Goal: Task Accomplishment & Management: Manage account settings

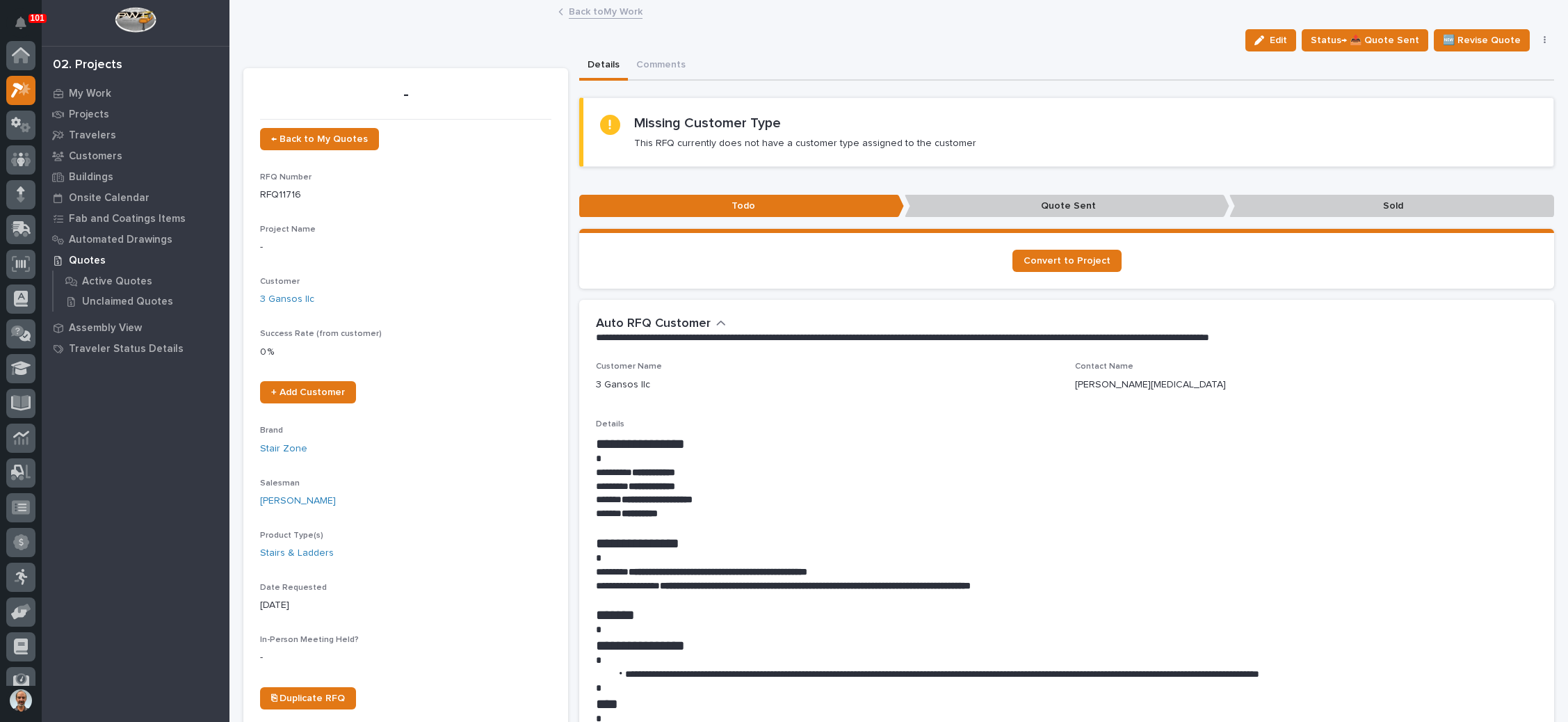
scroll to position [34, 0]
click at [333, 140] on span "← Back to My Quotes" at bounding box center [319, 139] width 96 height 9
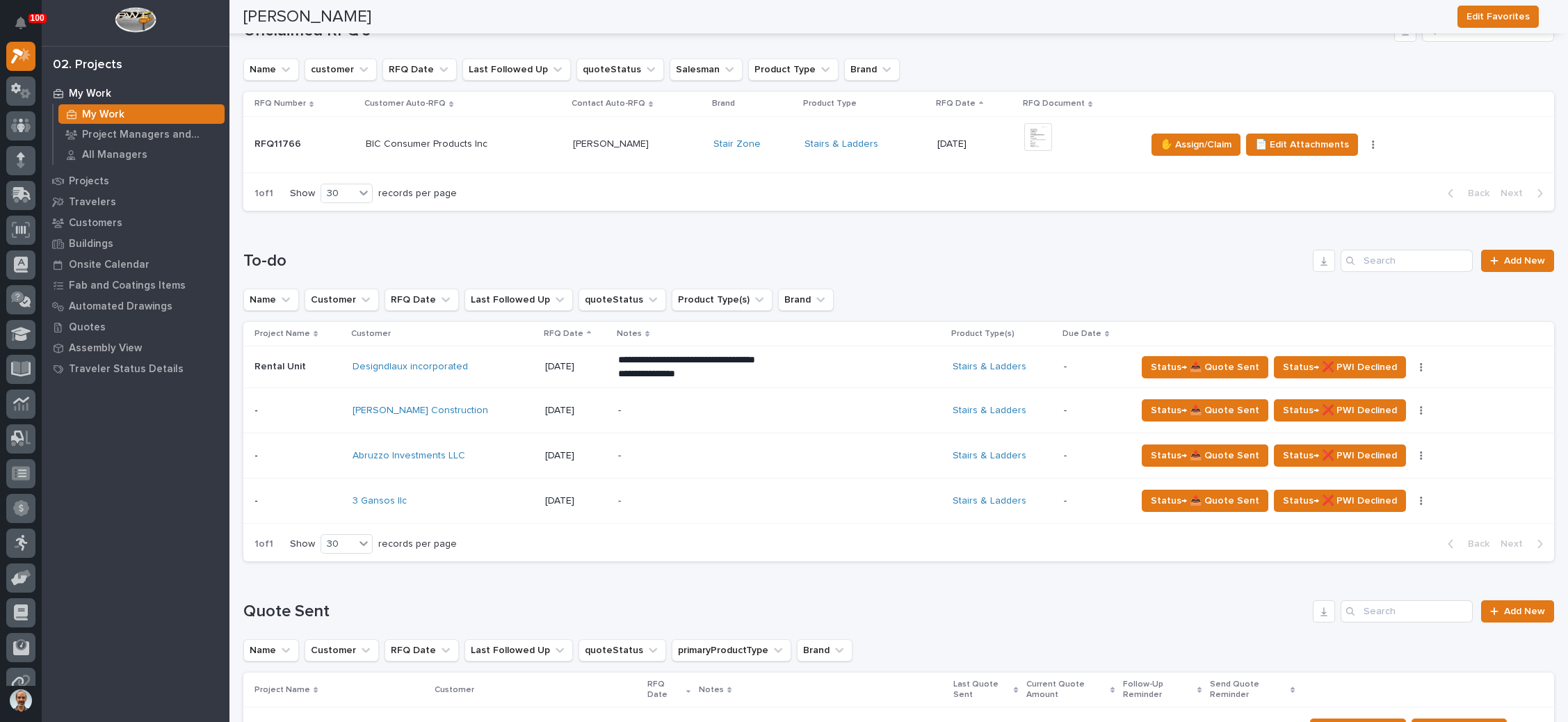
scroll to position [209, 0]
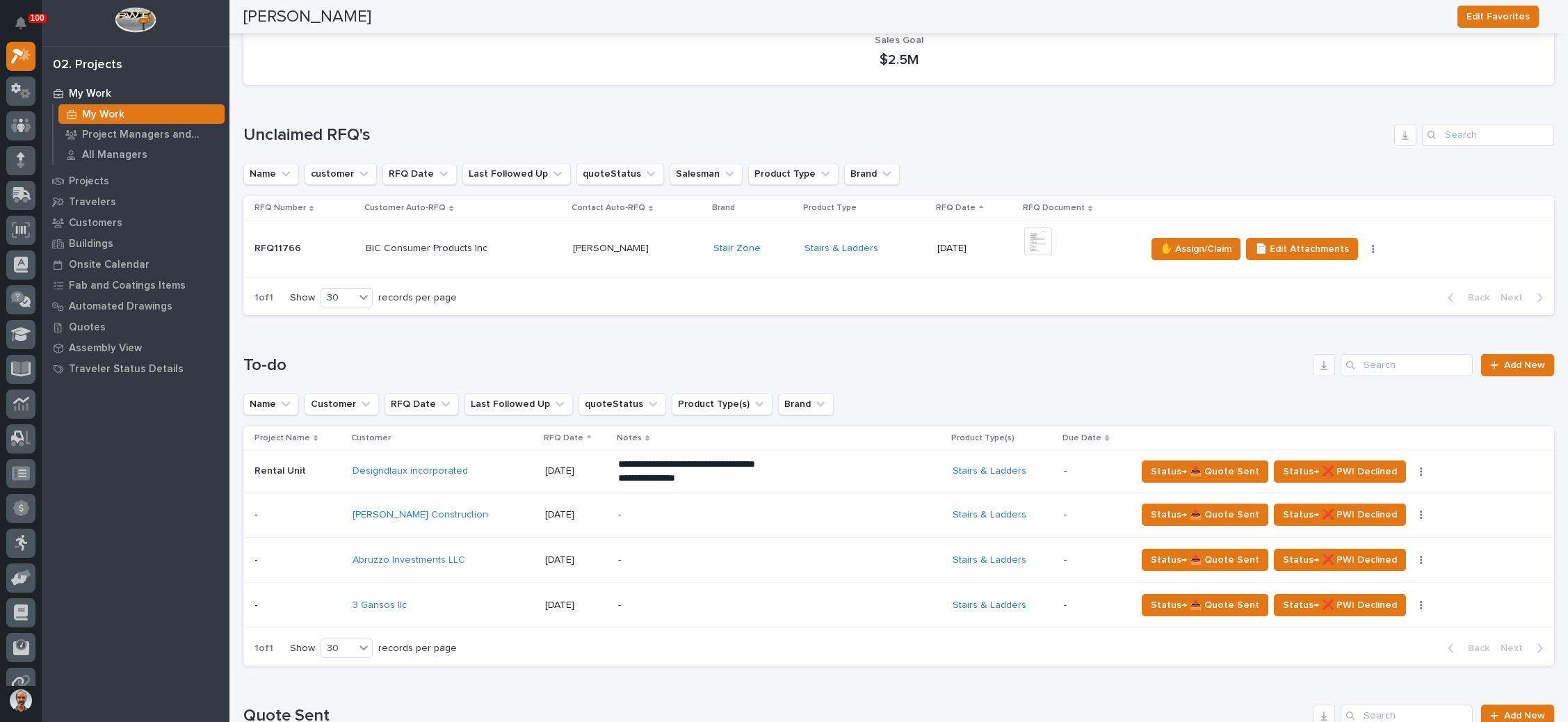
click at [645, 252] on p at bounding box center [637, 248] width 129 height 12
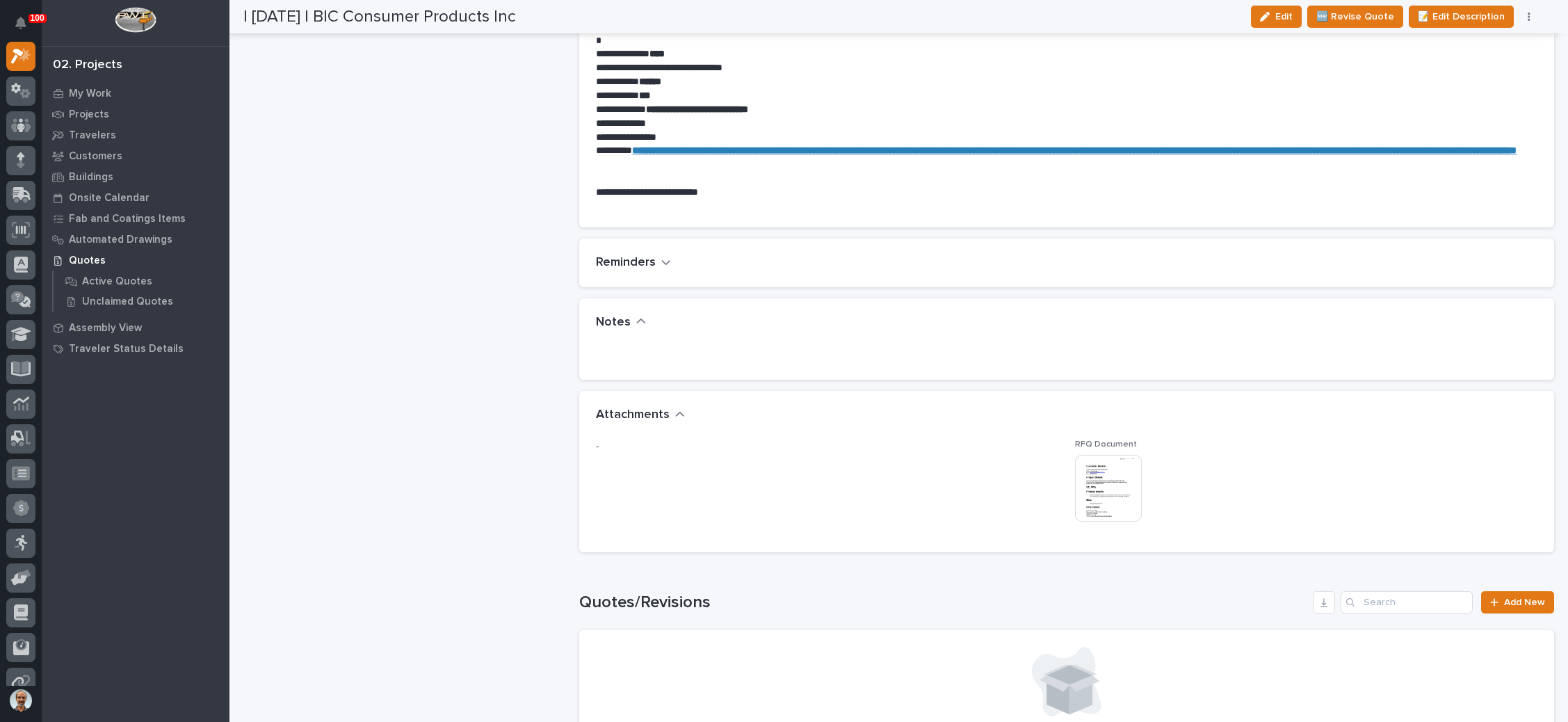
scroll to position [834, 0]
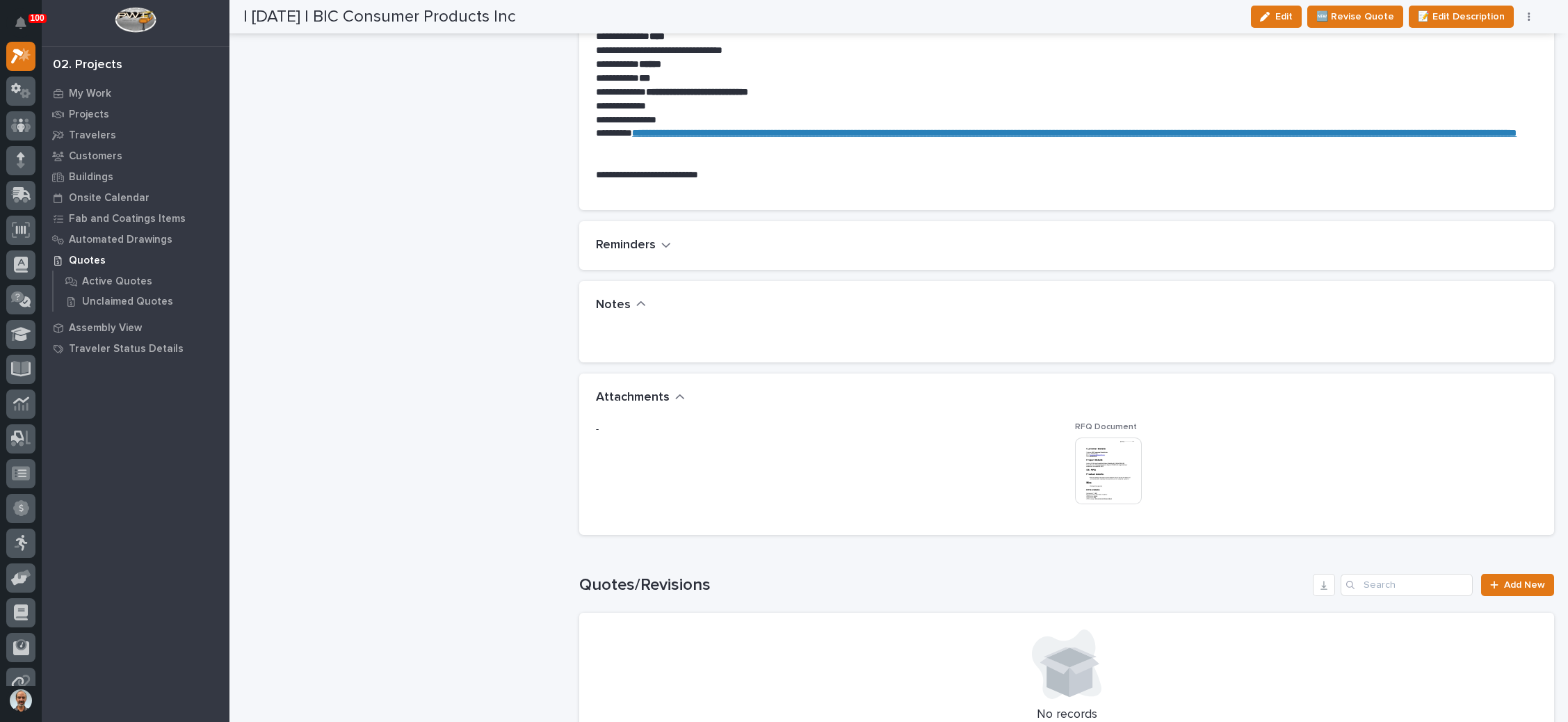
click at [1101, 466] on img at bounding box center [1107, 470] width 66 height 66
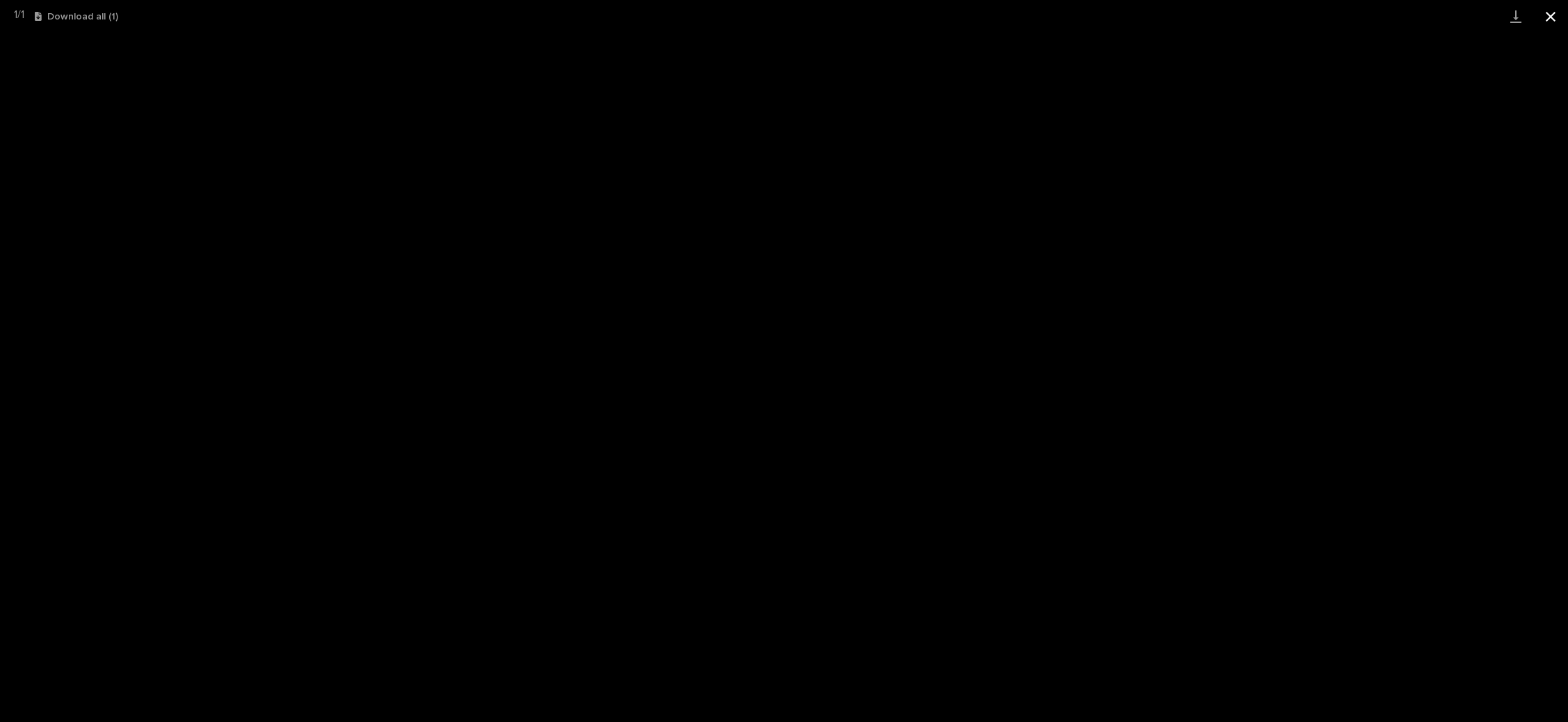
click at [1546, 18] on button "Close gallery" at bounding box center [1549, 16] width 35 height 33
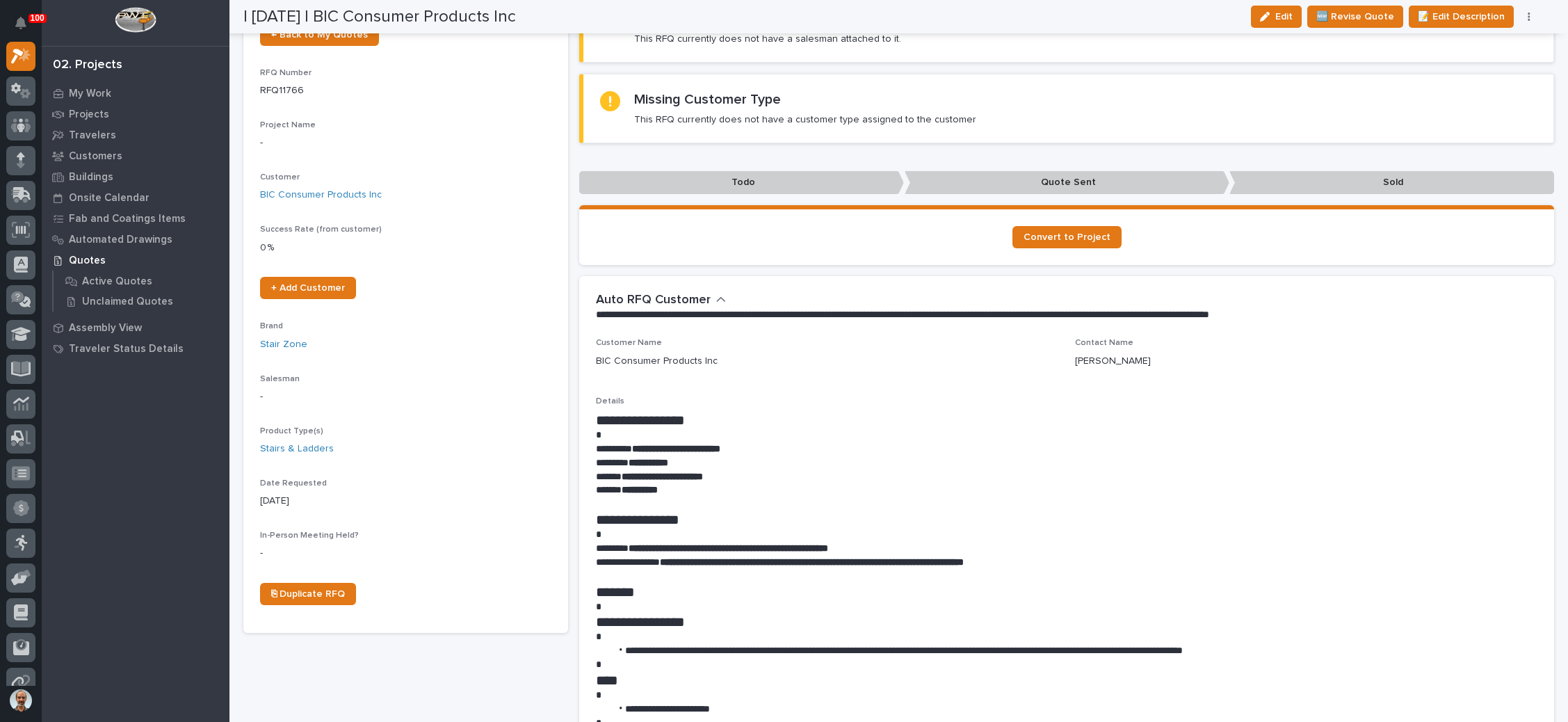
scroll to position [0, 0]
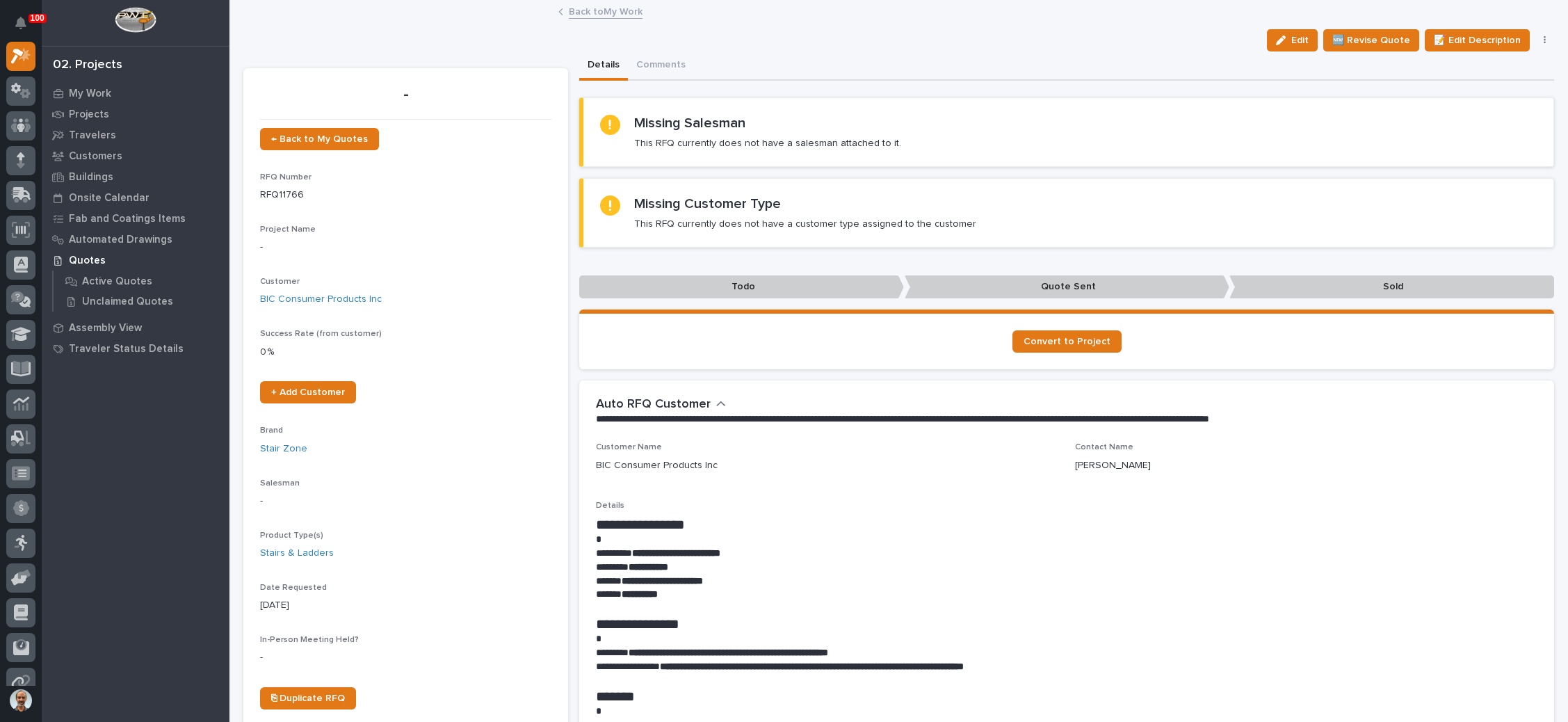
click at [1544, 37] on icon "button" at bounding box center [1545, 40] width 3 height 9
click at [1479, 86] on span "✋ Assign/Claim" at bounding box center [1467, 91] width 71 height 17
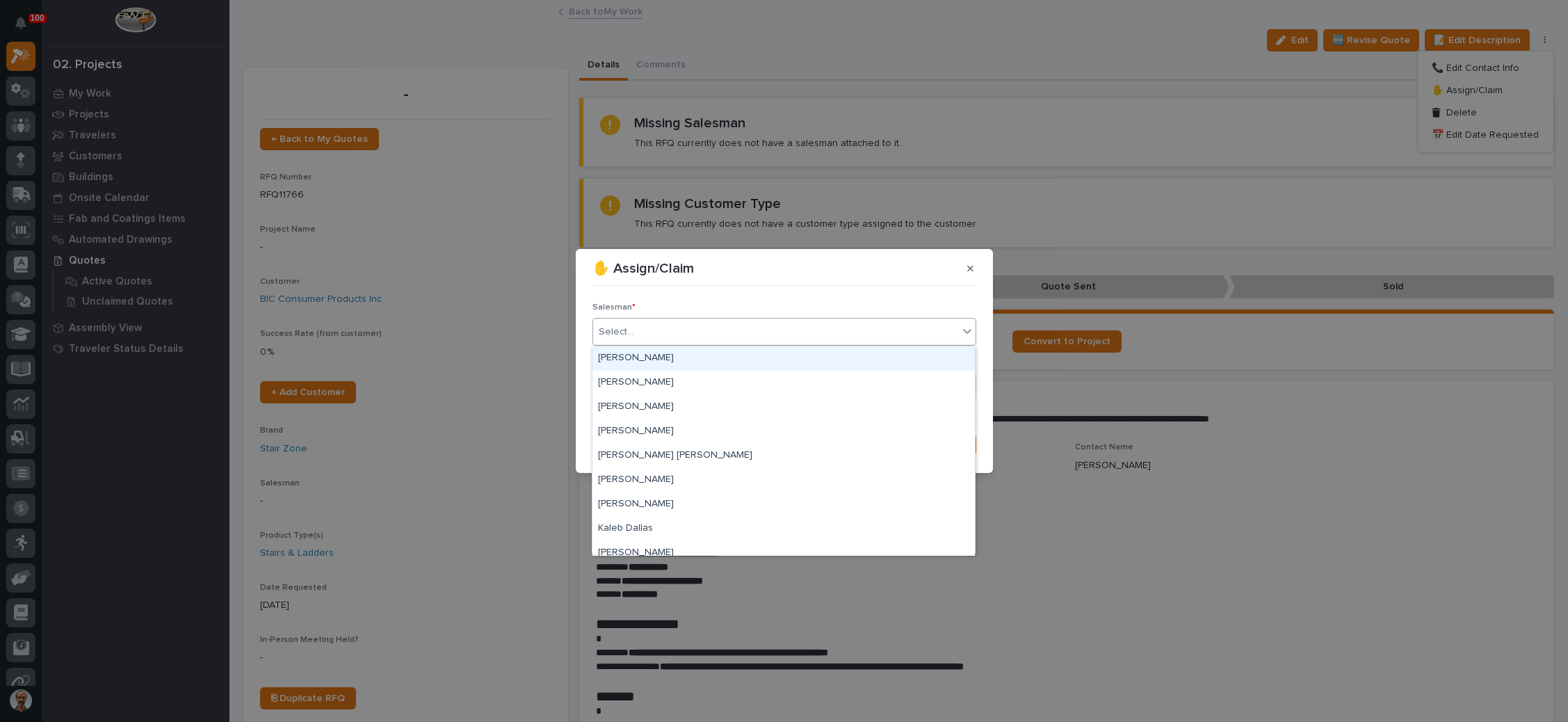
click at [720, 330] on div "Select..." at bounding box center [775, 332] width 365 height 23
click at [692, 379] on div "[PERSON_NAME]" at bounding box center [784, 383] width 382 height 24
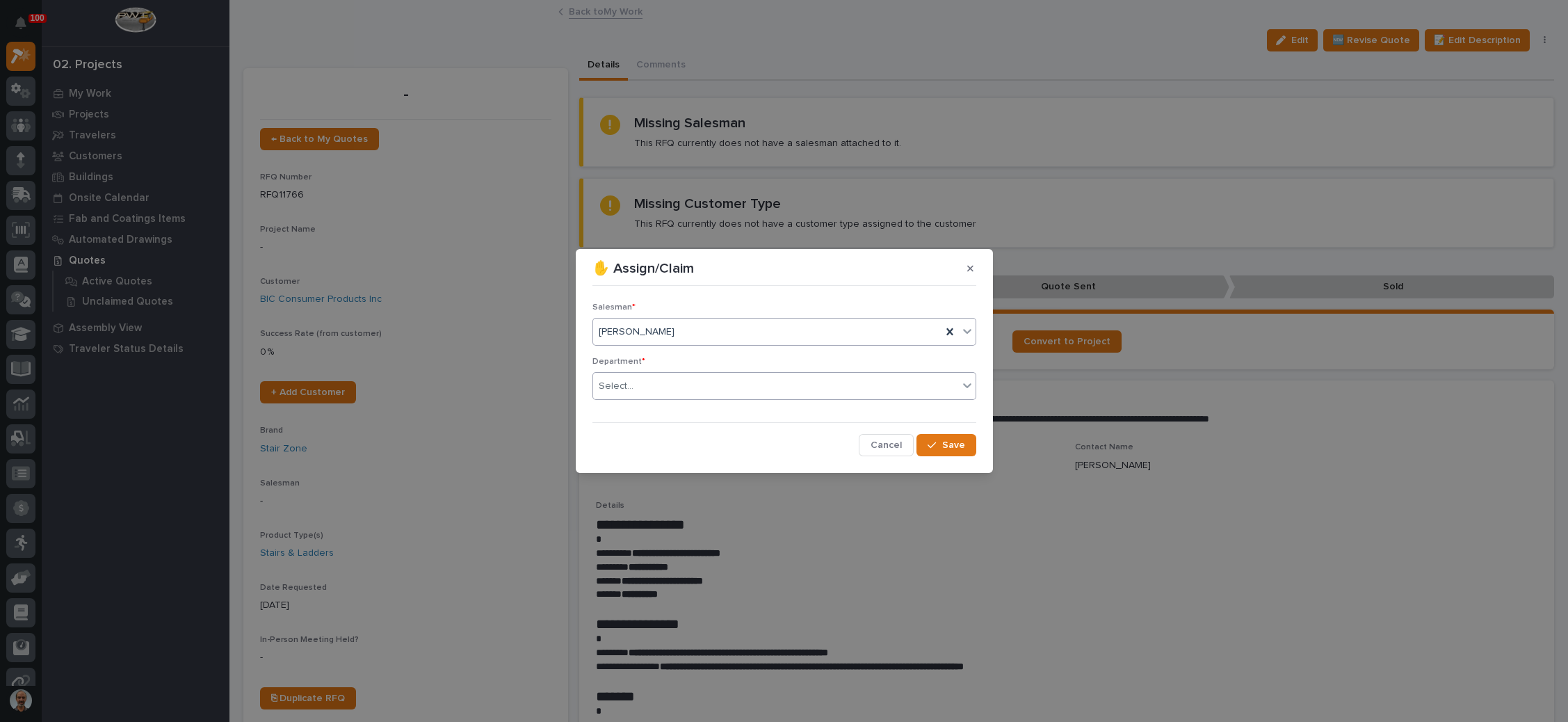
click at [691, 381] on div "Select..." at bounding box center [775, 386] width 365 height 23
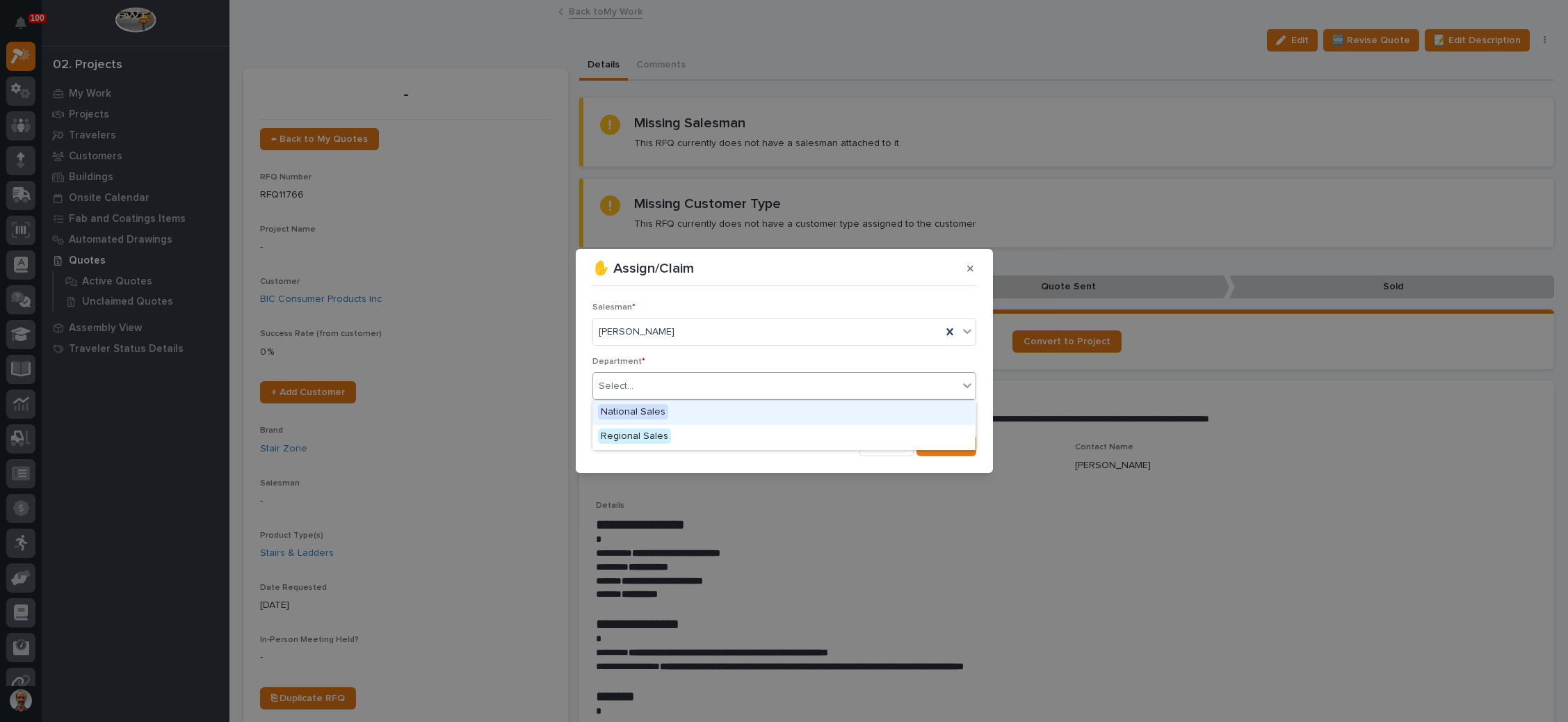
click at [684, 416] on div "National Sales" at bounding box center [784, 413] width 382 height 24
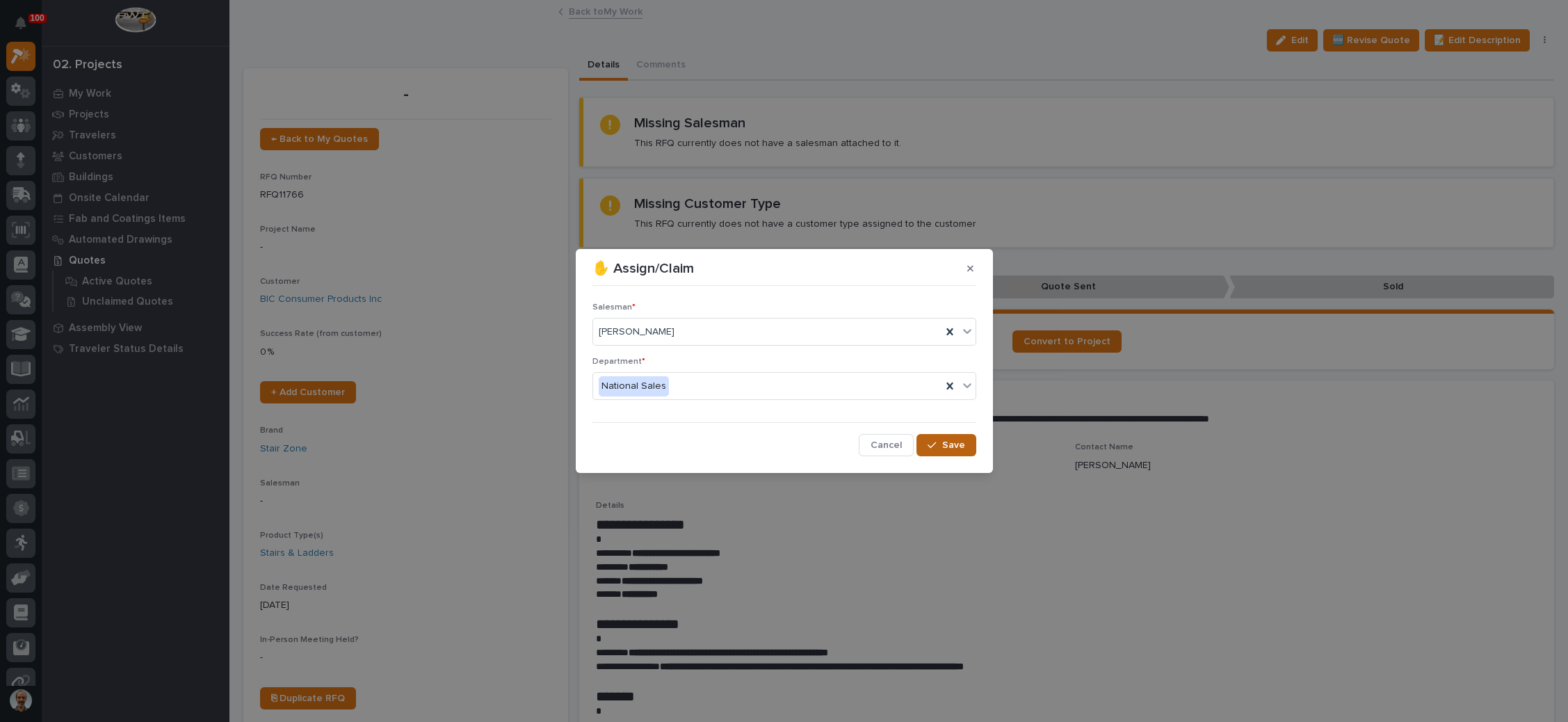
click at [949, 447] on span "Save" at bounding box center [953, 445] width 23 height 12
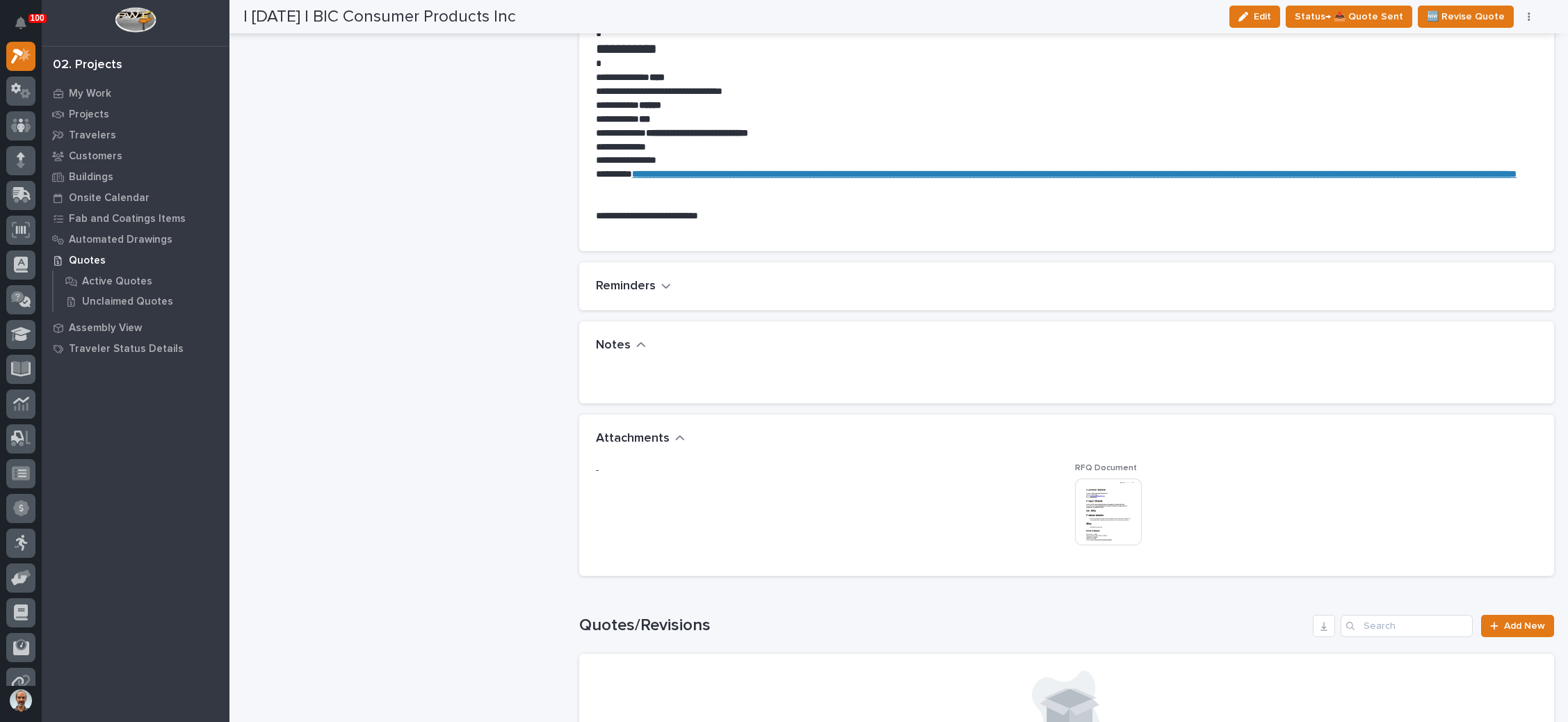
scroll to position [730, 0]
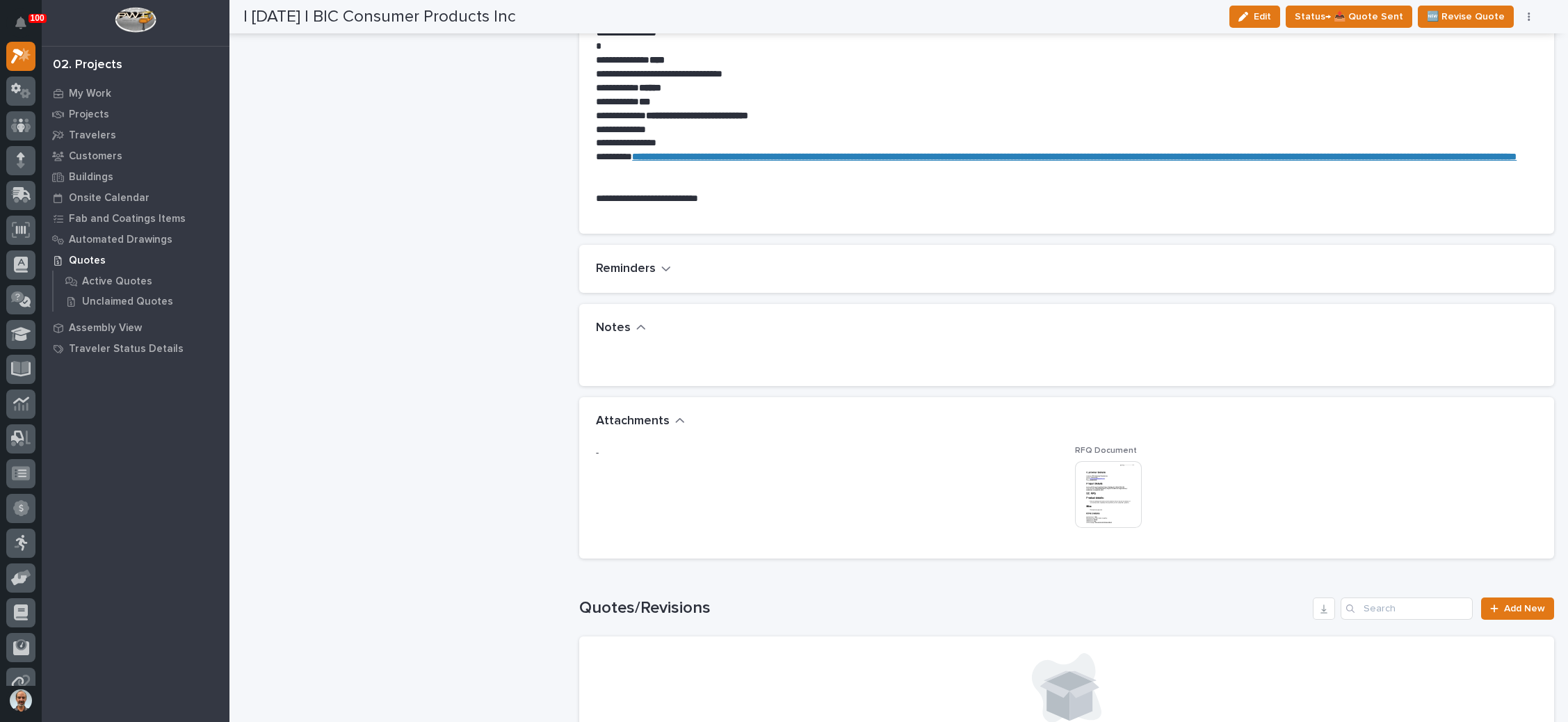
click at [1111, 491] on img at bounding box center [1107, 494] width 66 height 66
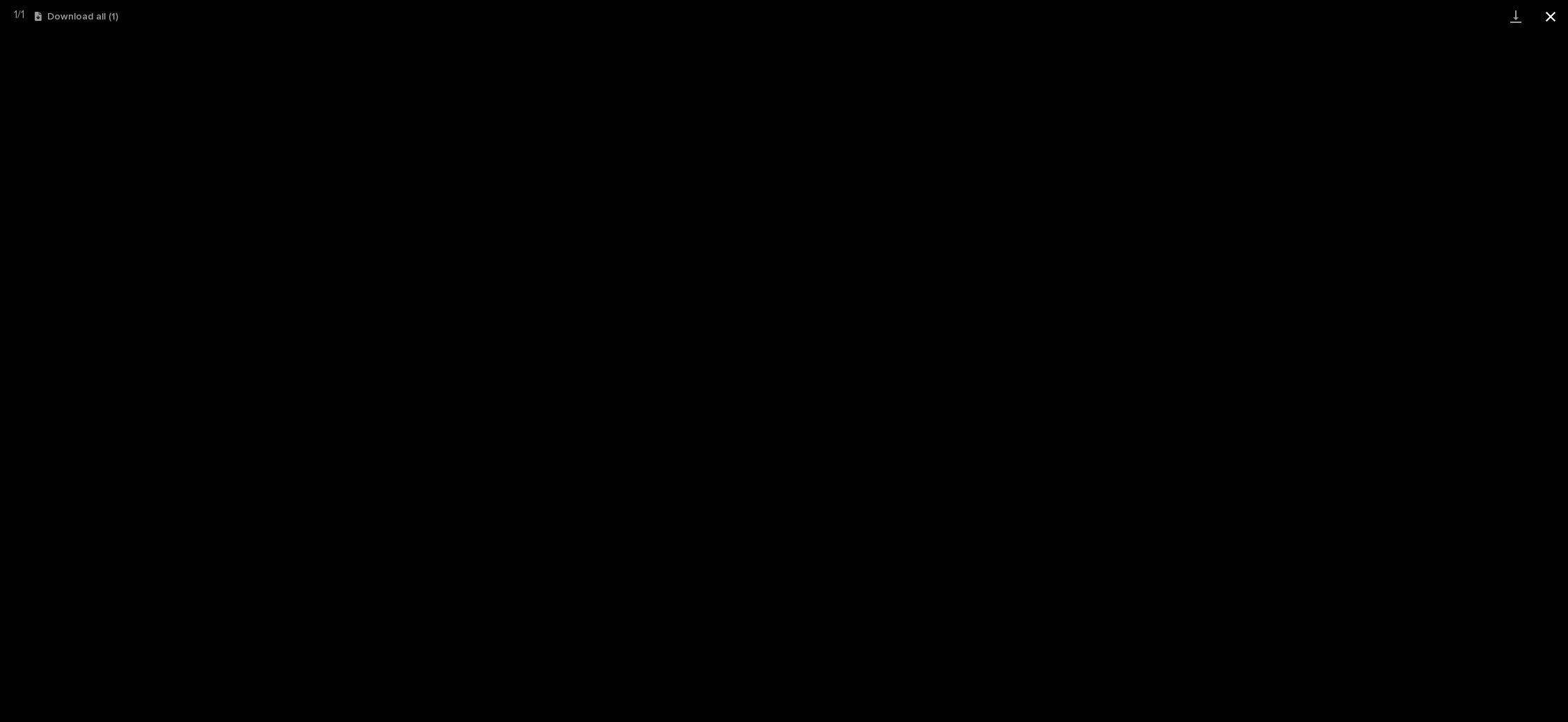
click at [1542, 20] on button "Close gallery" at bounding box center [1549, 16] width 35 height 33
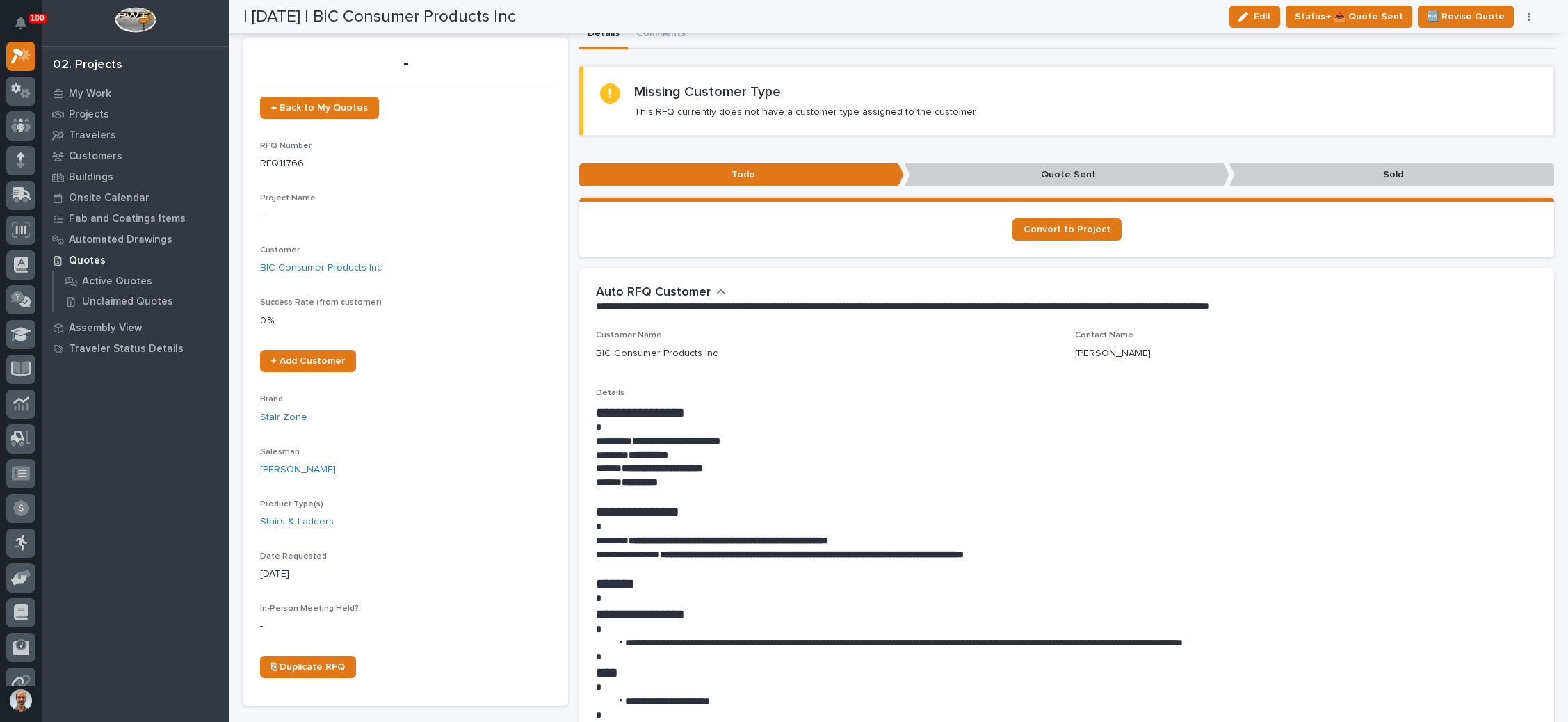
scroll to position [0, 0]
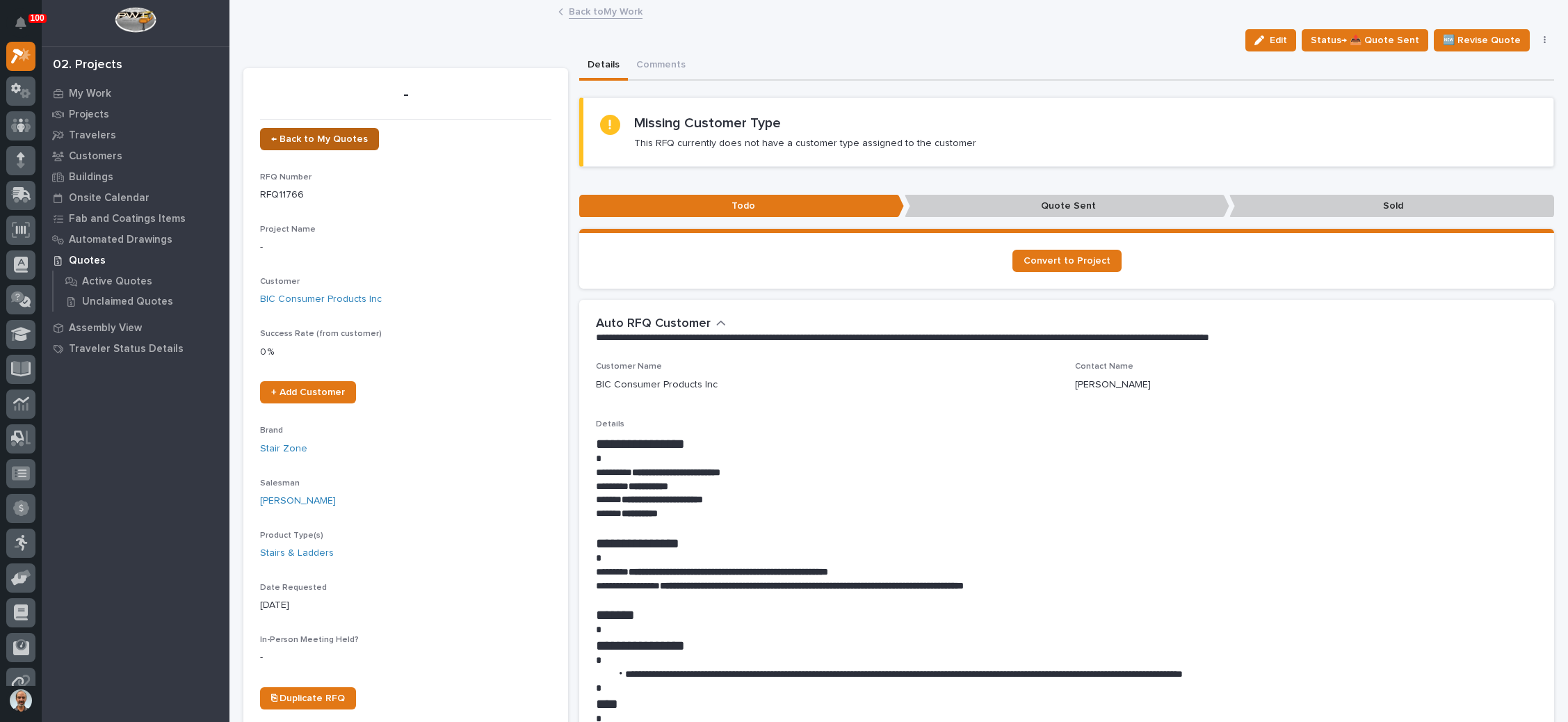
click at [344, 140] on span "← Back to My Quotes" at bounding box center [319, 139] width 96 height 9
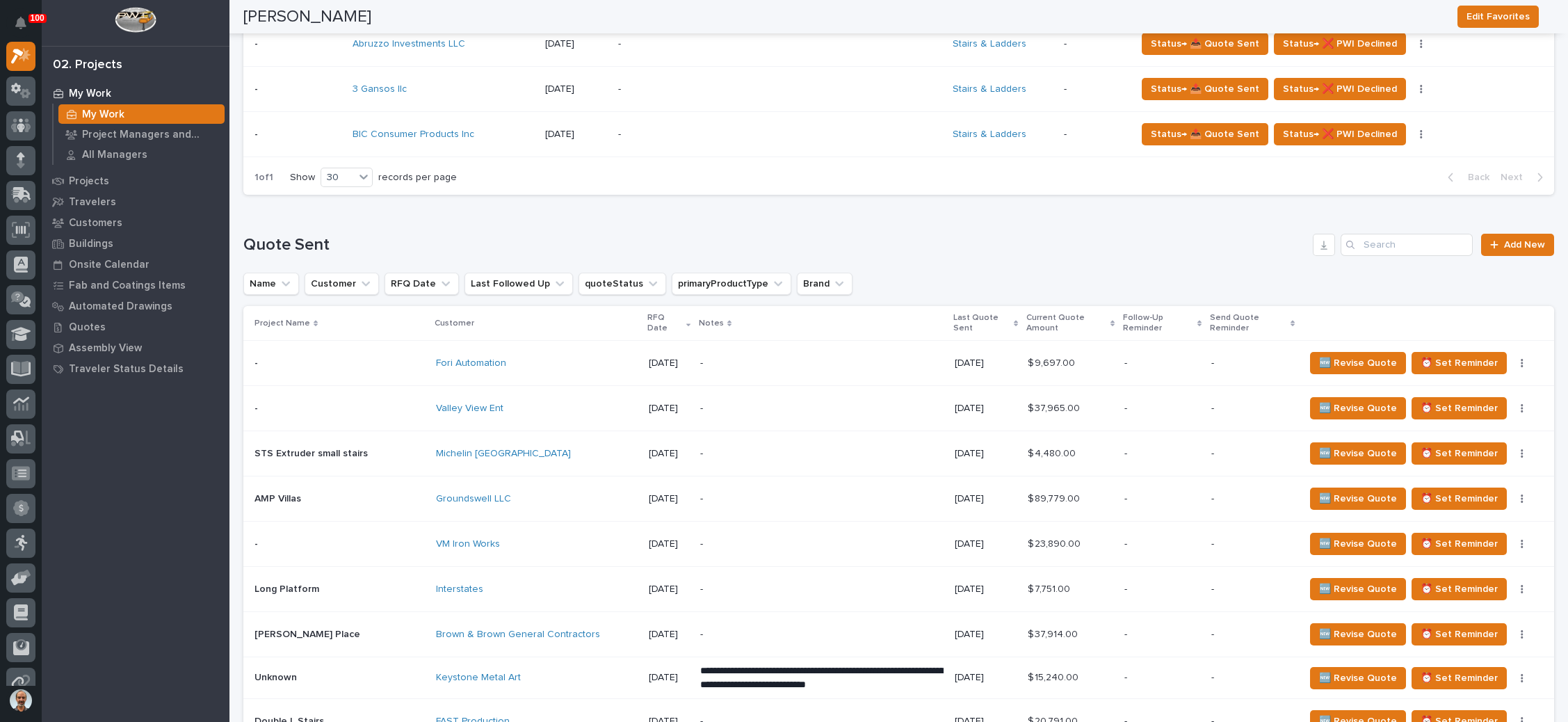
scroll to position [834, 0]
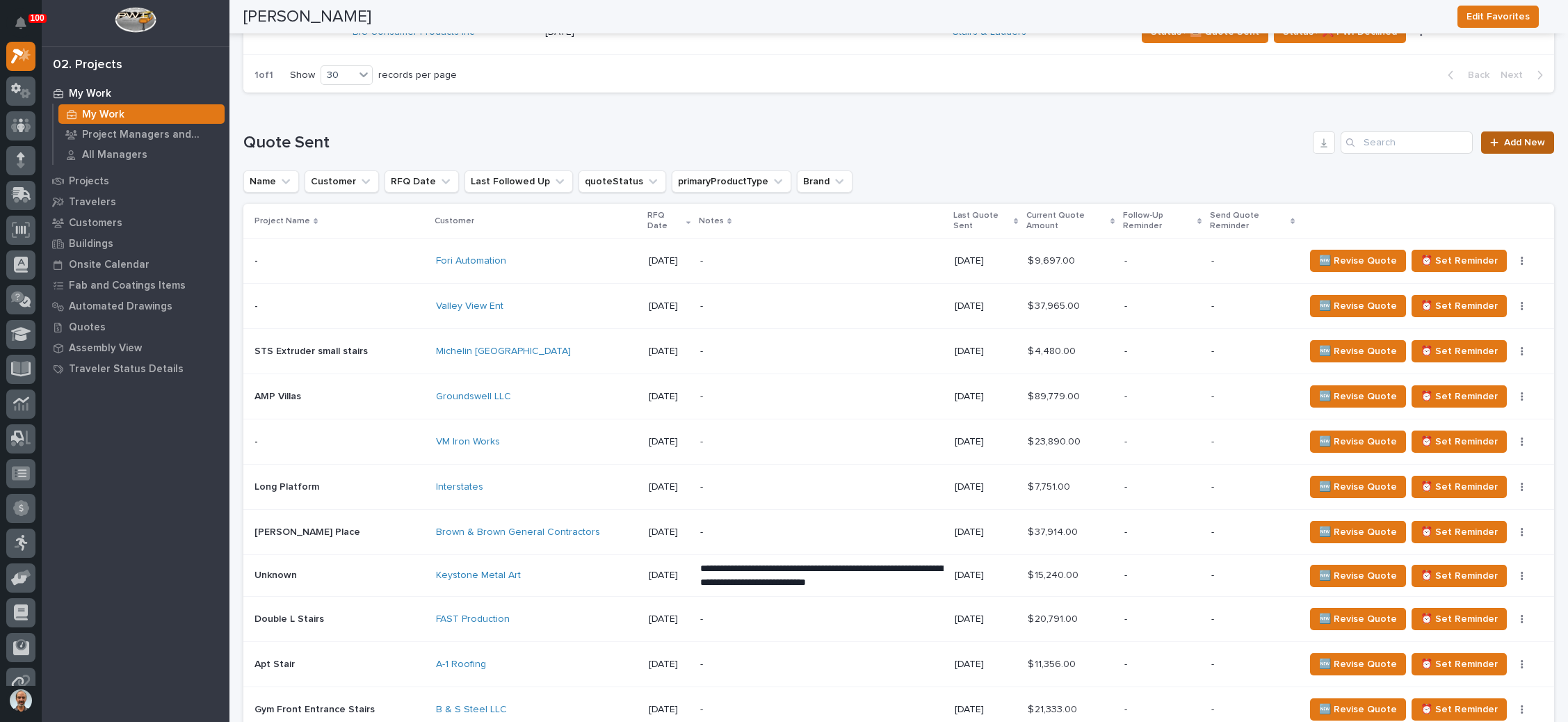
click at [1498, 135] on link "Add New" at bounding box center [1517, 142] width 73 height 22
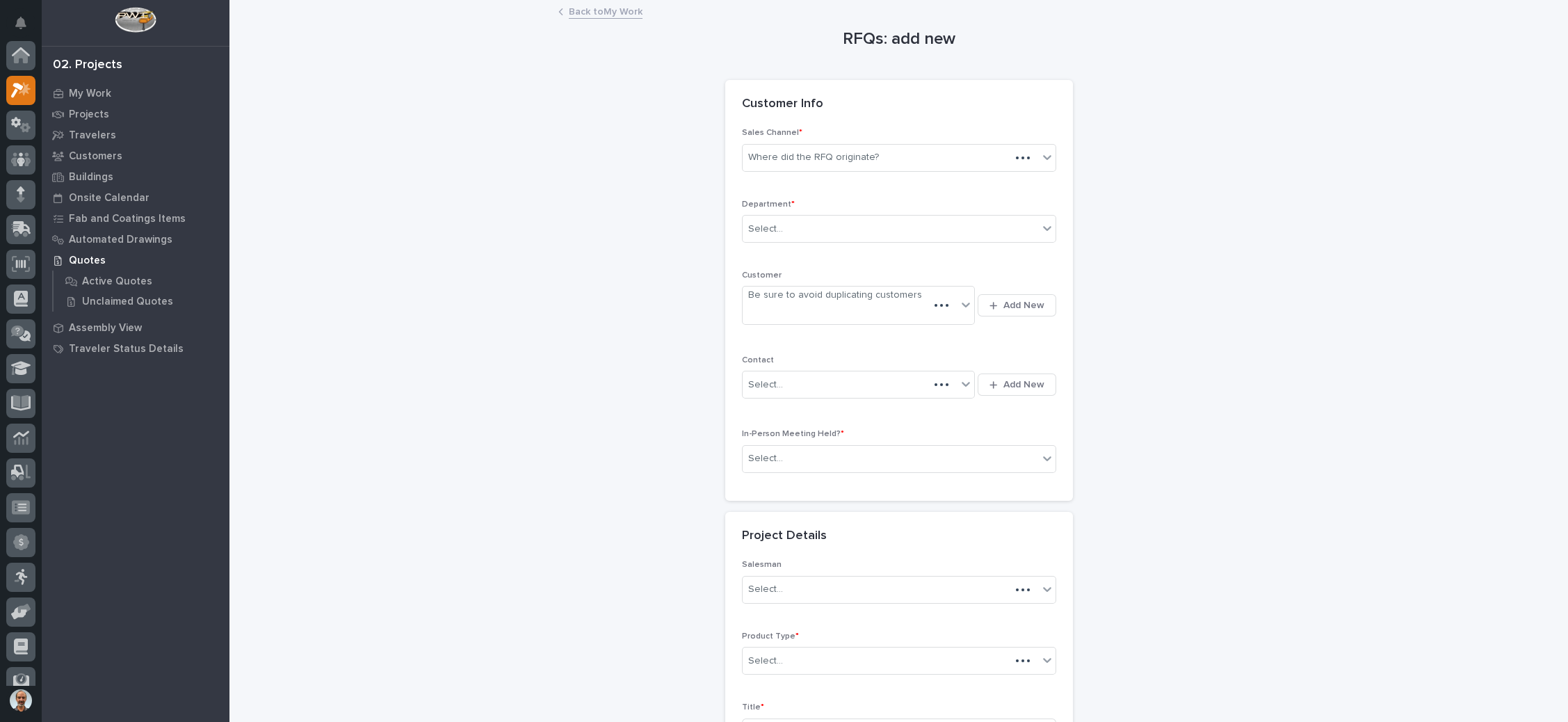
scroll to position [34, 0]
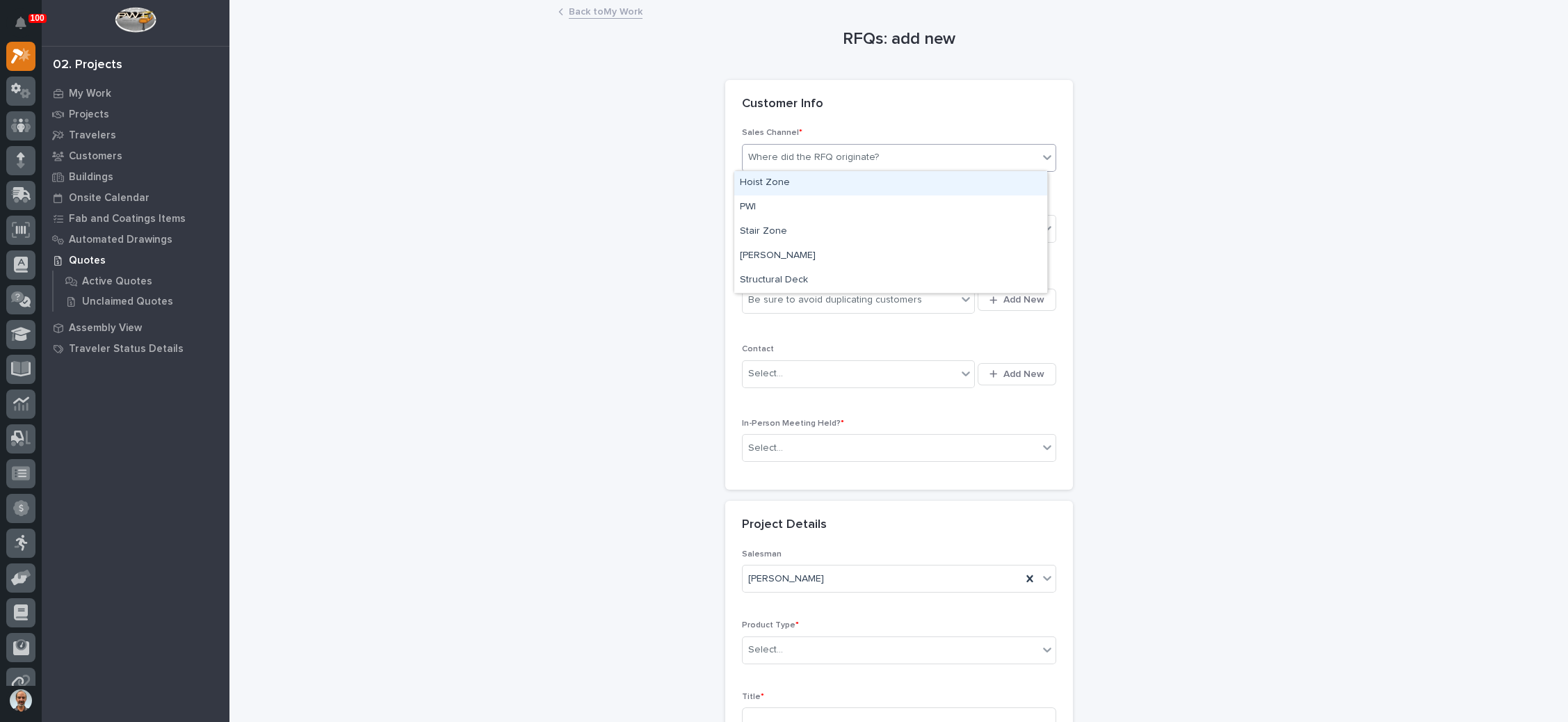
click at [938, 153] on div "Where did the RFQ originate?" at bounding box center [890, 157] width 296 height 23
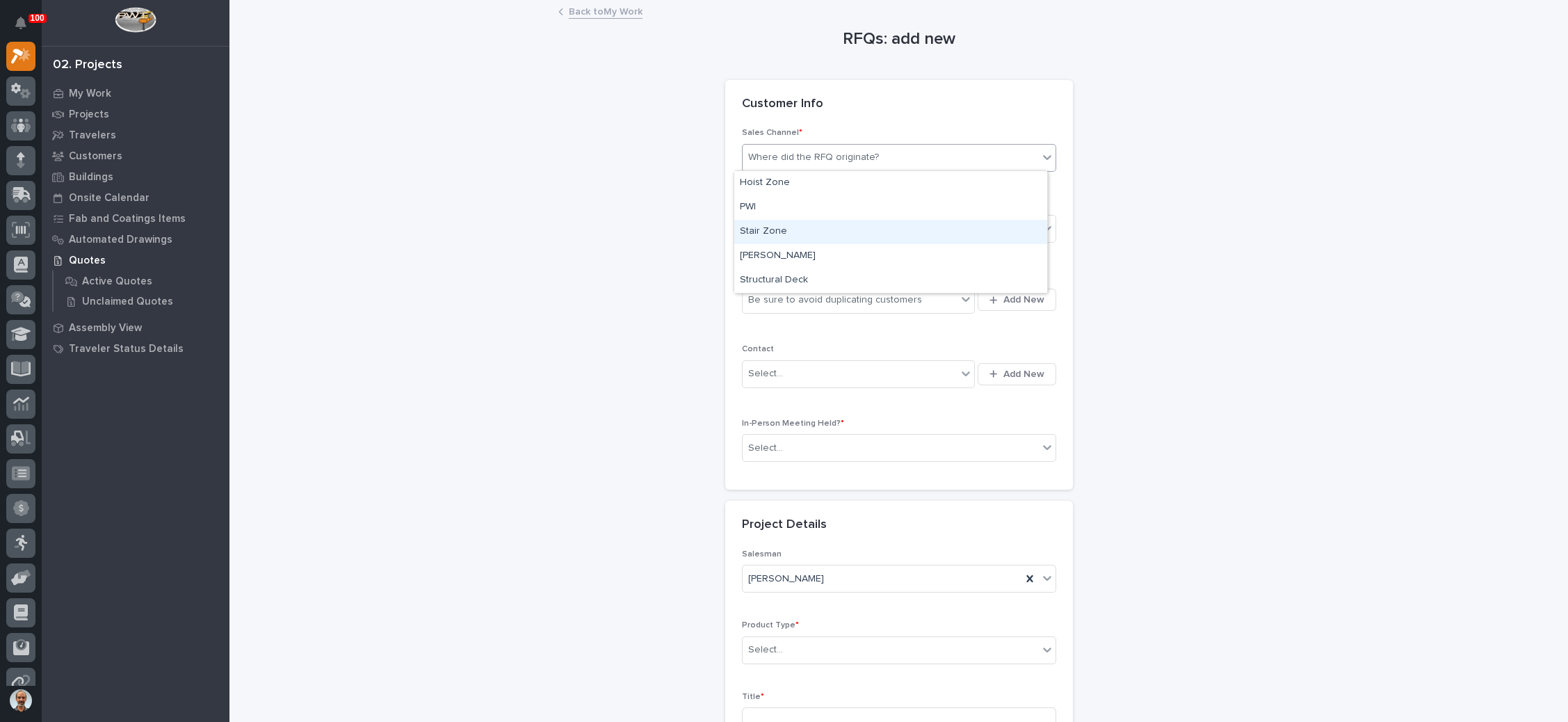
click at [897, 234] on div "Stair Zone" at bounding box center [890, 232] width 313 height 24
click at [894, 238] on div "Select..." at bounding box center [890, 228] width 296 height 23
click at [878, 260] on div "National Sales" at bounding box center [890, 254] width 313 height 24
click at [896, 300] on div "Be sure to avoid duplicating customers" at bounding box center [835, 301] width 174 height 15
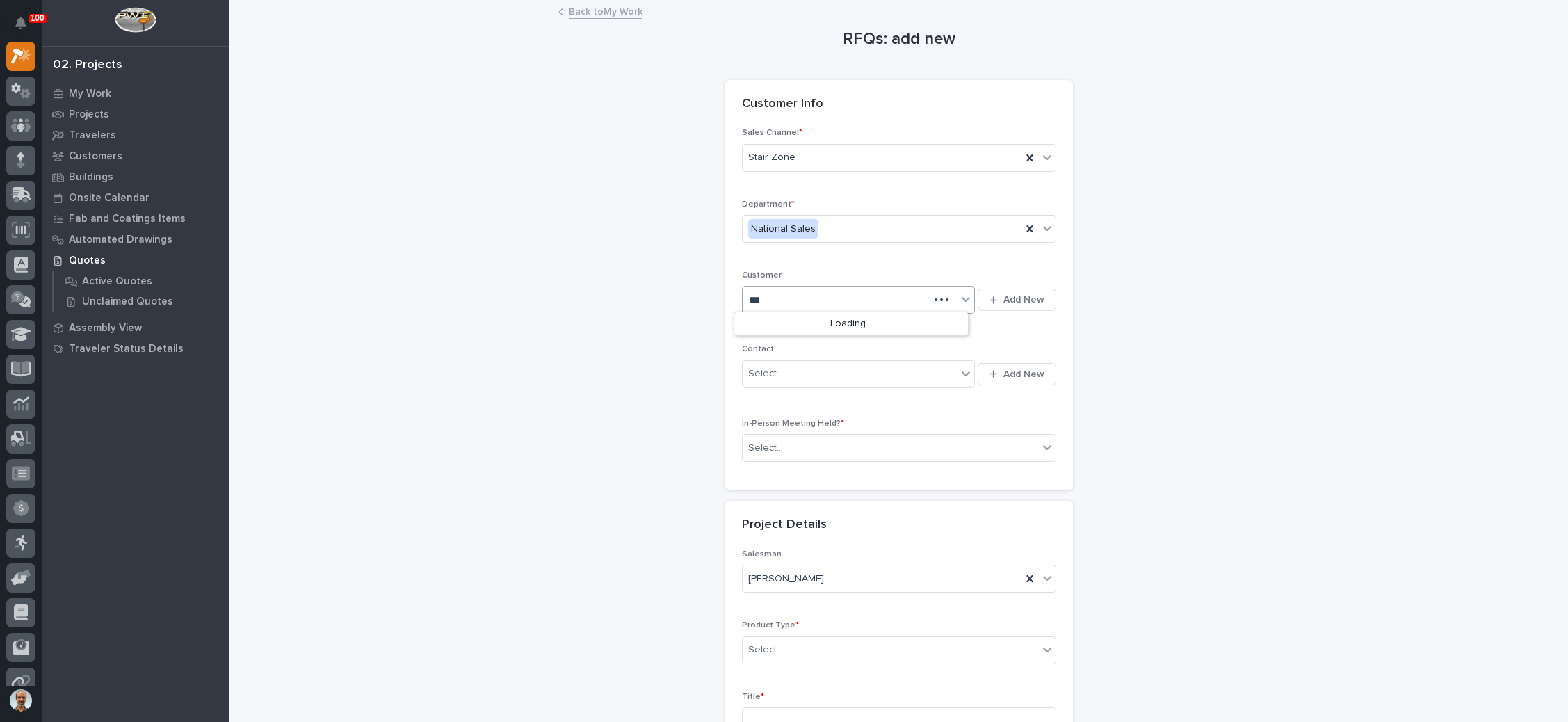
type input "****"
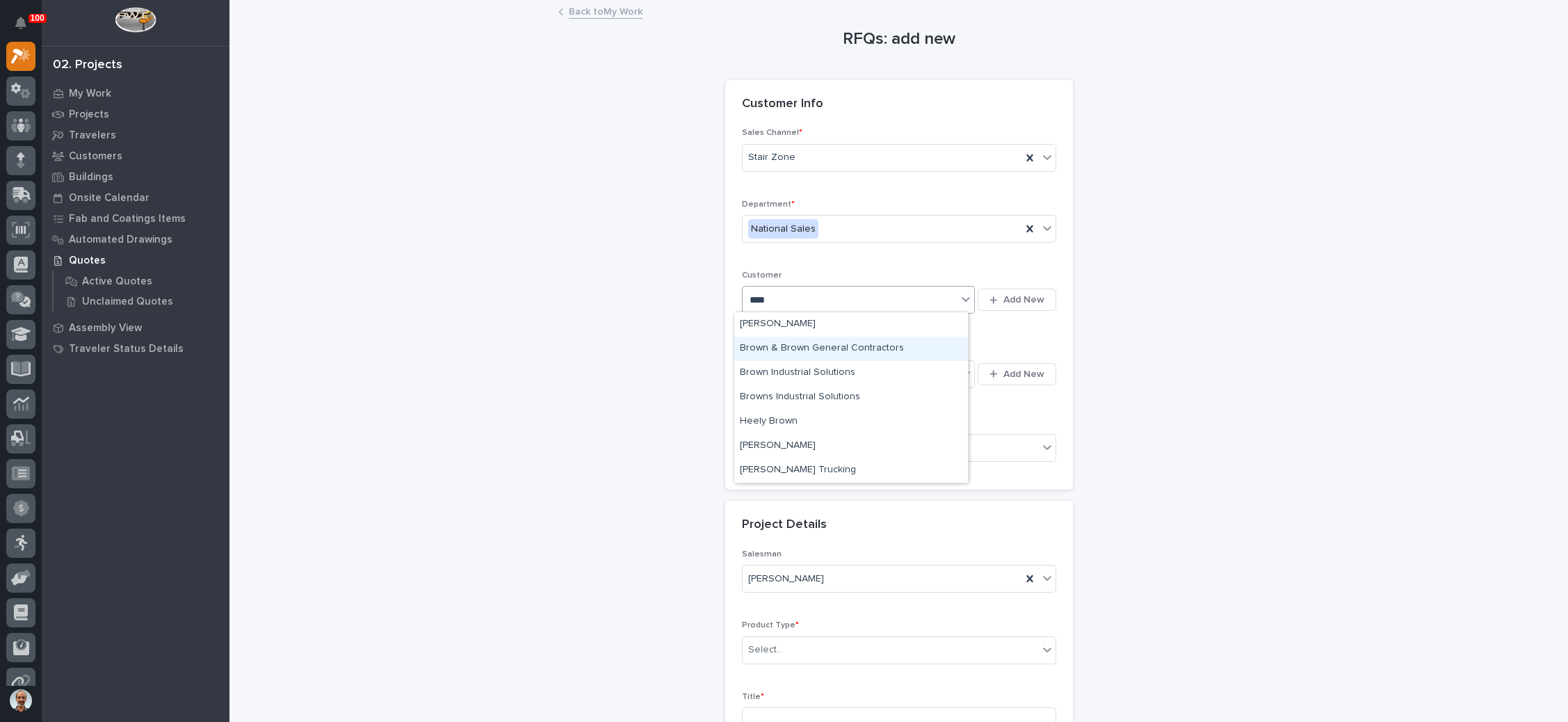
click at [860, 347] on div "Brown & Brown General Contractors" at bounding box center [851, 348] width 234 height 24
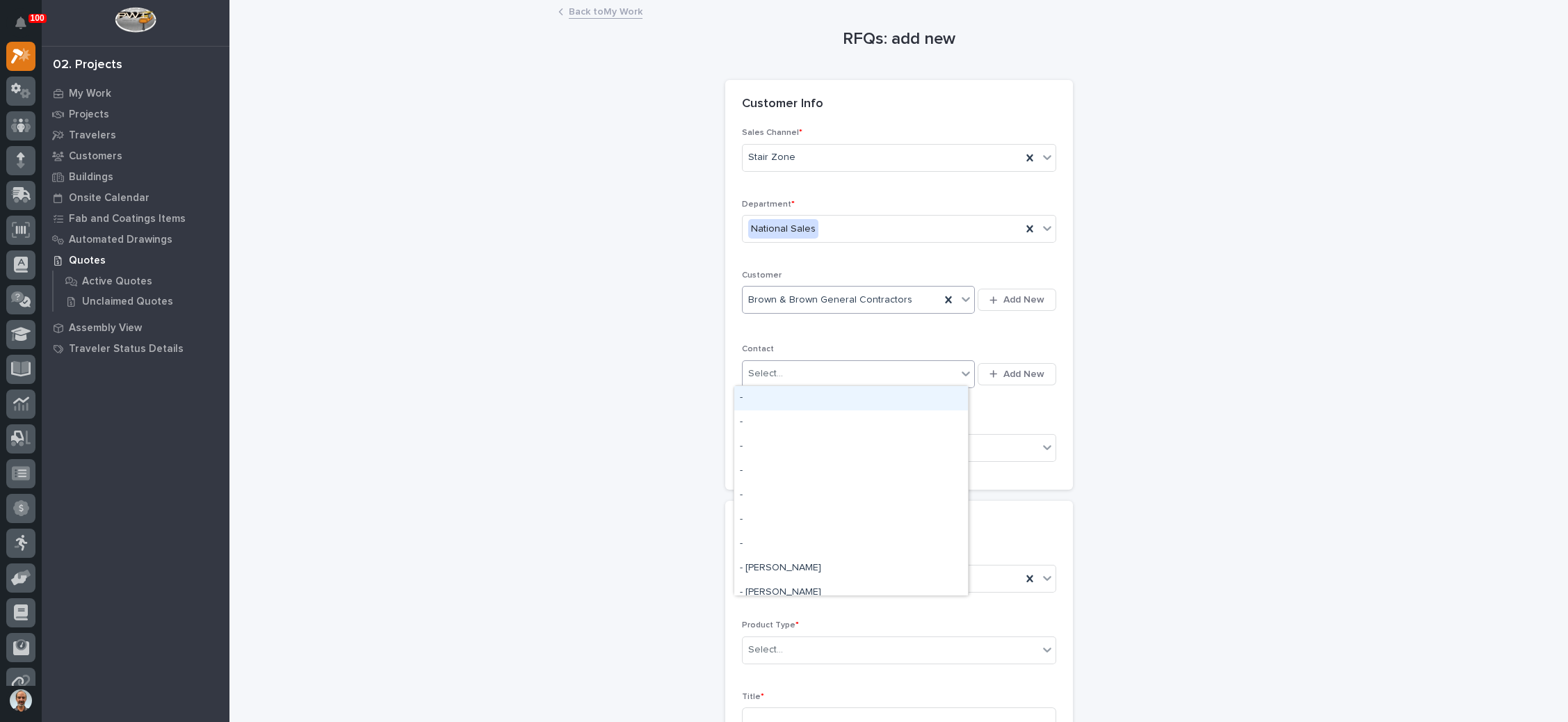
click at [836, 372] on div "Select..." at bounding box center [849, 374] width 214 height 23
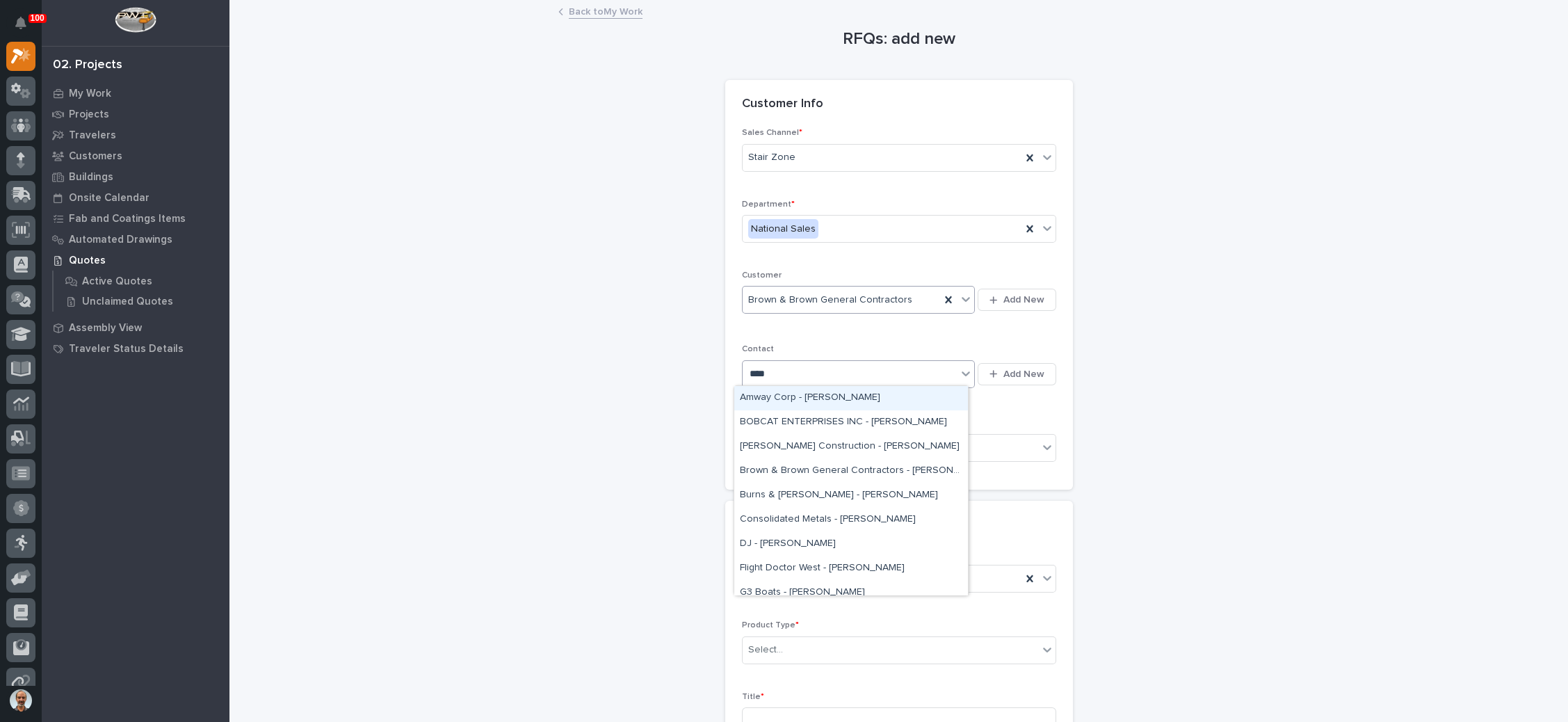
type input "*****"
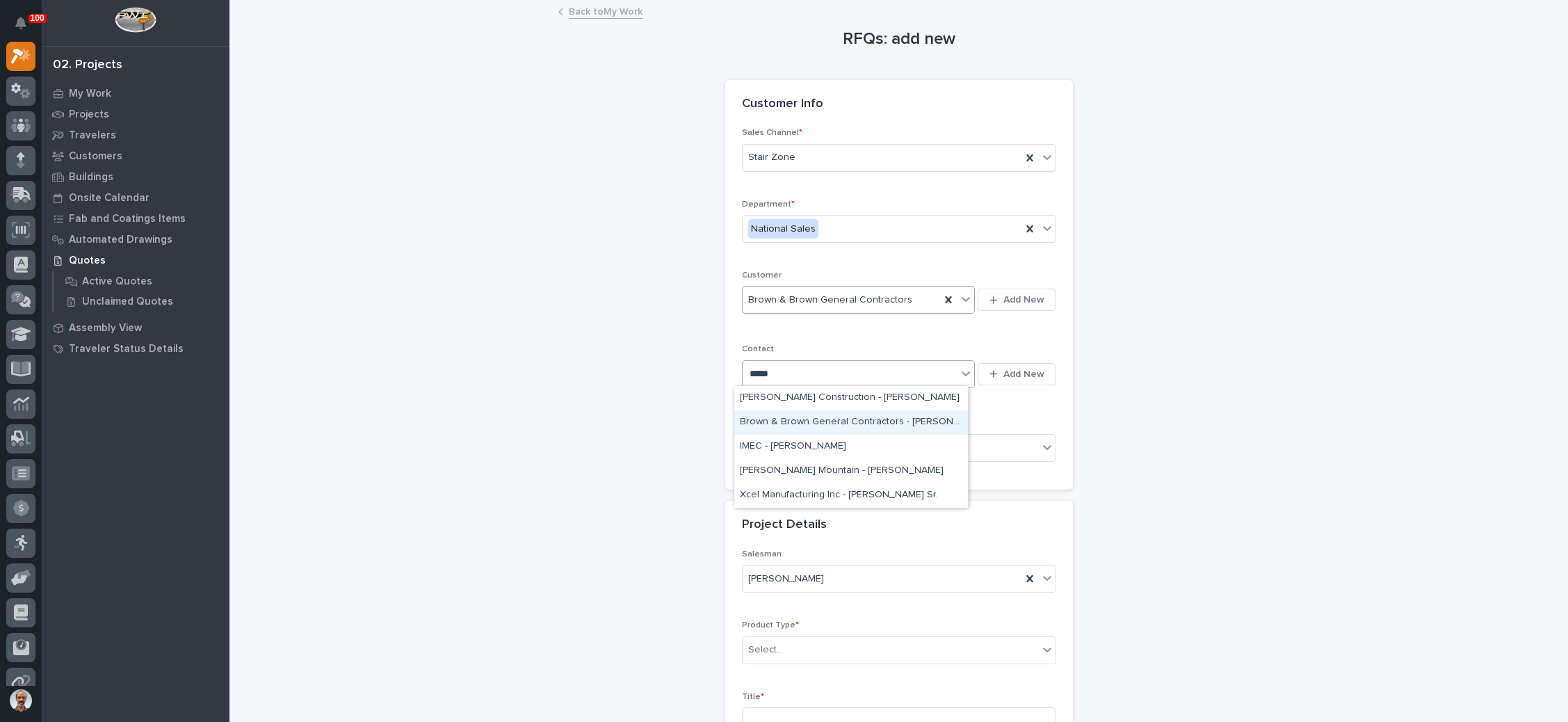
click at [857, 419] on div "Brown & Brown General Contractors - Tim Morey" at bounding box center [851, 422] width 234 height 24
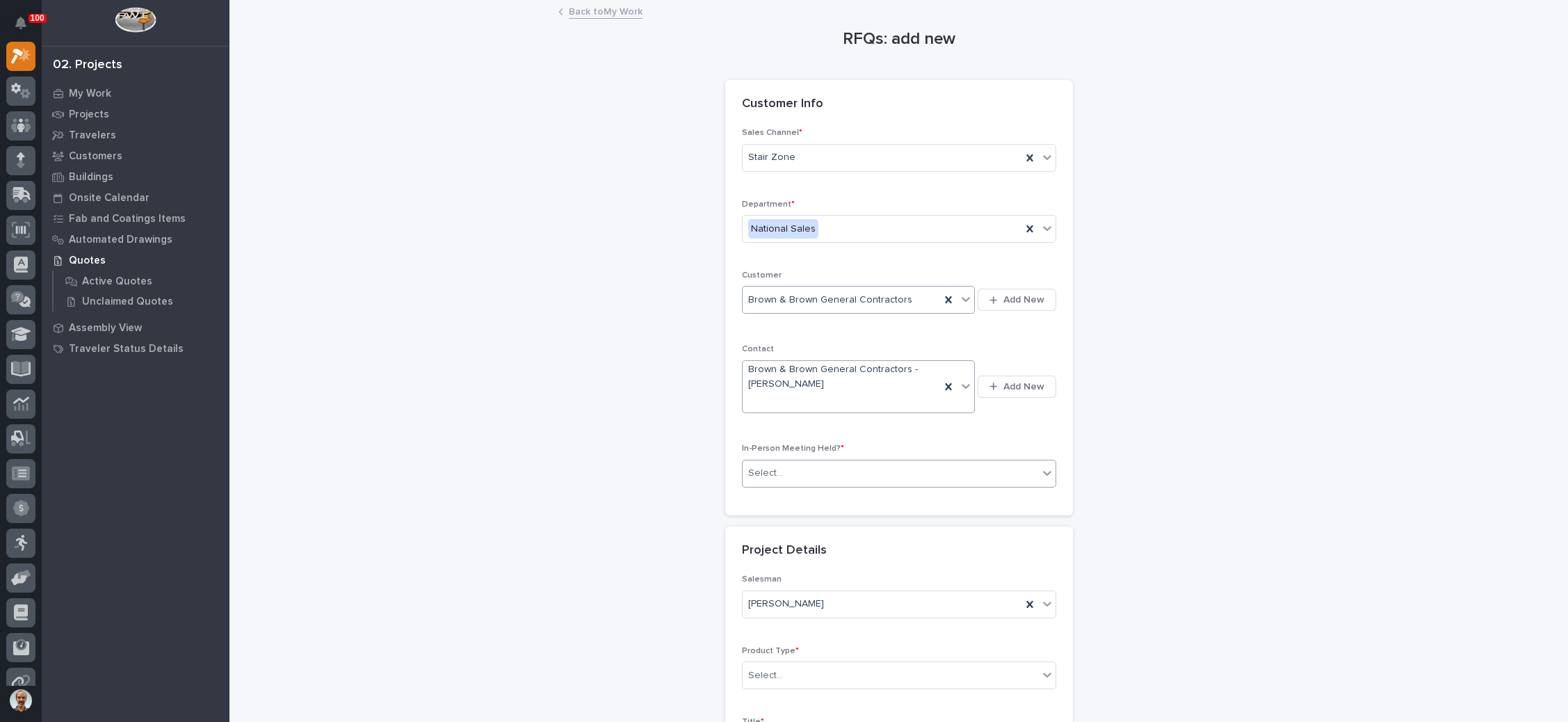
click at [834, 436] on div "Sales Channel * Stair Zone Department * National Sales Customer Brown & Brown G…" at bounding box center [899, 313] width 315 height 370
click at [830, 471] on div "Select..." at bounding box center [890, 473] width 296 height 23
click at [811, 523] on div "No" at bounding box center [890, 522] width 313 height 24
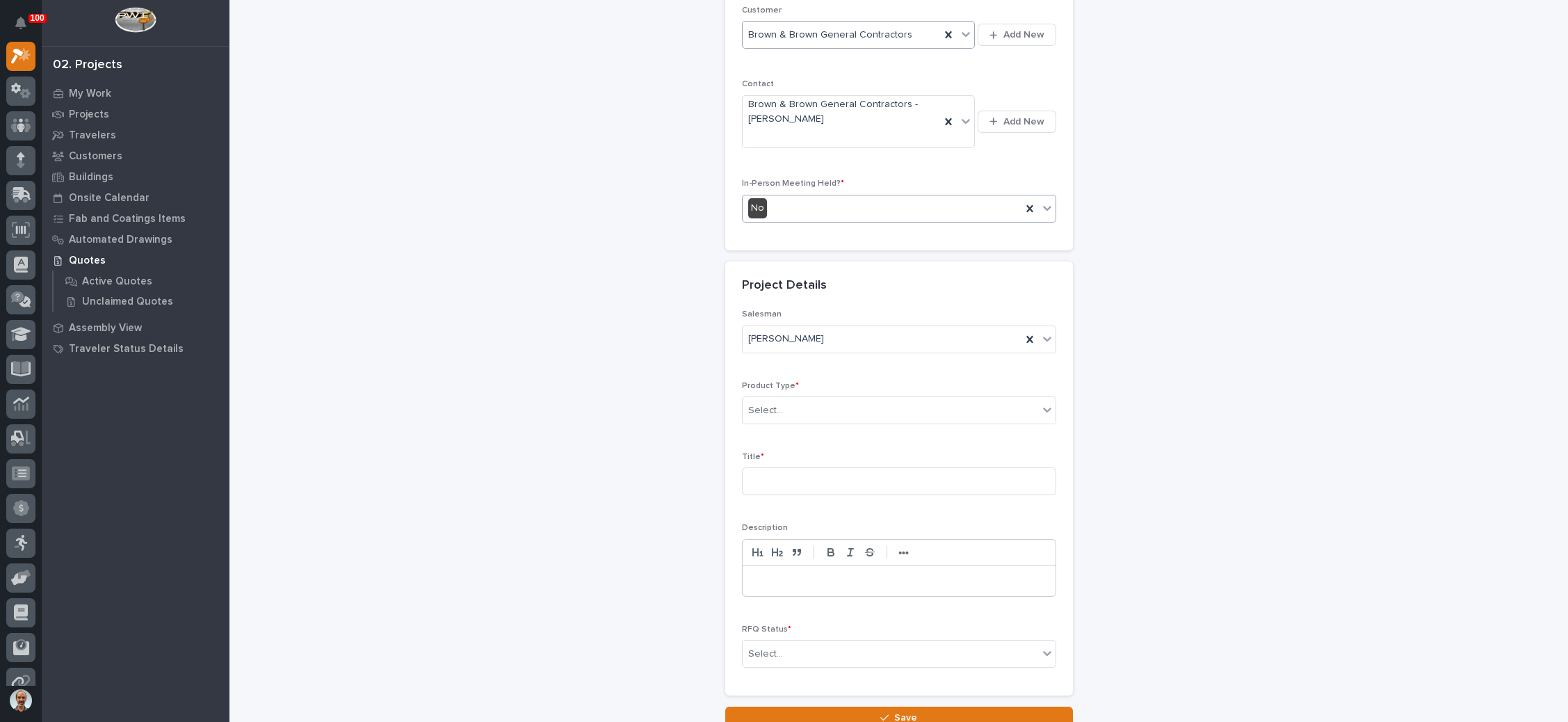
scroll to position [375, 0]
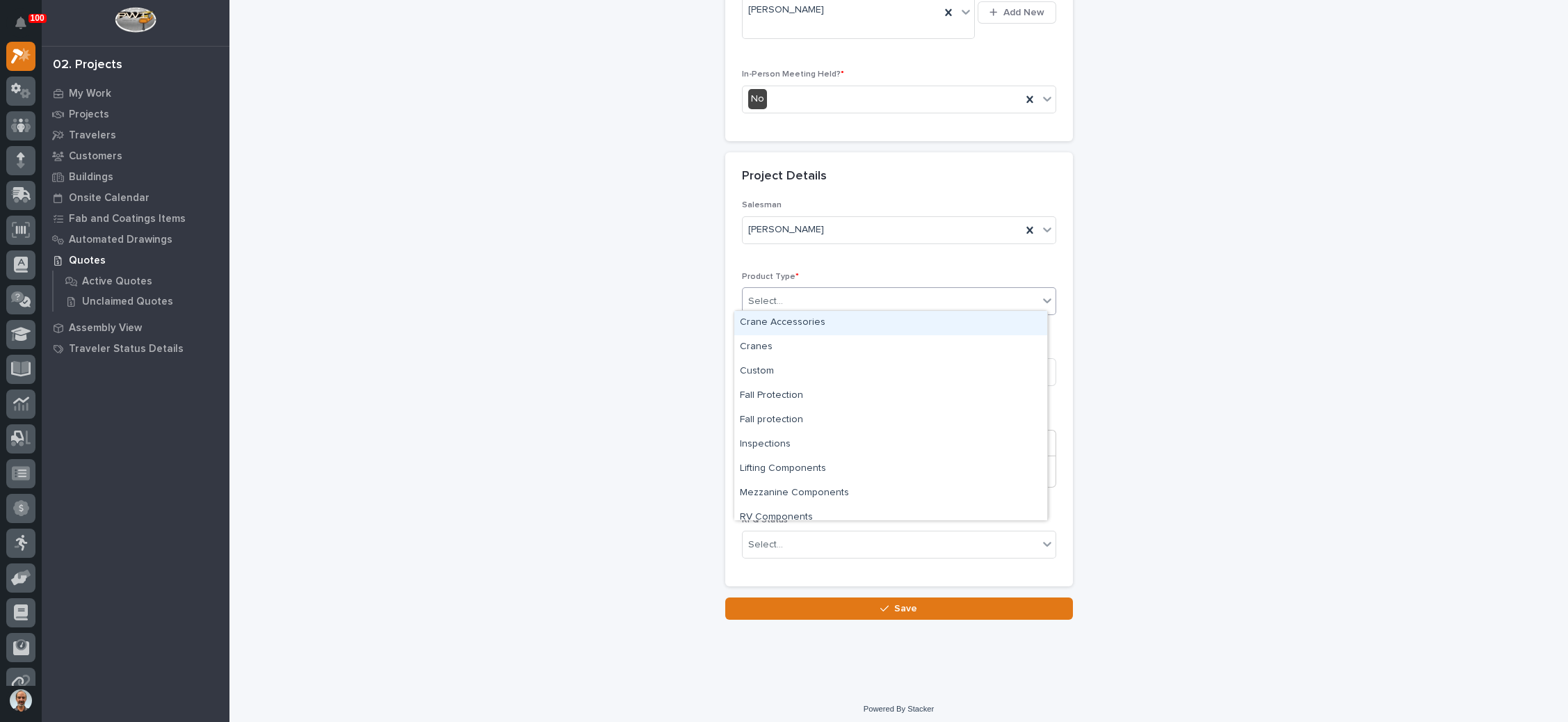
click at [829, 297] on div "Select..." at bounding box center [890, 302] width 296 height 23
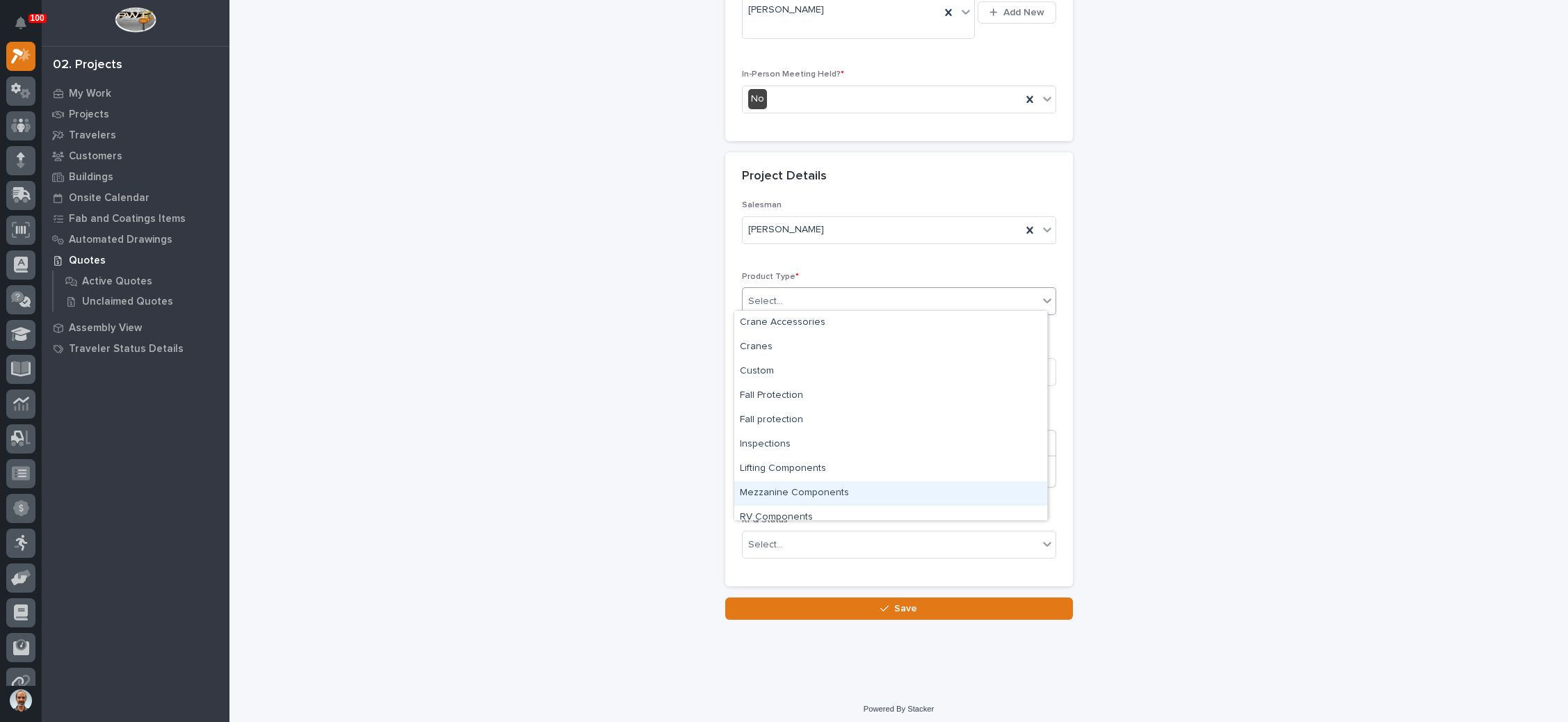
scroll to position [34, 0]
click at [813, 503] on div "Stairs & Ladders" at bounding box center [890, 508] width 313 height 24
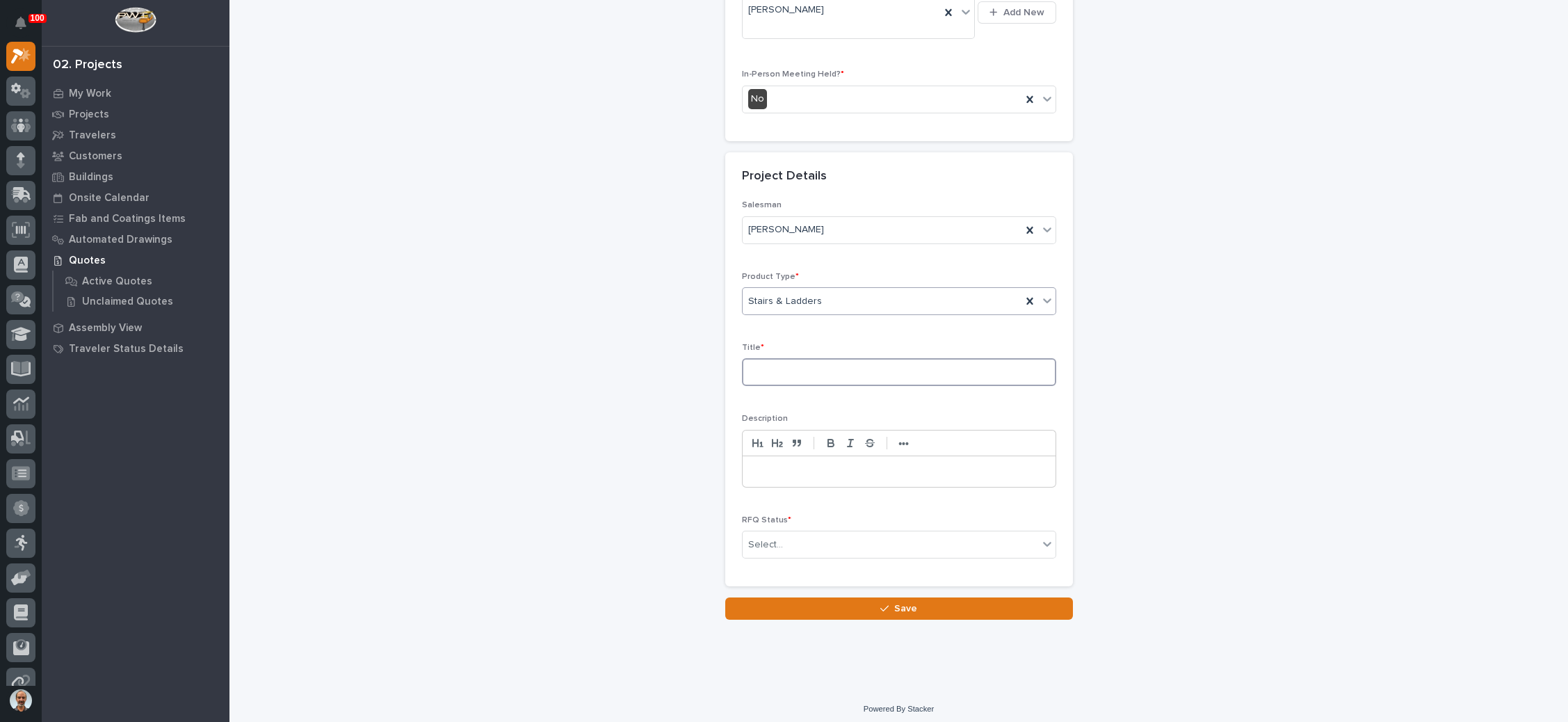
click at [808, 372] on input at bounding box center [899, 372] width 315 height 28
type input "PHM SCr"
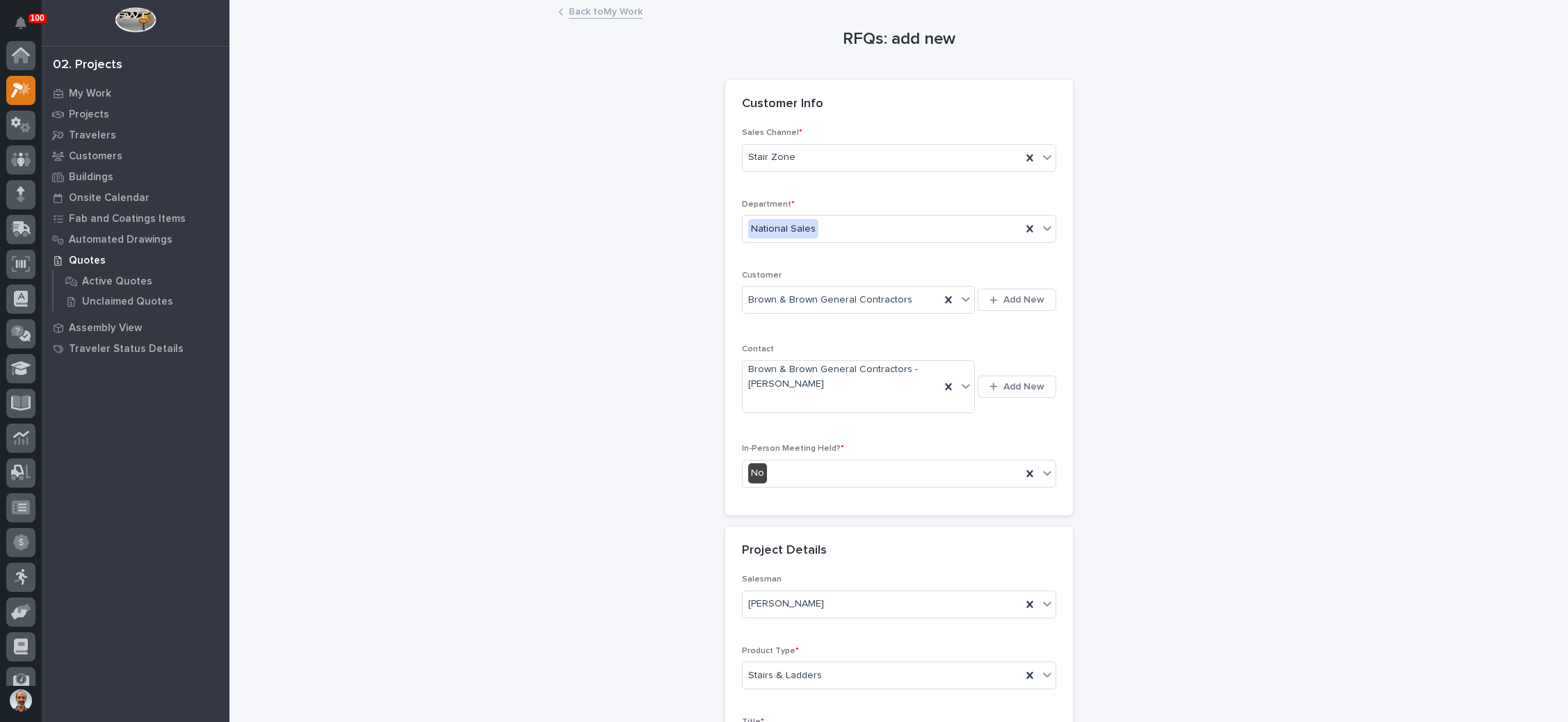
scroll to position [34, 0]
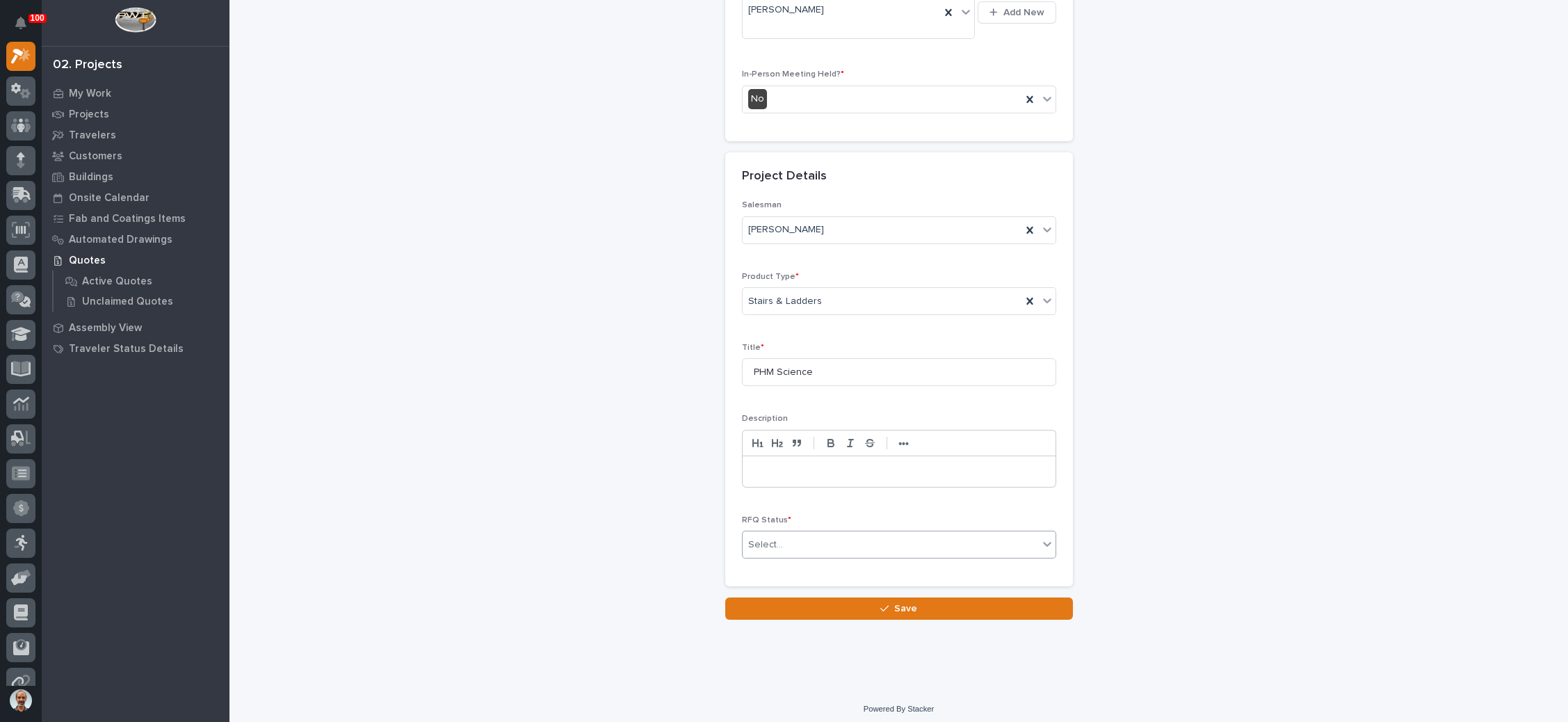
type input "PHM Science"
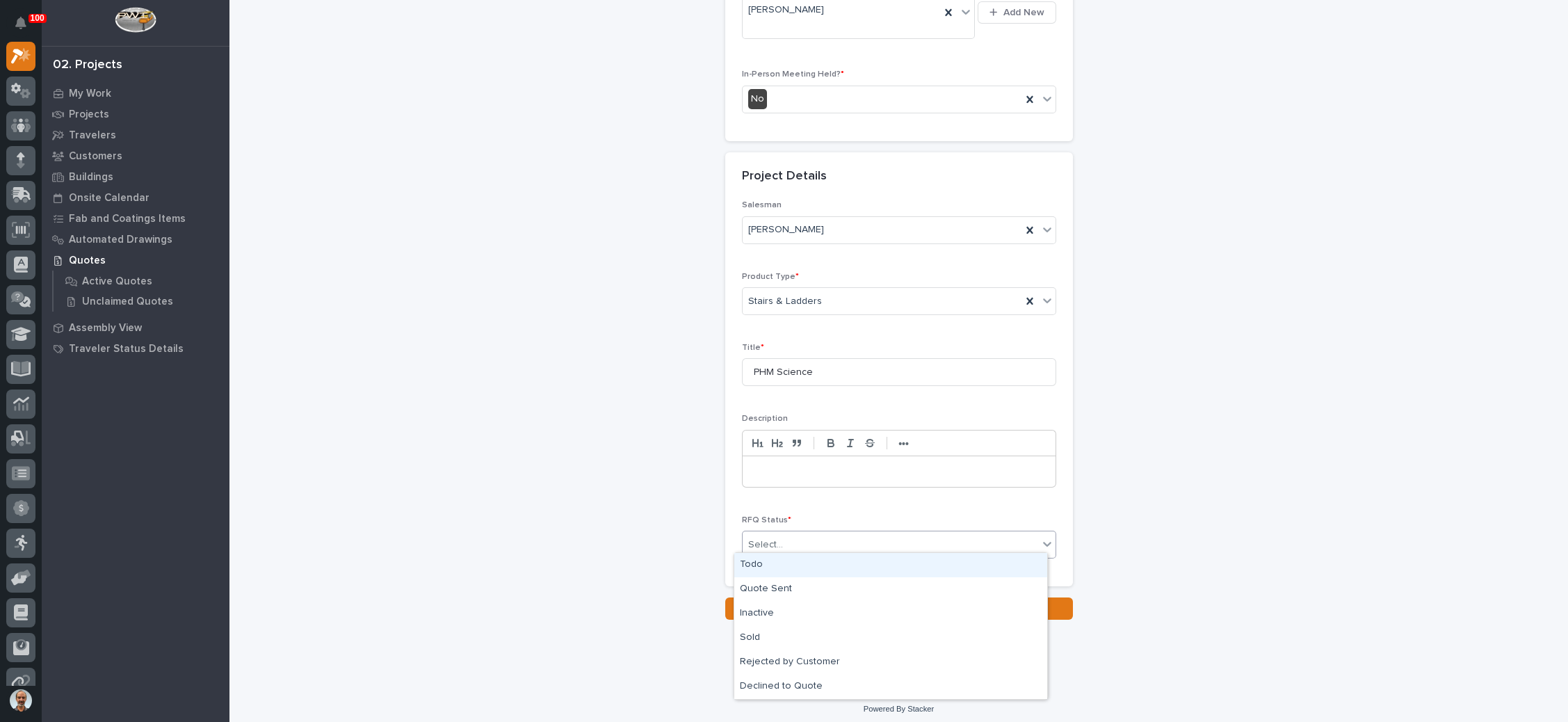
click at [845, 538] on div "Select..." at bounding box center [890, 545] width 296 height 23
click at [822, 587] on div "Quote Sent" at bounding box center [890, 589] width 313 height 24
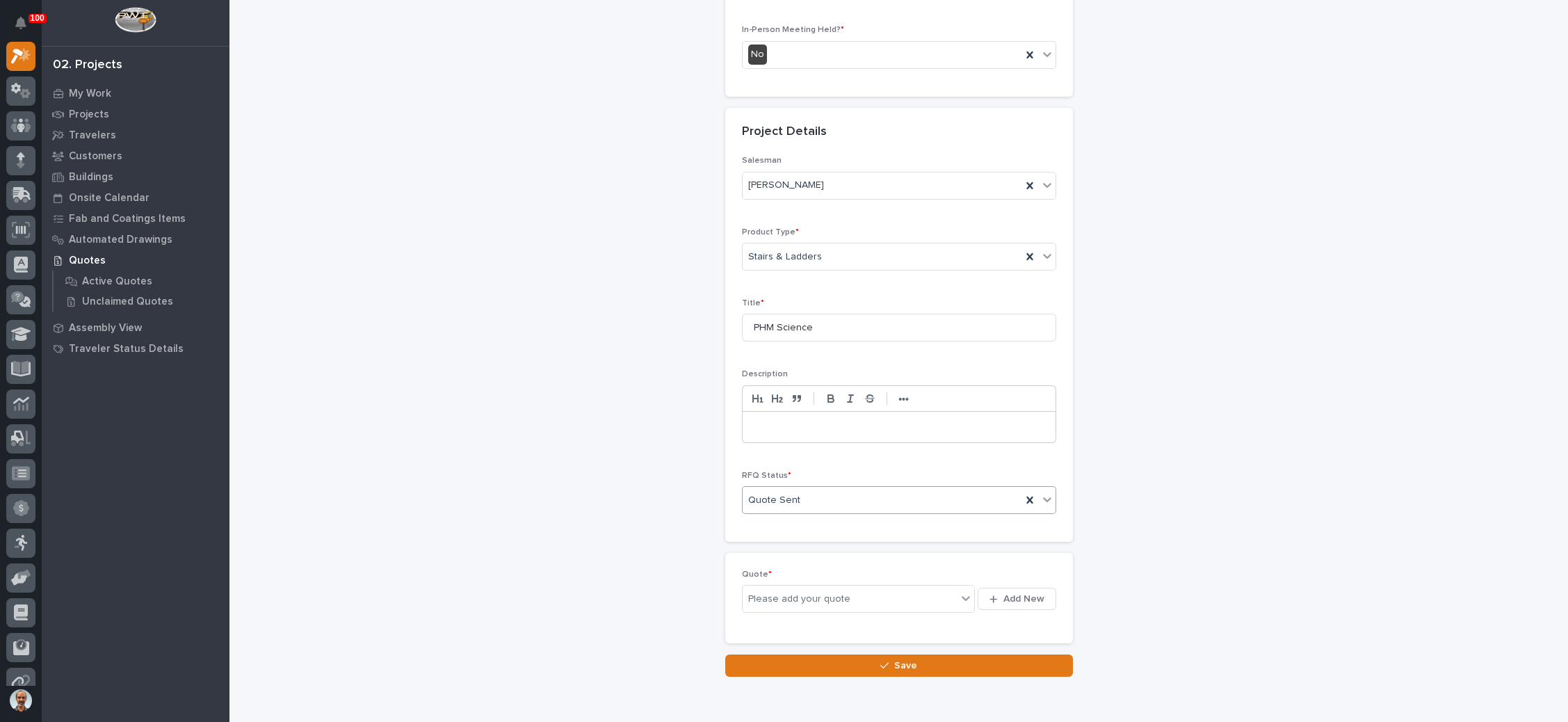
scroll to position [425, 0]
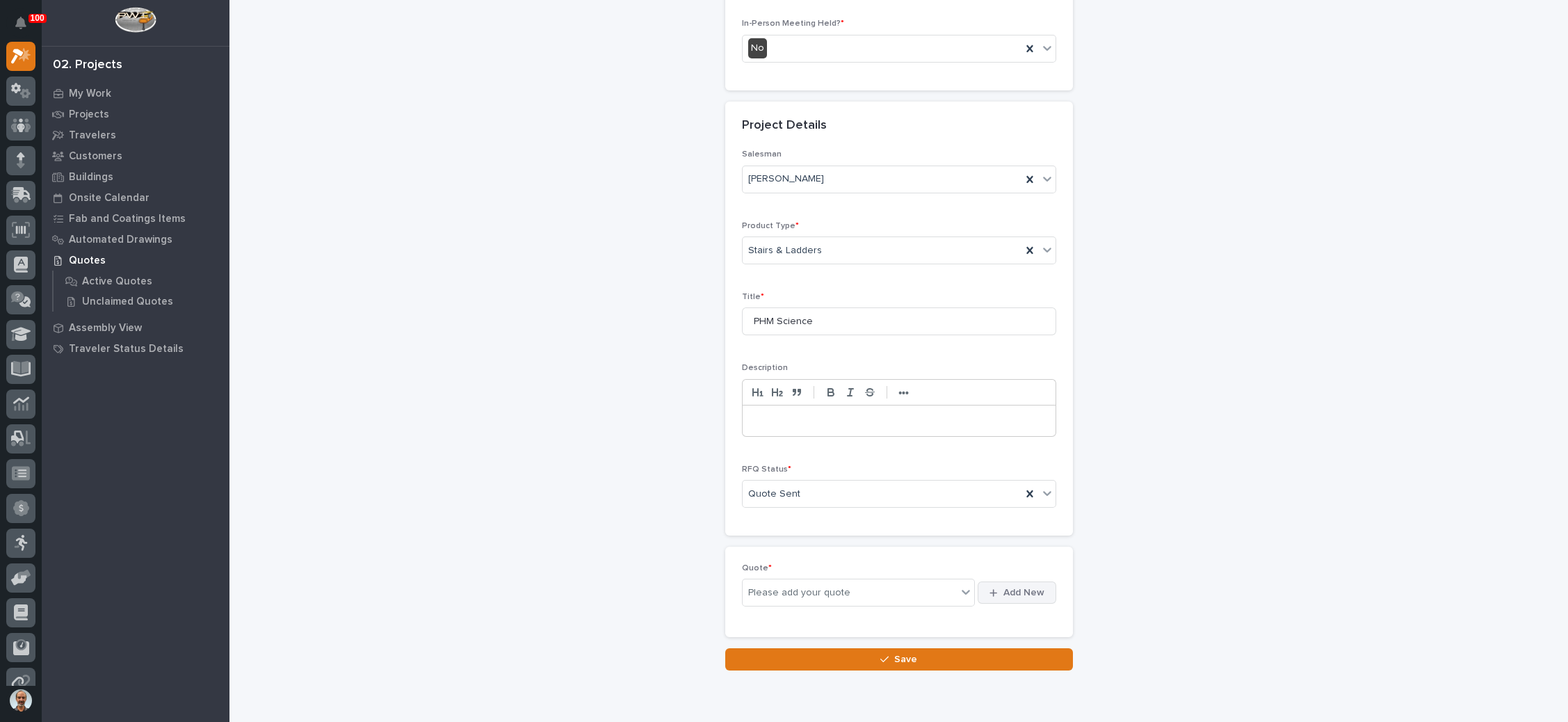
click at [1006, 586] on span "Add New" at bounding box center [1024, 592] width 41 height 12
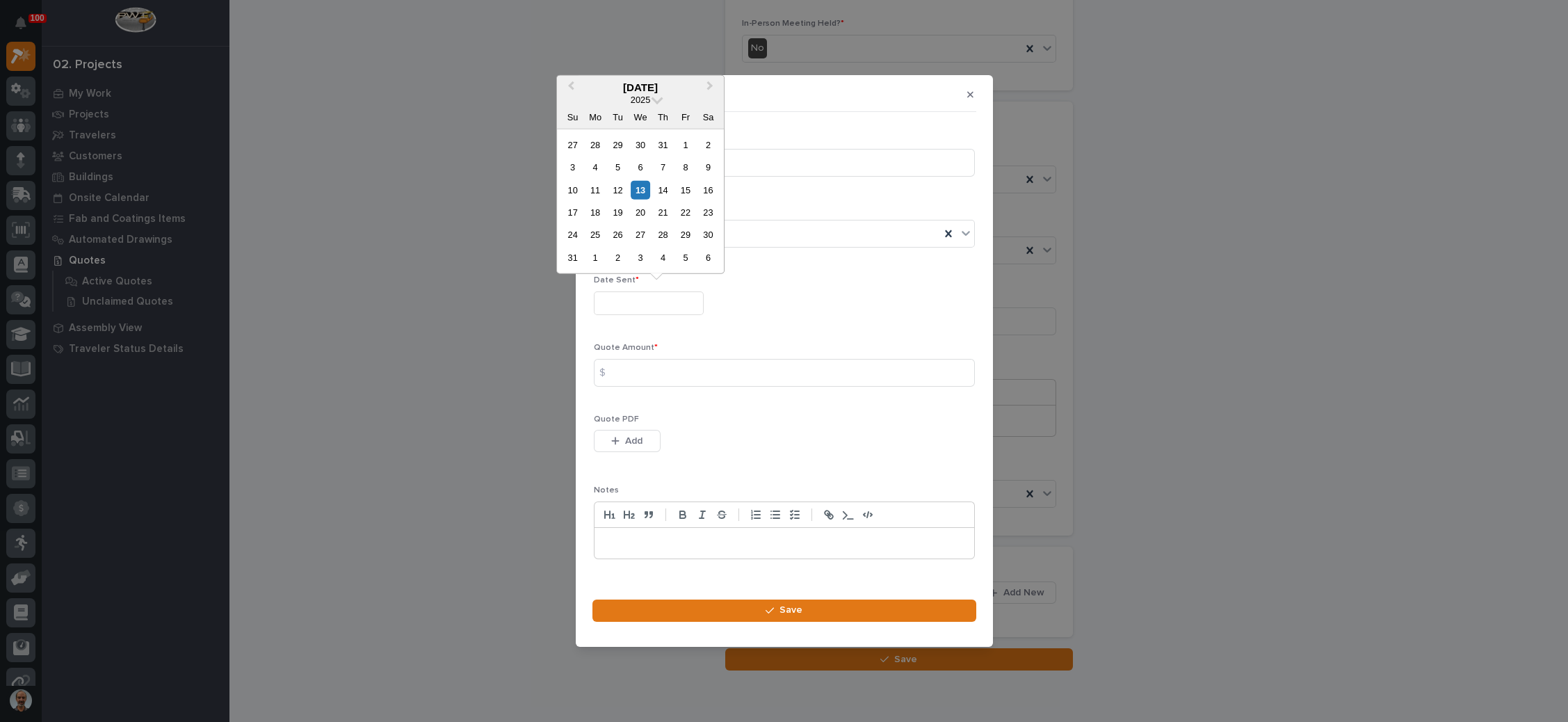
click at [677, 302] on input "text" at bounding box center [648, 303] width 110 height 24
click at [646, 186] on div "13" at bounding box center [640, 189] width 19 height 19
type input "**********"
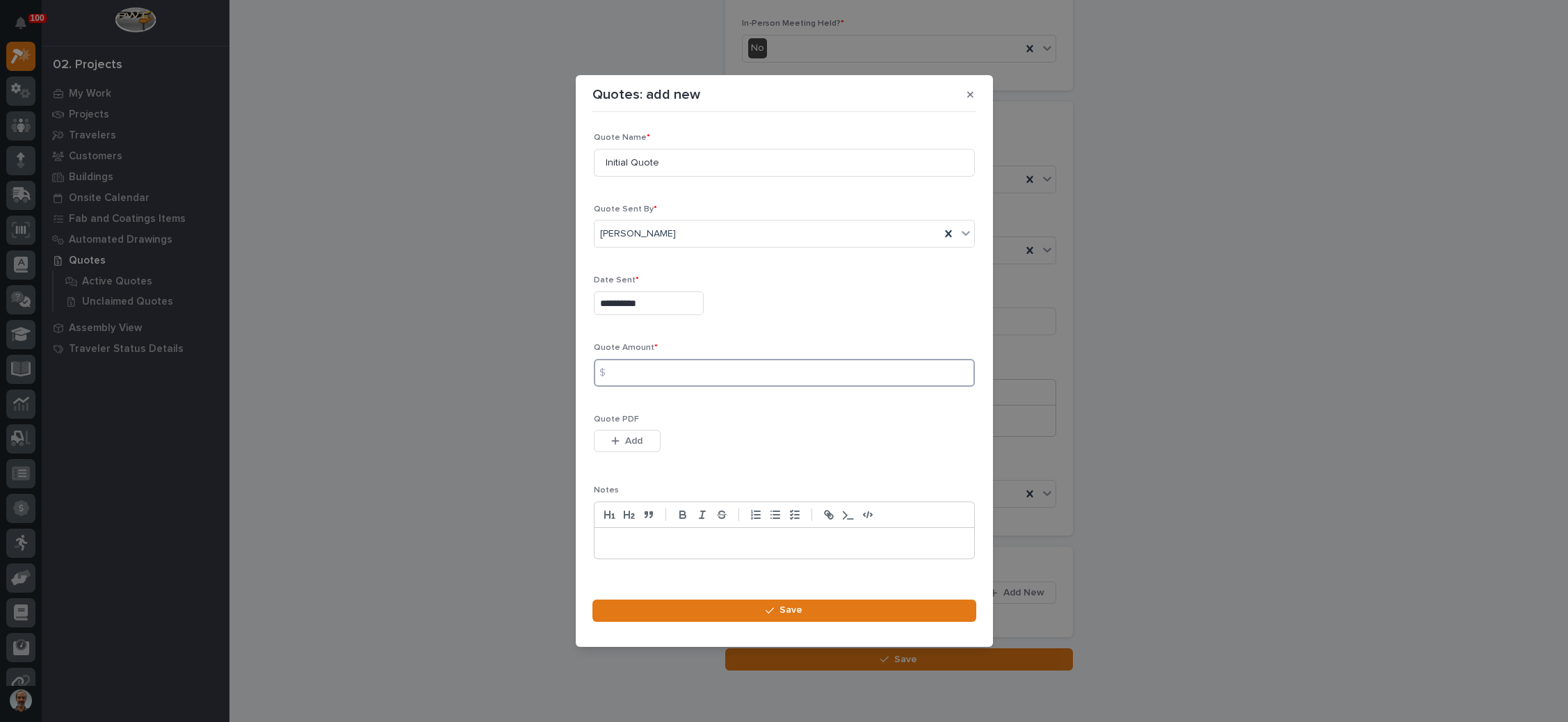
click at [671, 373] on input at bounding box center [784, 373] width 381 height 28
type input "10716"
drag, startPoint x: 628, startPoint y: 442, endPoint x: 717, endPoint y: 425, distance: 90.6
click at [629, 442] on span "Add" at bounding box center [634, 440] width 18 height 12
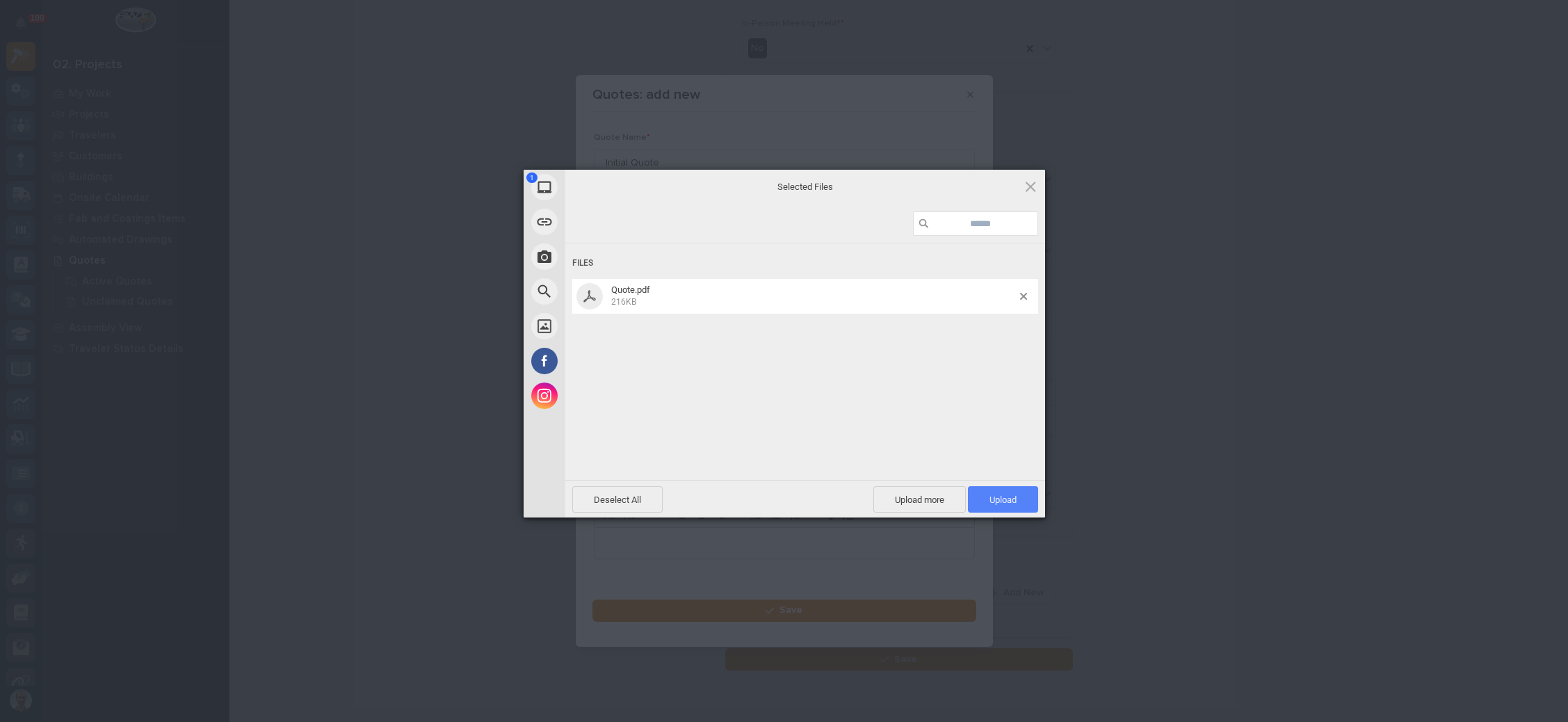
click at [1006, 493] on span "Upload 1" at bounding box center [1003, 499] width 70 height 26
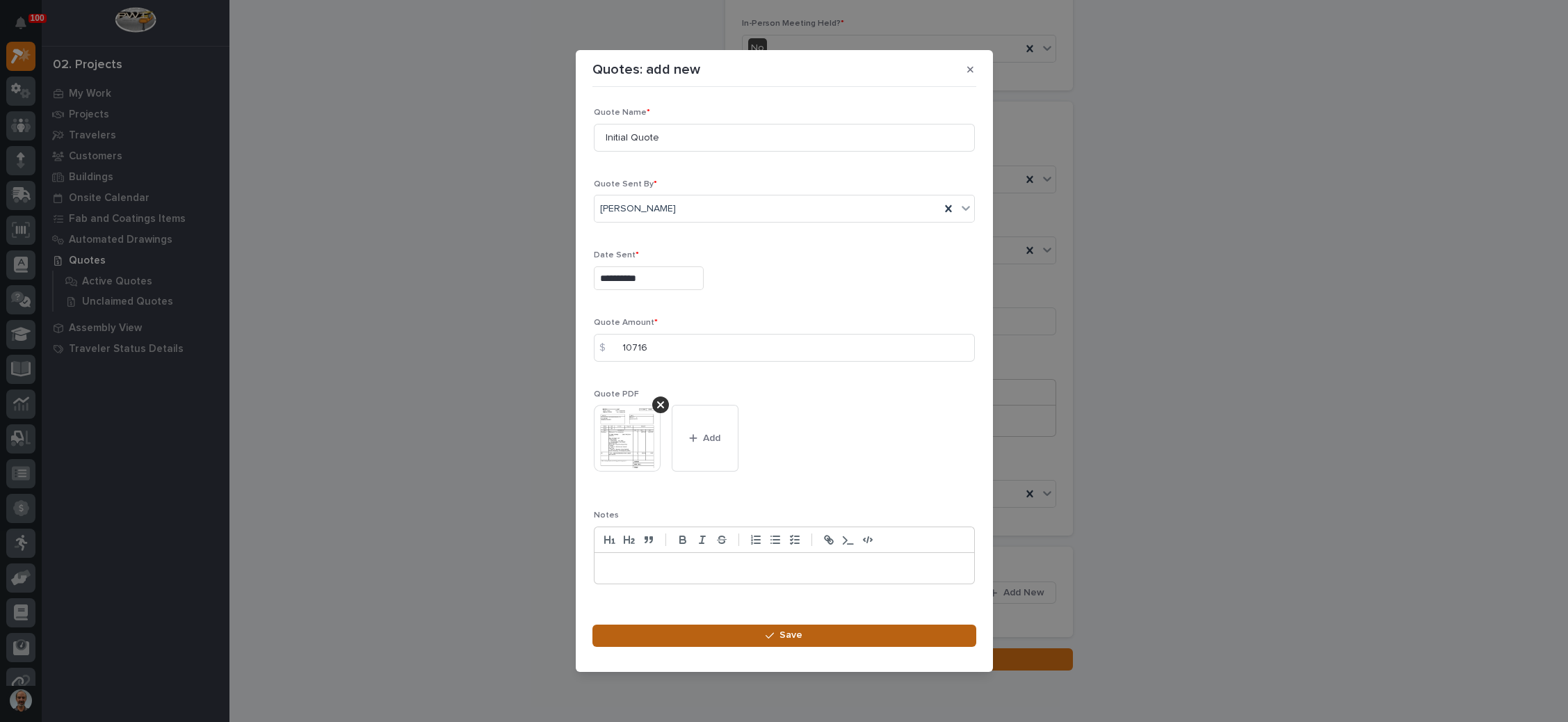
click at [763, 629] on button "Save" at bounding box center [784, 636] width 384 height 22
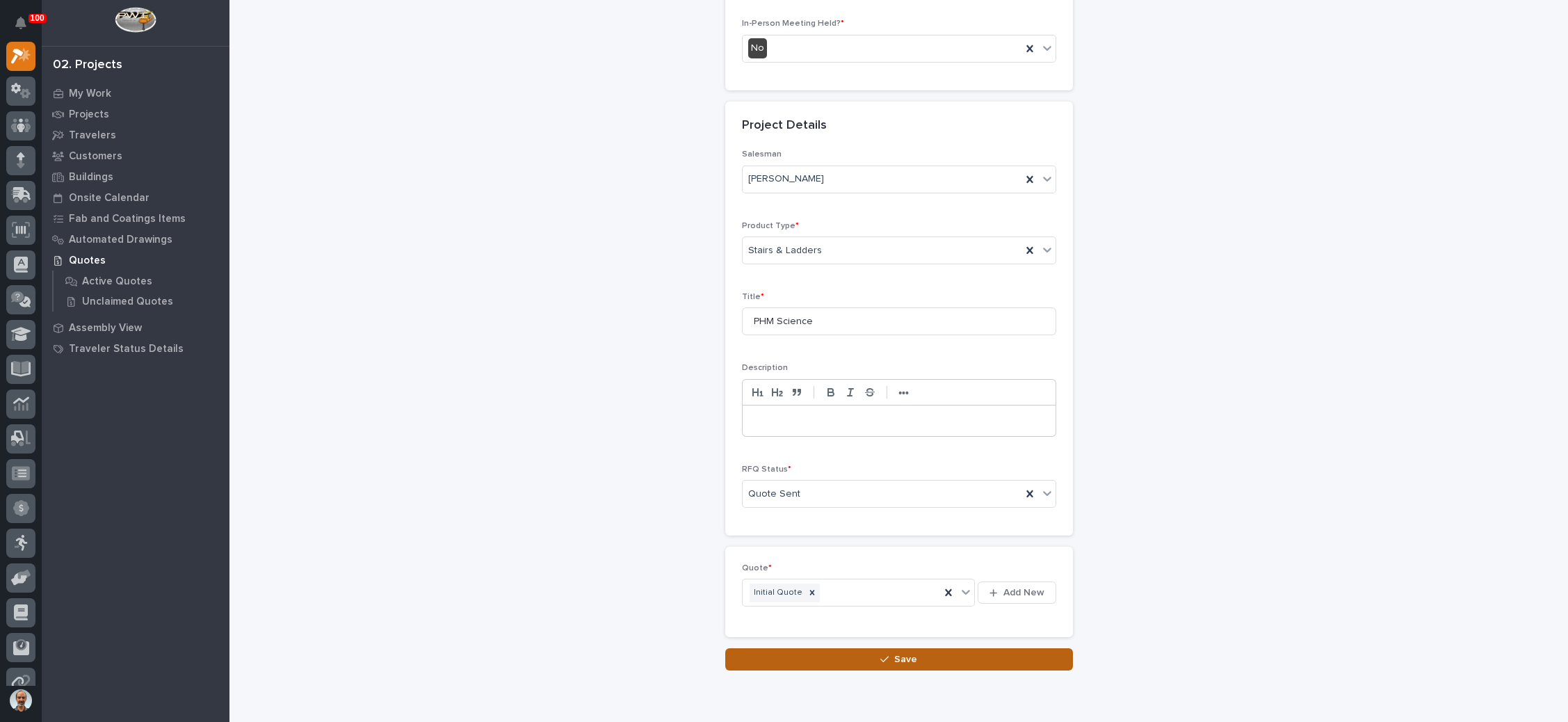
click at [880, 655] on icon "button" at bounding box center [884, 659] width 8 height 9
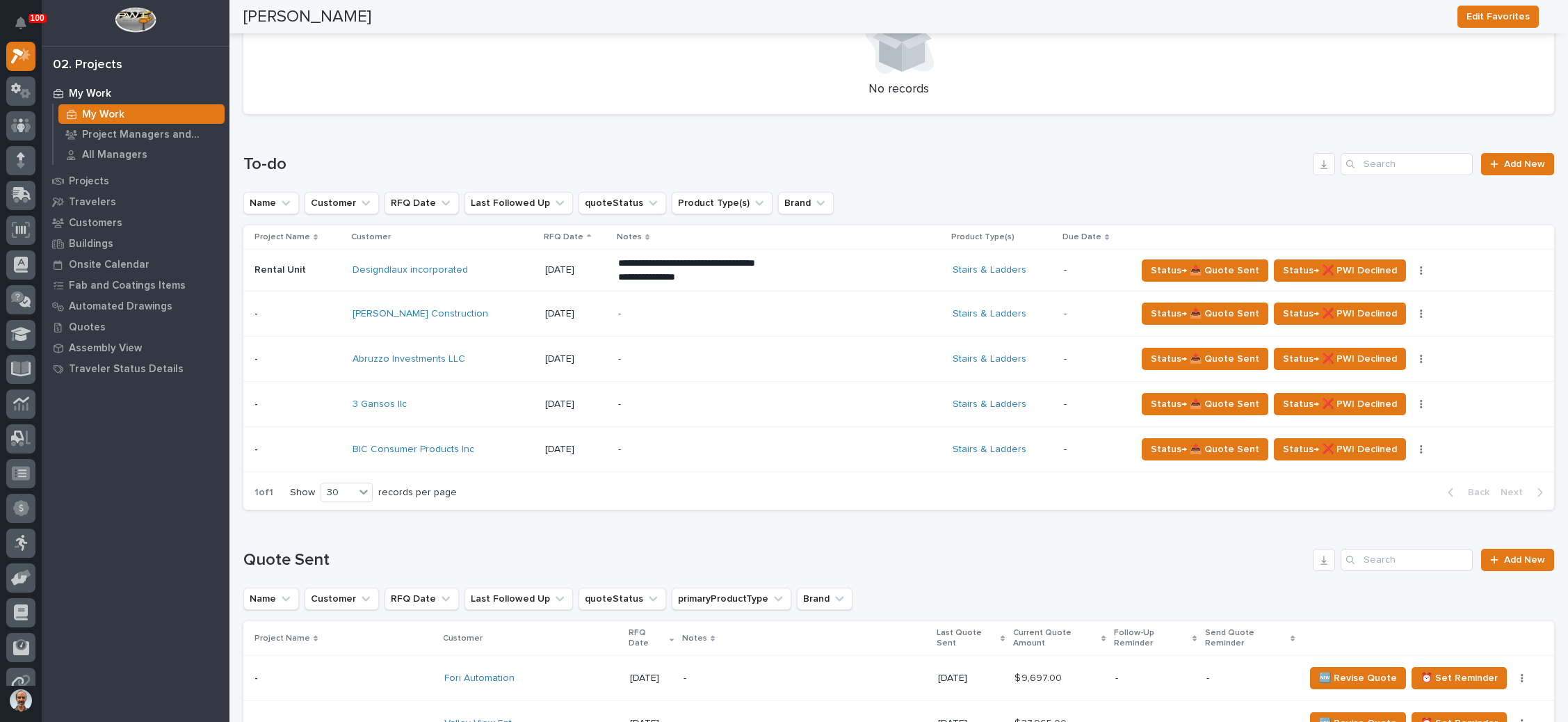
scroll to position [1043, 0]
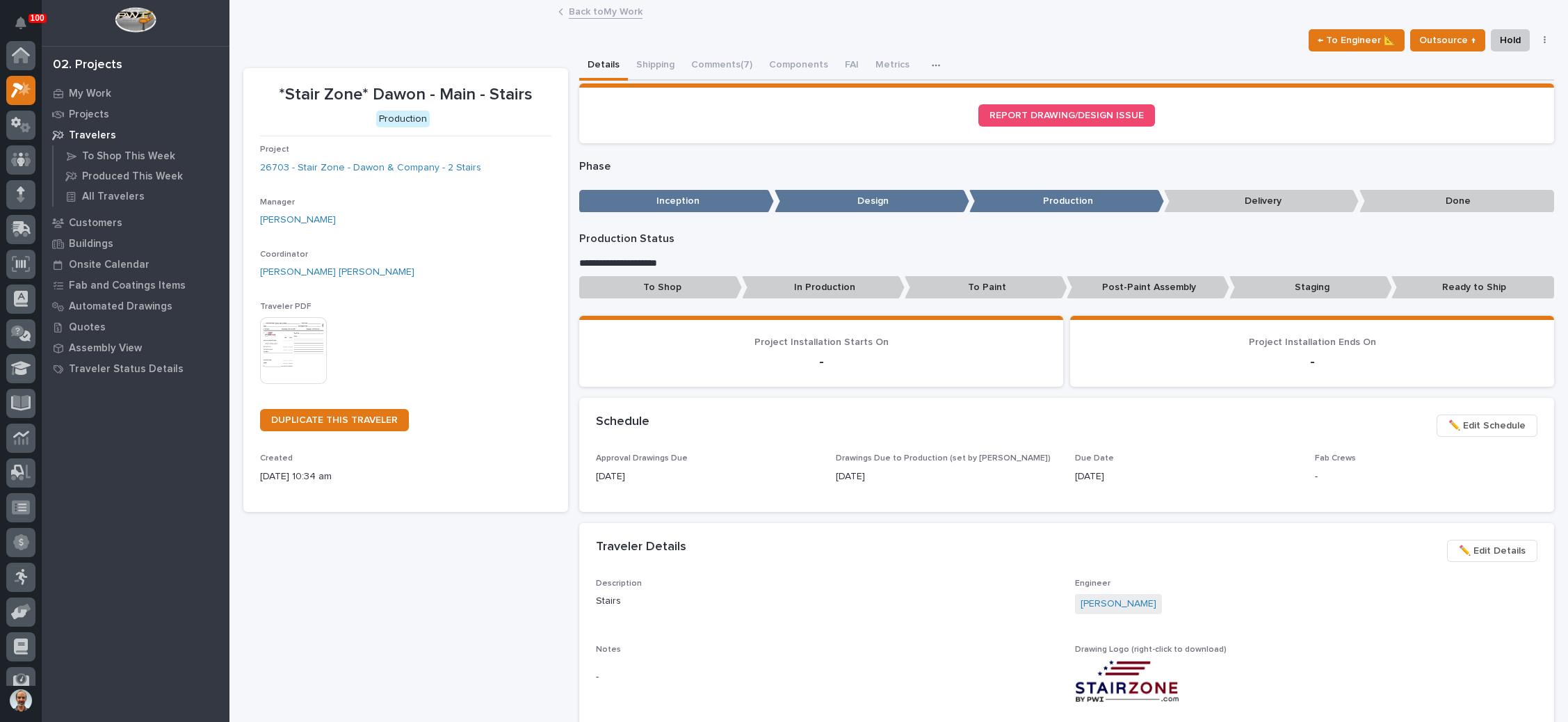
scroll to position [34, 0]
click at [97, 90] on p "My Work" at bounding box center [90, 94] width 42 height 12
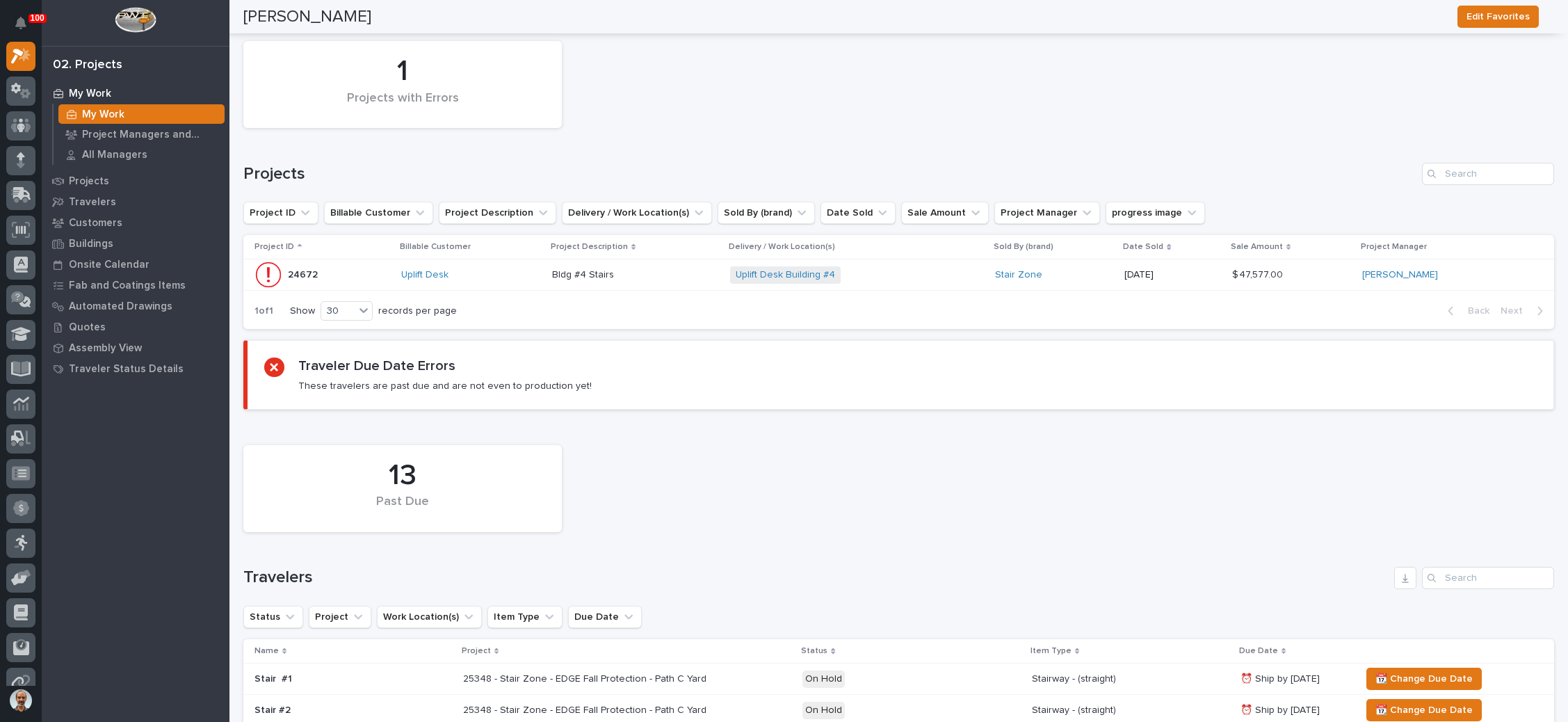
scroll to position [154, 0]
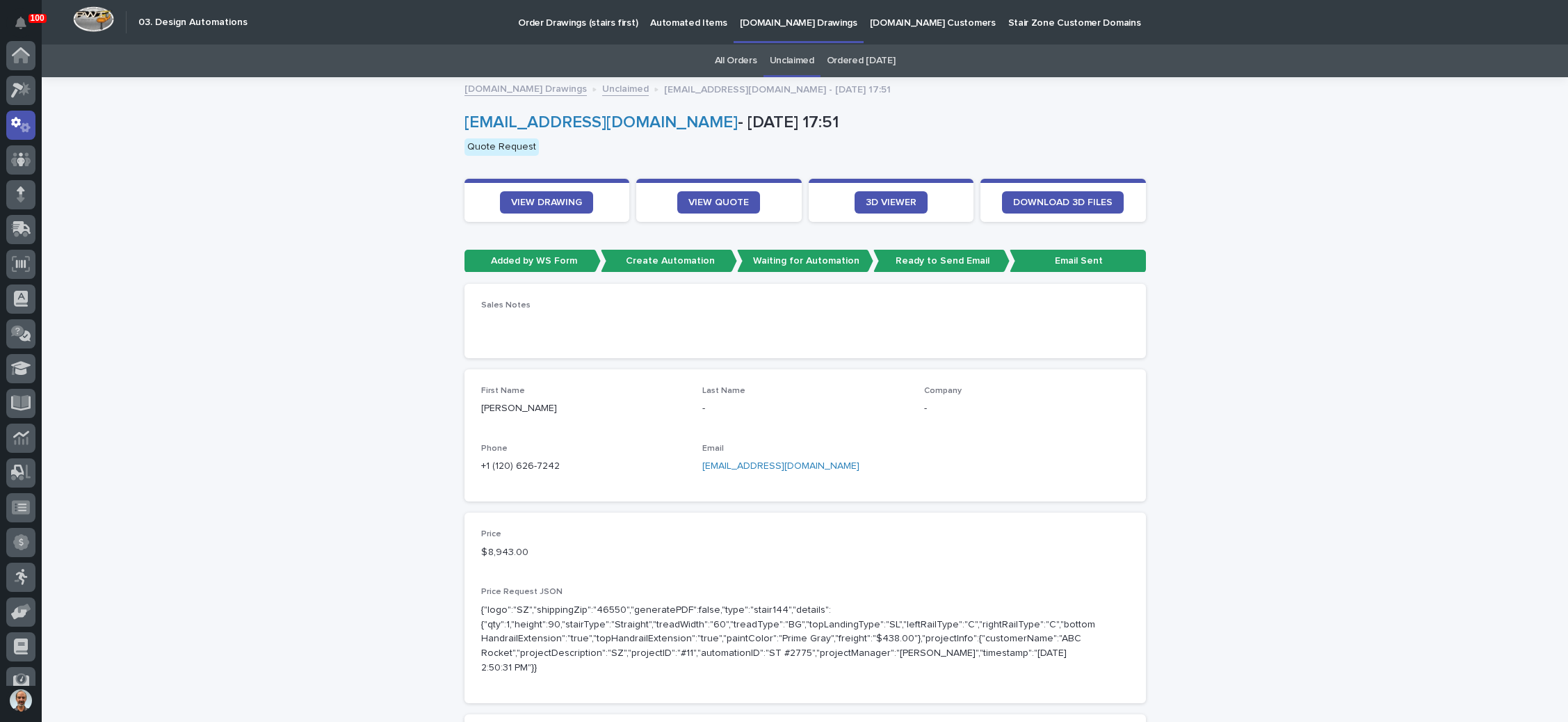
scroll to position [69, 0]
click at [753, 466] on link "[EMAIL_ADDRESS][DOMAIN_NAME]" at bounding box center [781, 465] width 157 height 9
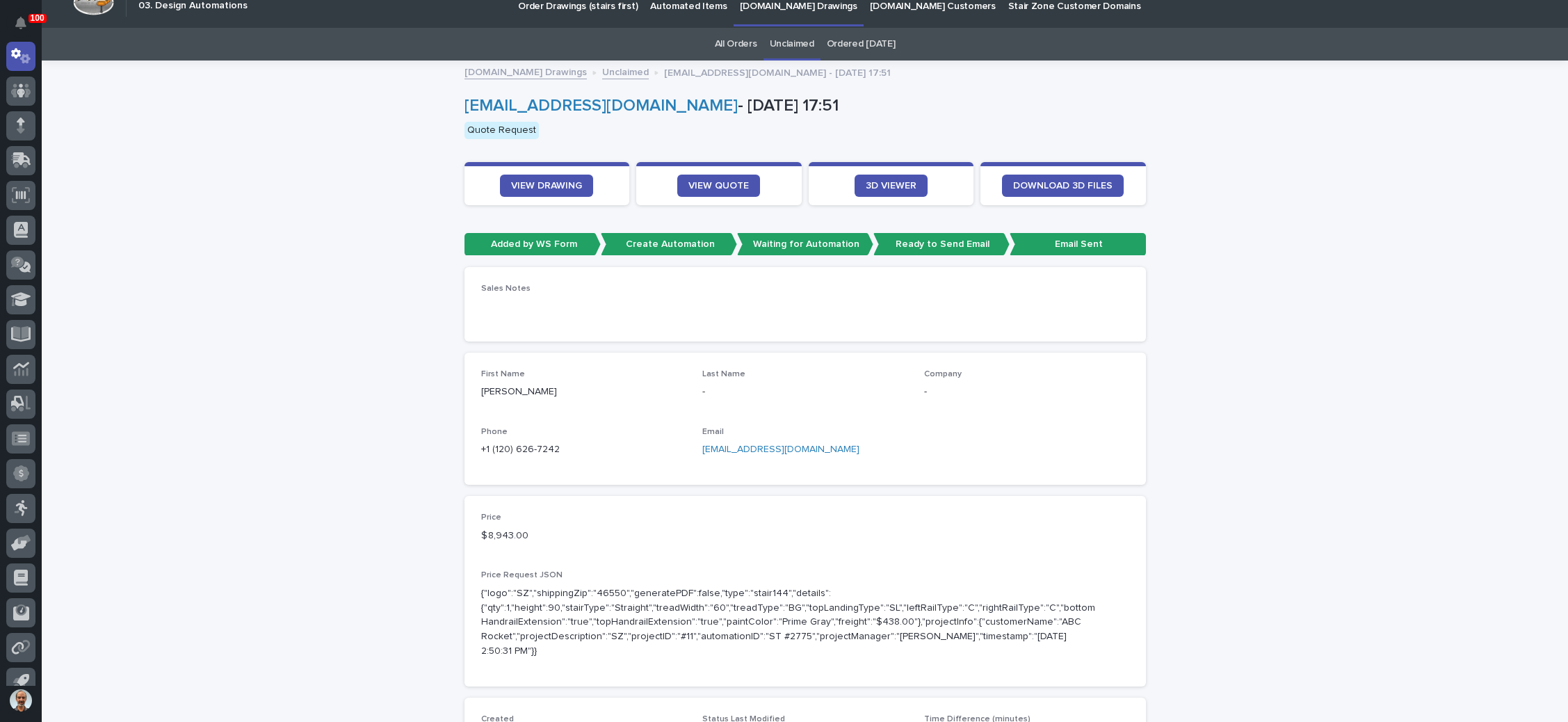
scroll to position [0, 0]
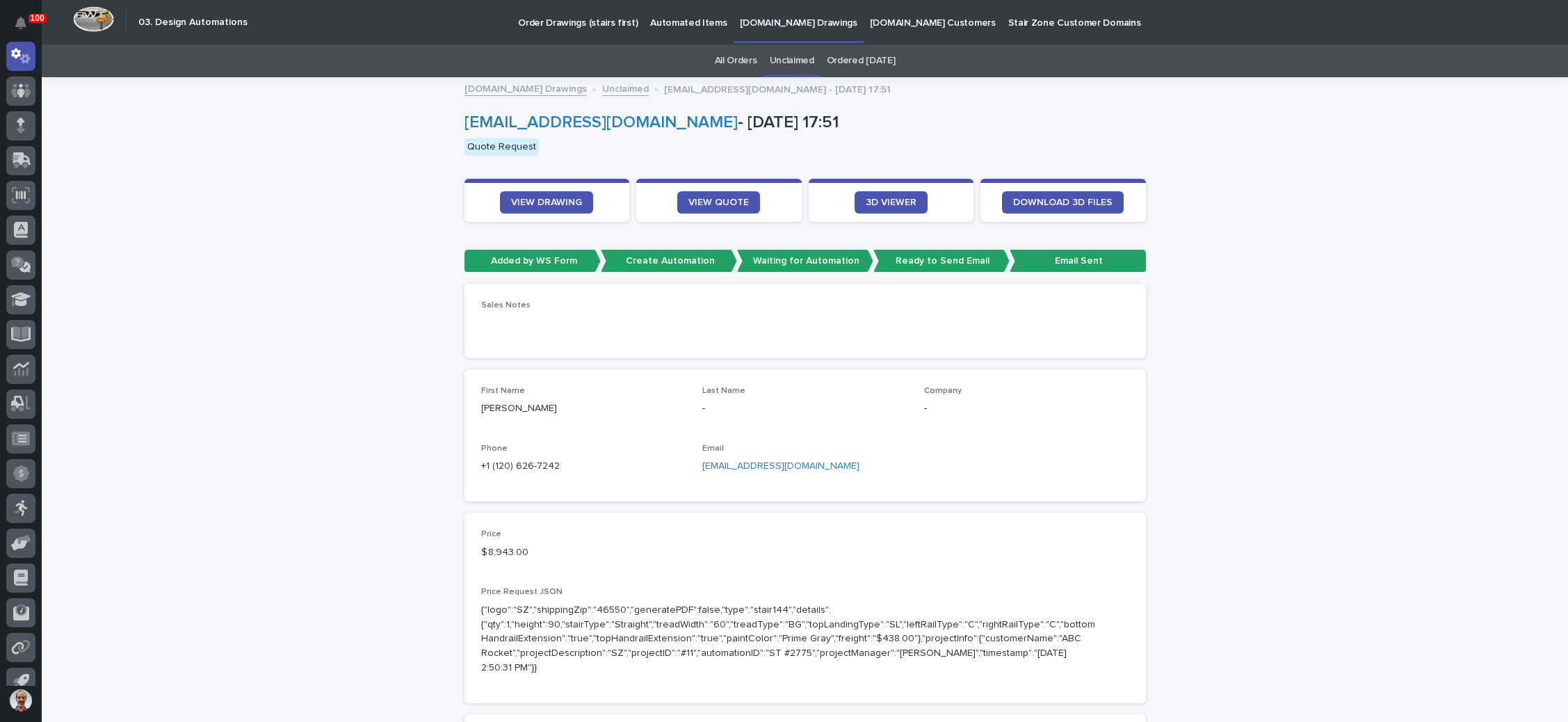
click at [606, 84] on link "Unclaimed" at bounding box center [625, 87] width 47 height 16
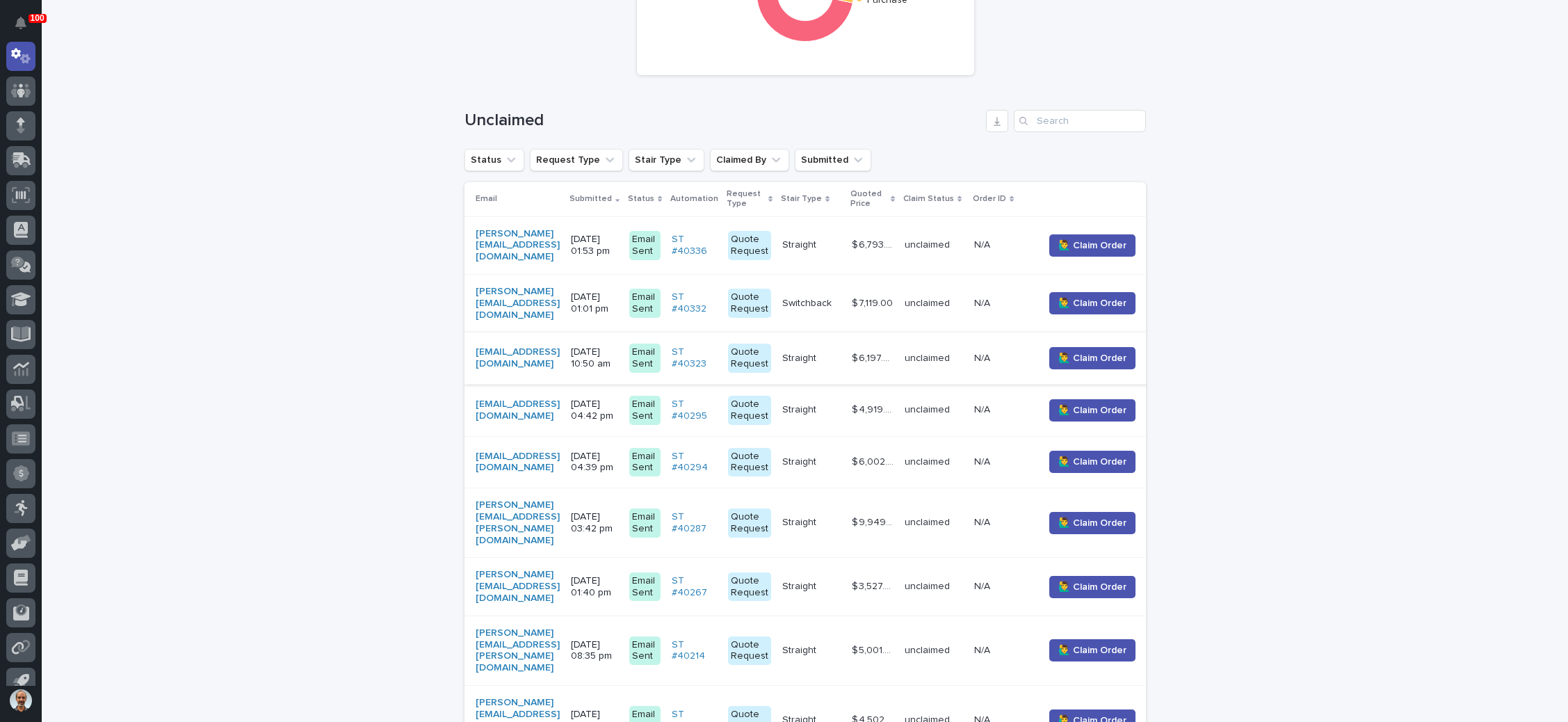
scroll to position [313, 0]
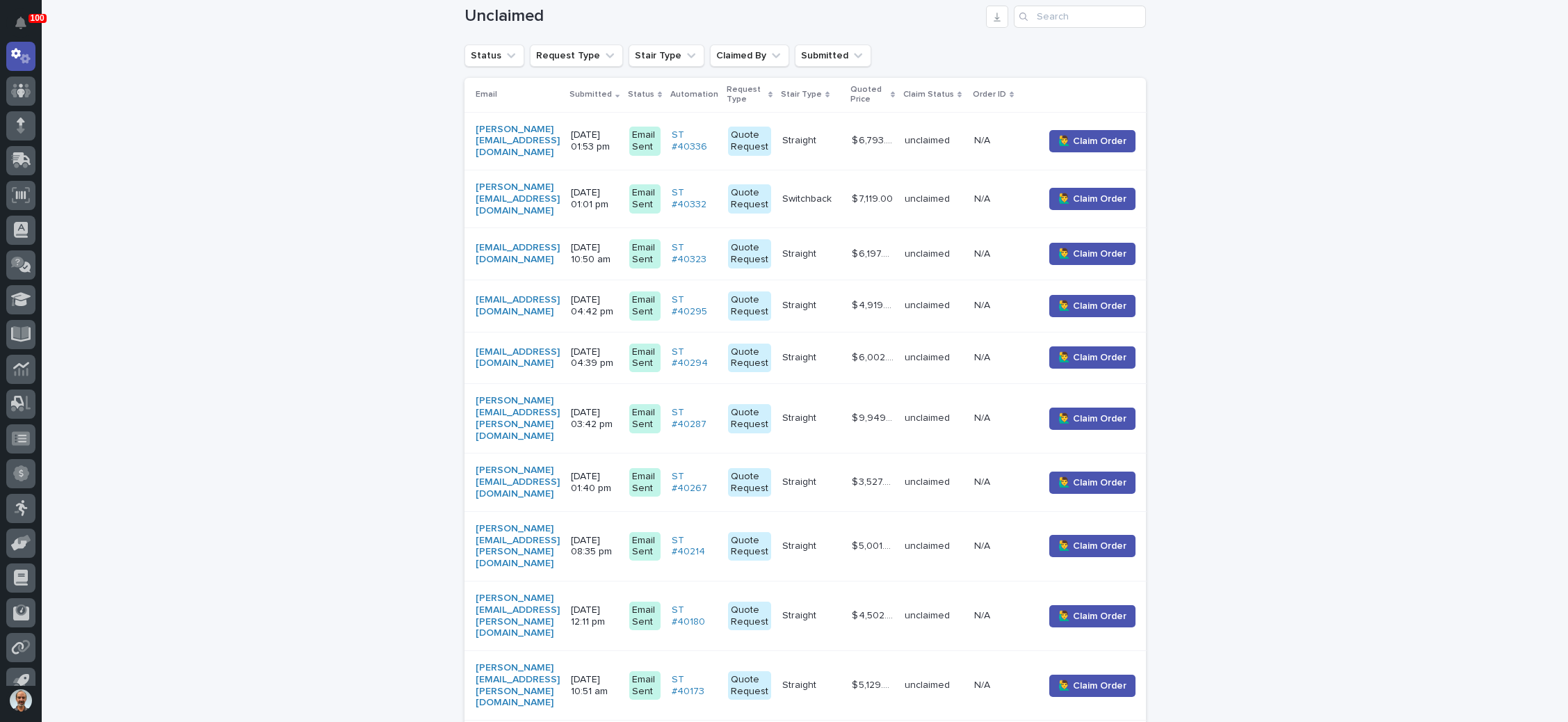
click at [565, 185] on td "[PERSON_NAME][EMAIL_ADDRESS][DOMAIN_NAME]" at bounding box center [515, 199] width 101 height 58
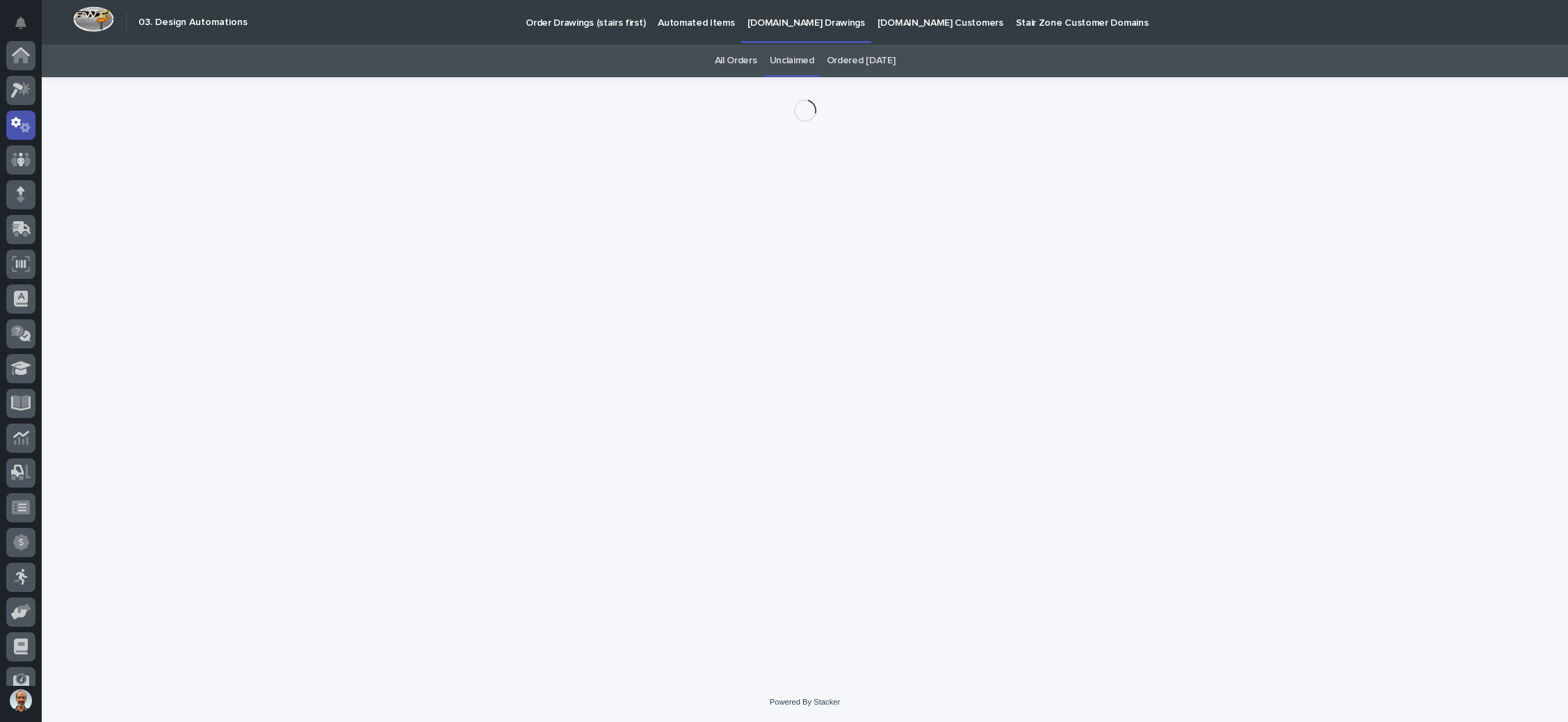
scroll to position [69, 0]
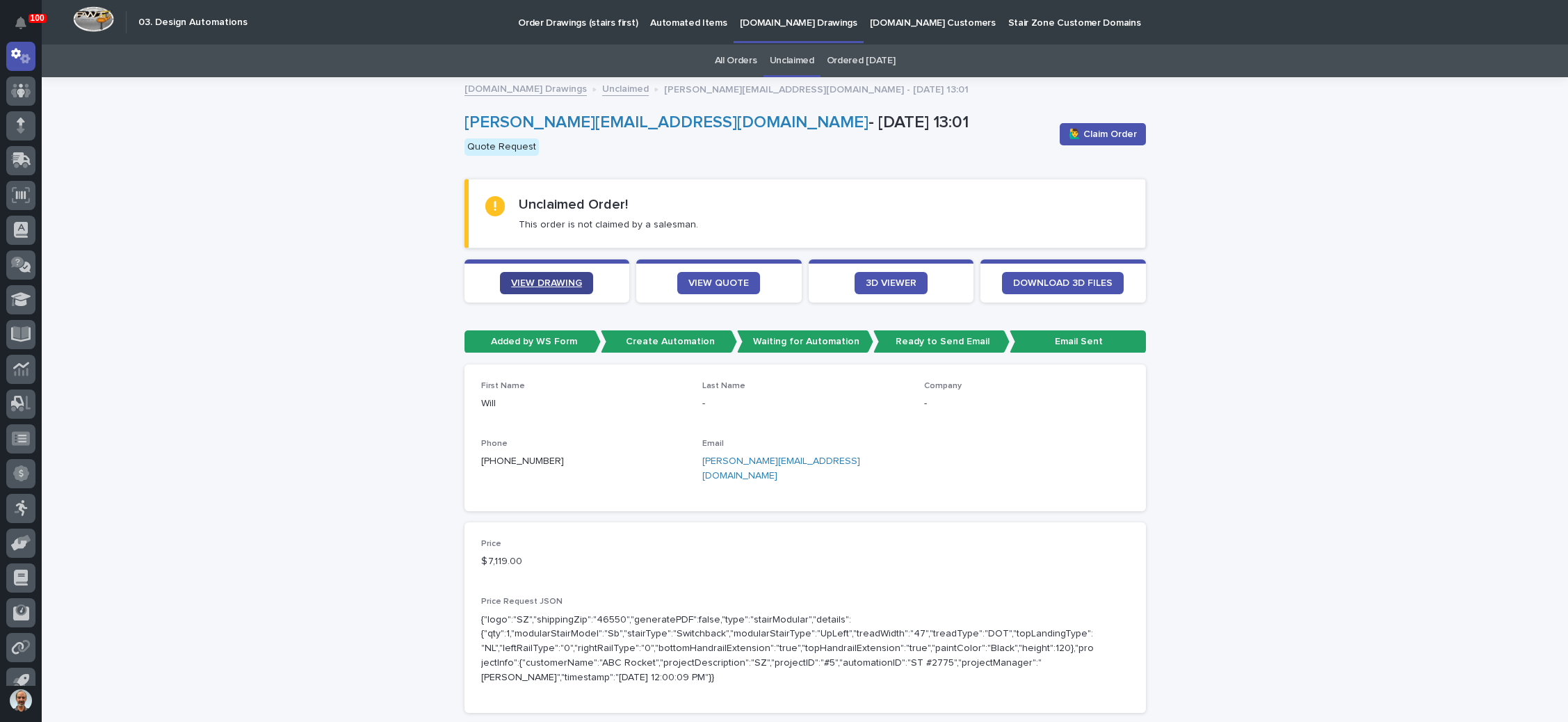
click at [541, 278] on span "VIEW DRAWING" at bounding box center [547, 283] width 71 height 9
click at [725, 280] on span "VIEW QUOTE" at bounding box center [718, 283] width 61 height 9
click at [769, 460] on link "[PERSON_NAME][EMAIL_ADDRESS][DOMAIN_NAME]" at bounding box center [781, 468] width 158 height 24
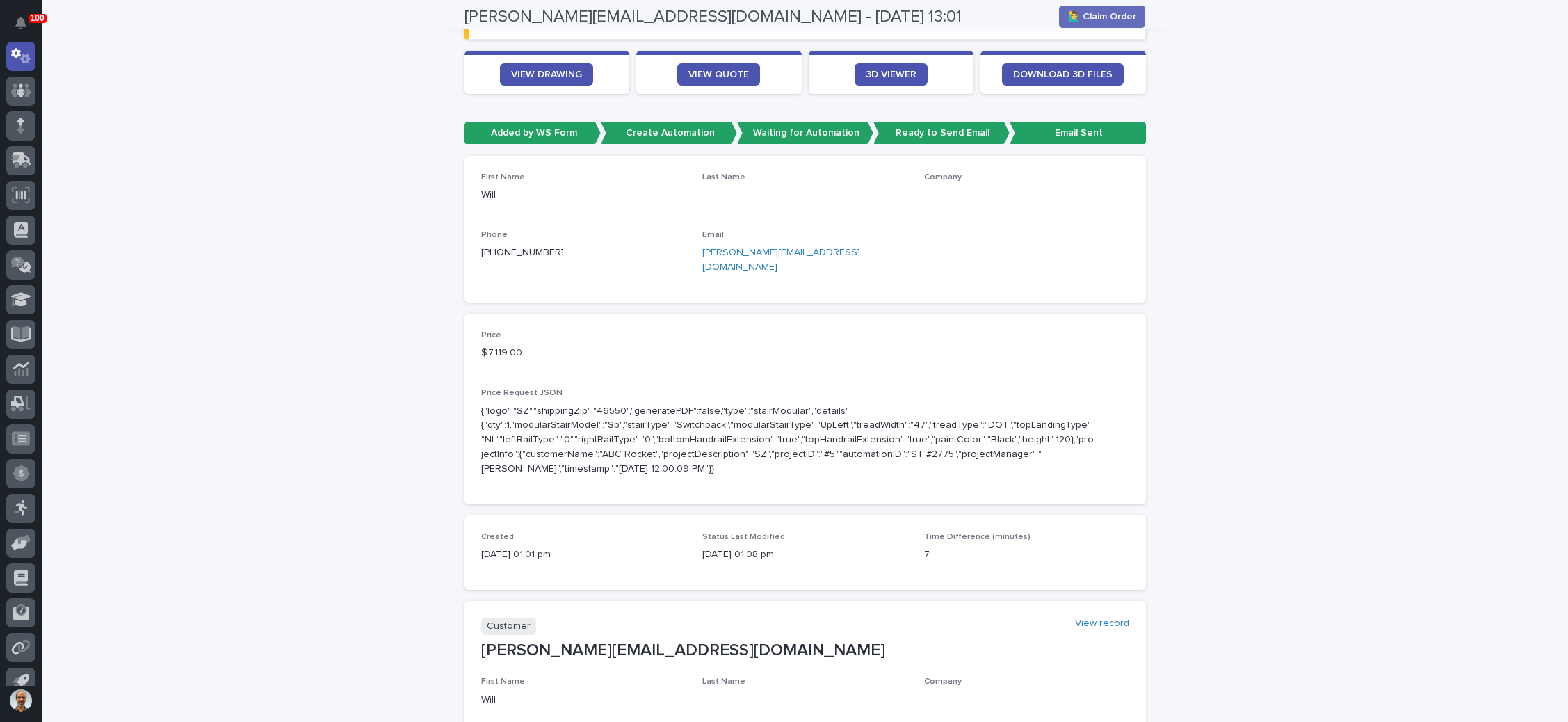
scroll to position [418, 0]
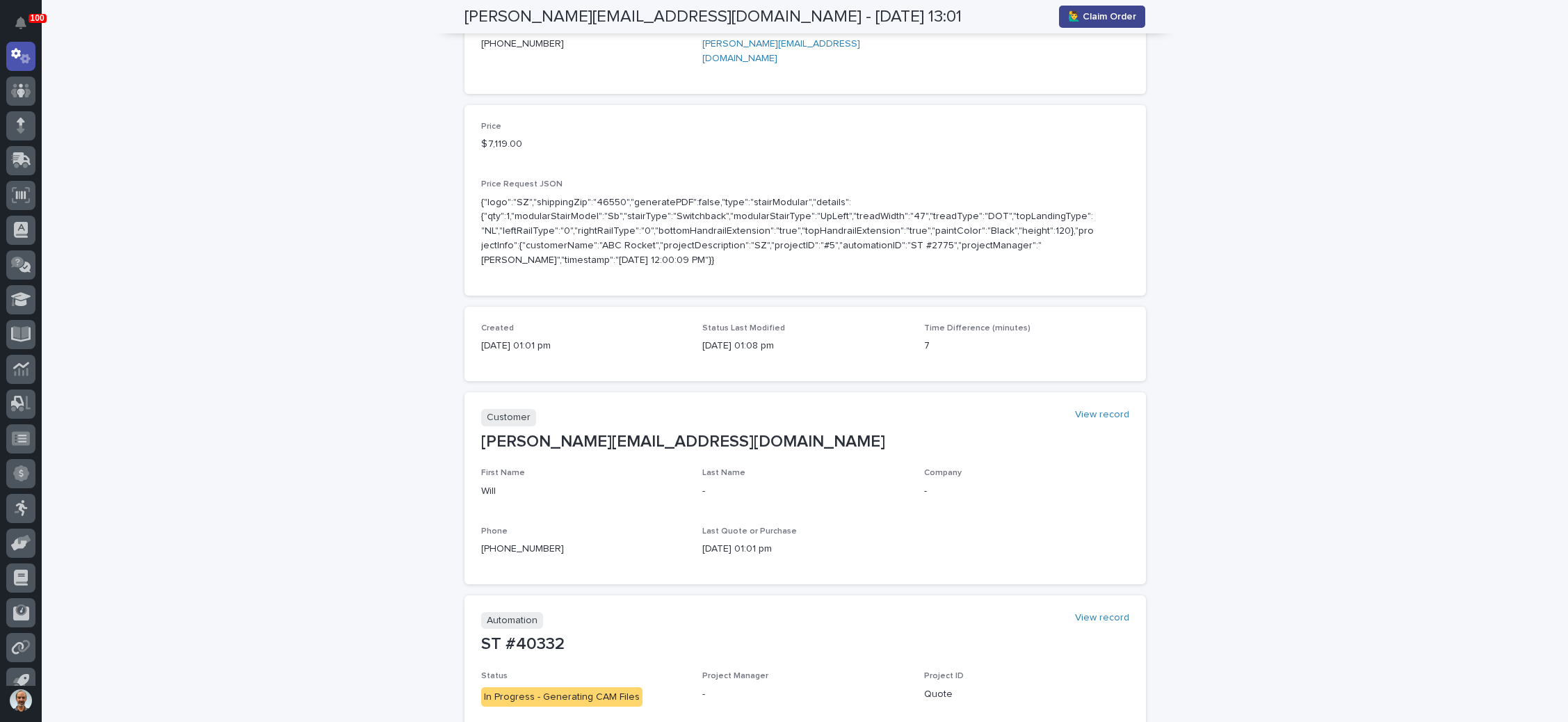
click at [1119, 15] on span "🙋‍♂️ Claim Order" at bounding box center [1102, 16] width 68 height 14
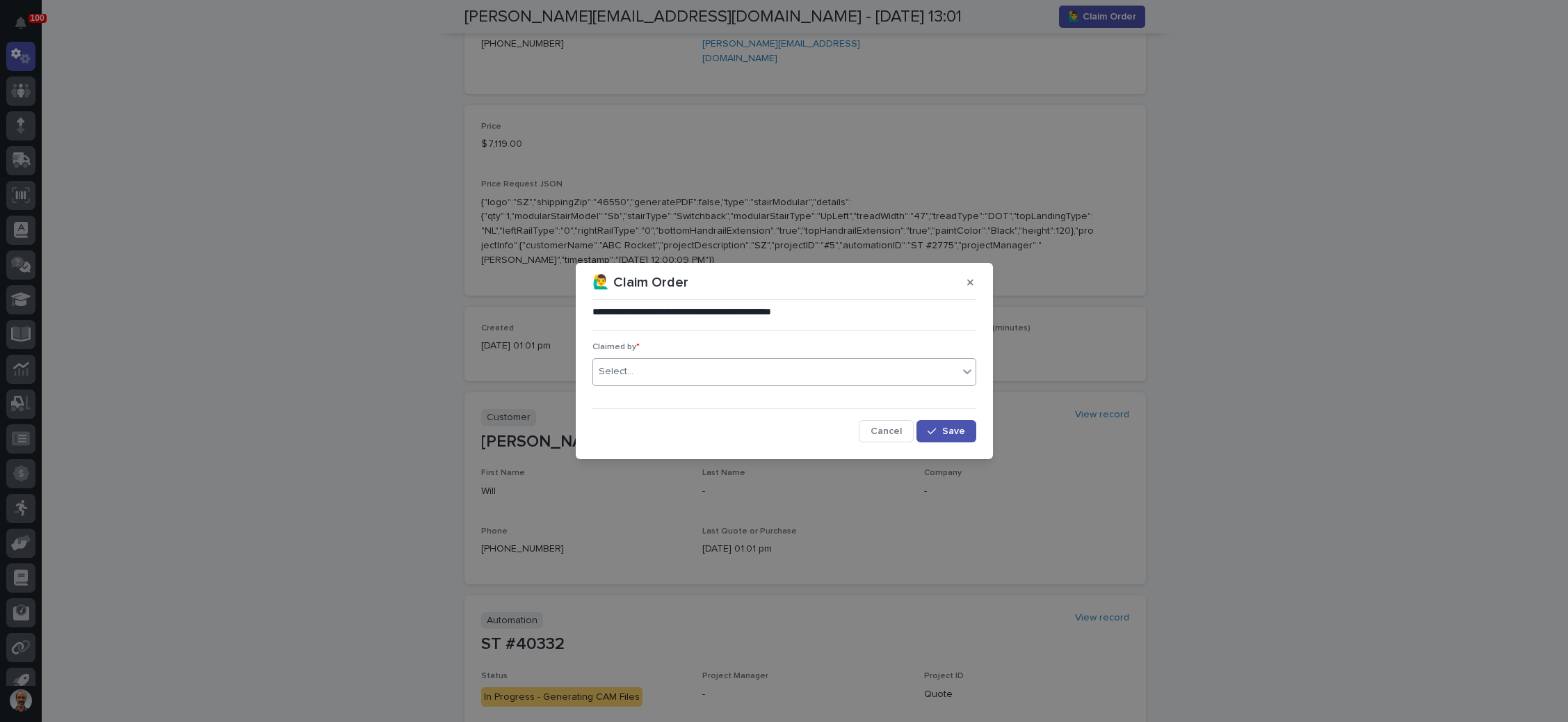
drag, startPoint x: 736, startPoint y: 375, endPoint x: 732, endPoint y: 380, distance: 6.4
click at [735, 375] on div "Select..." at bounding box center [775, 372] width 365 height 23
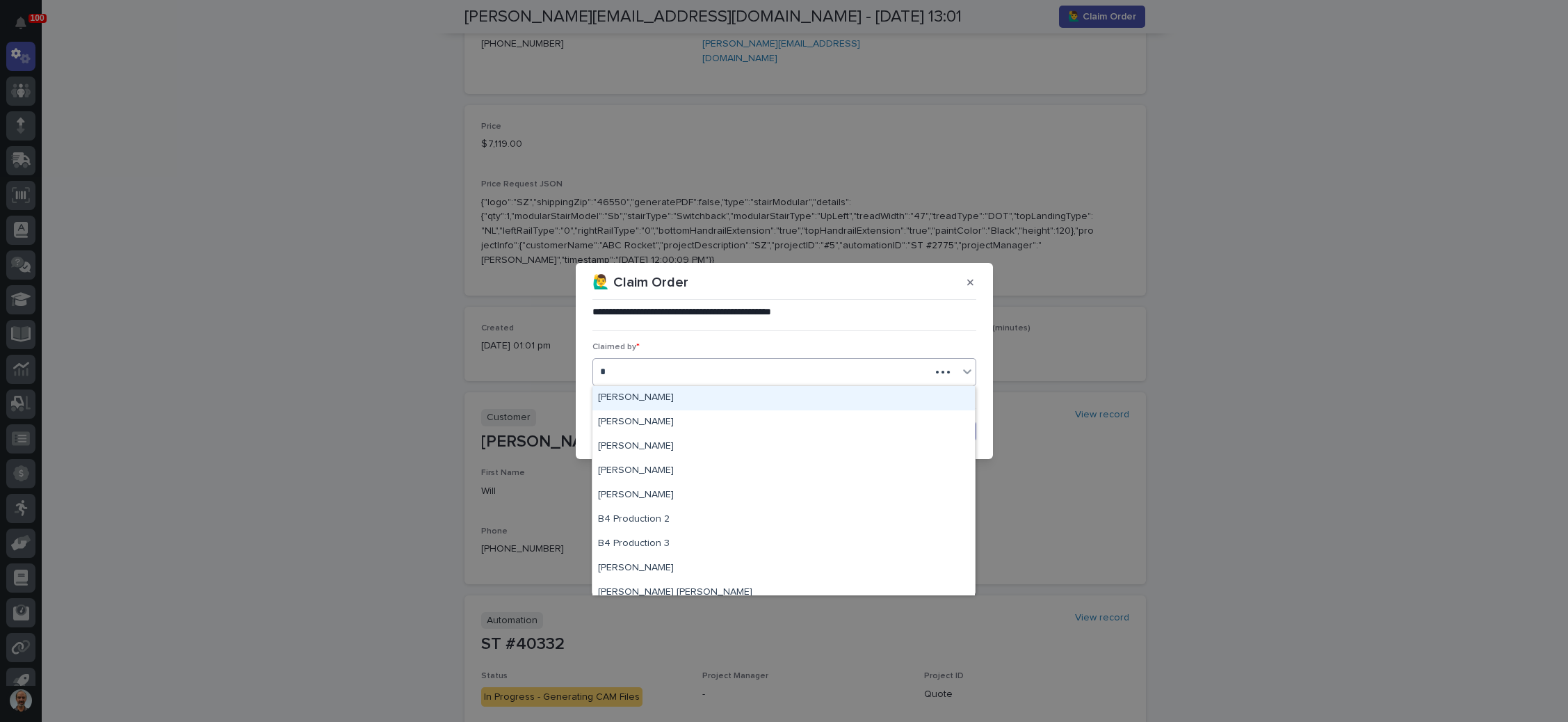
type input "**"
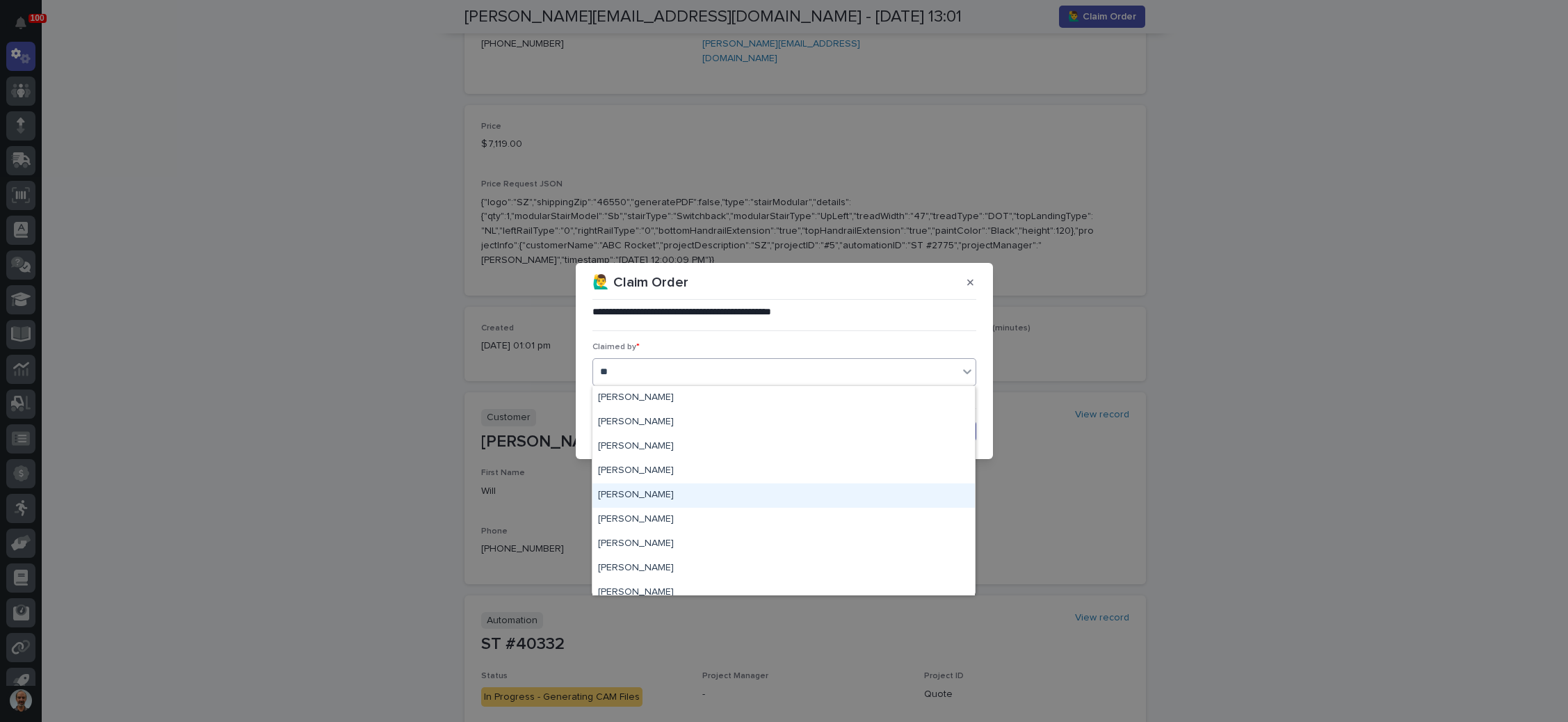
click at [660, 490] on div "[PERSON_NAME]" at bounding box center [784, 495] width 382 height 24
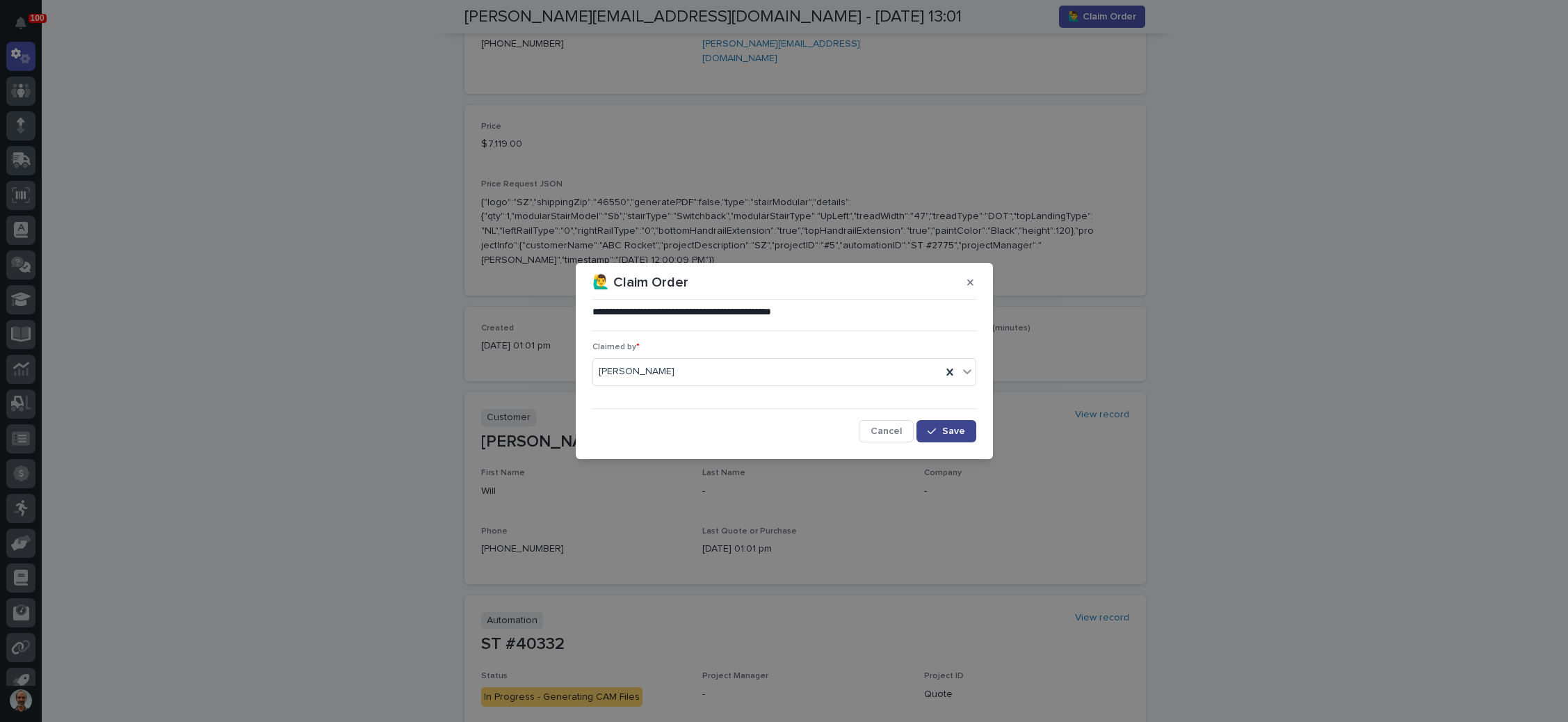
click at [948, 425] on button "Save" at bounding box center [945, 432] width 59 height 22
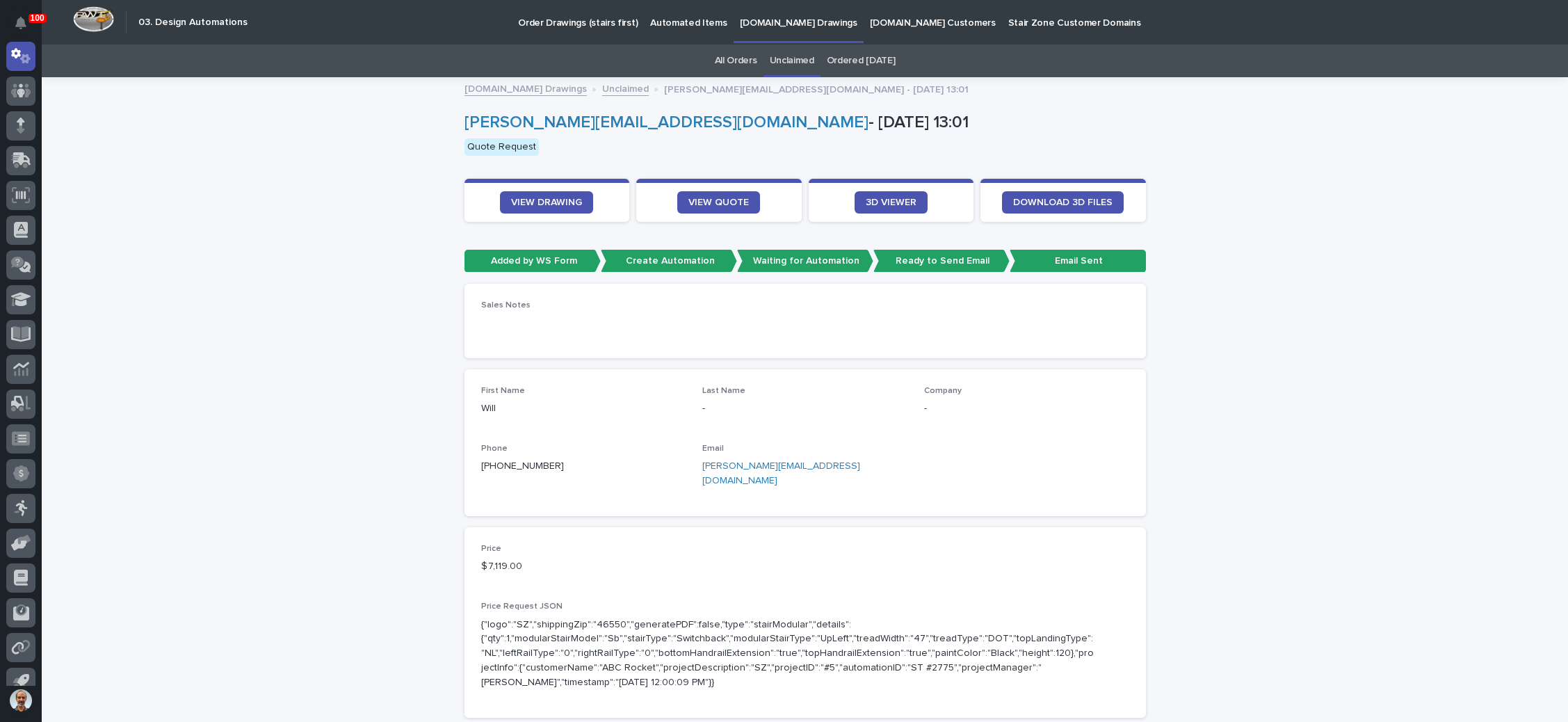
scroll to position [0, 0]
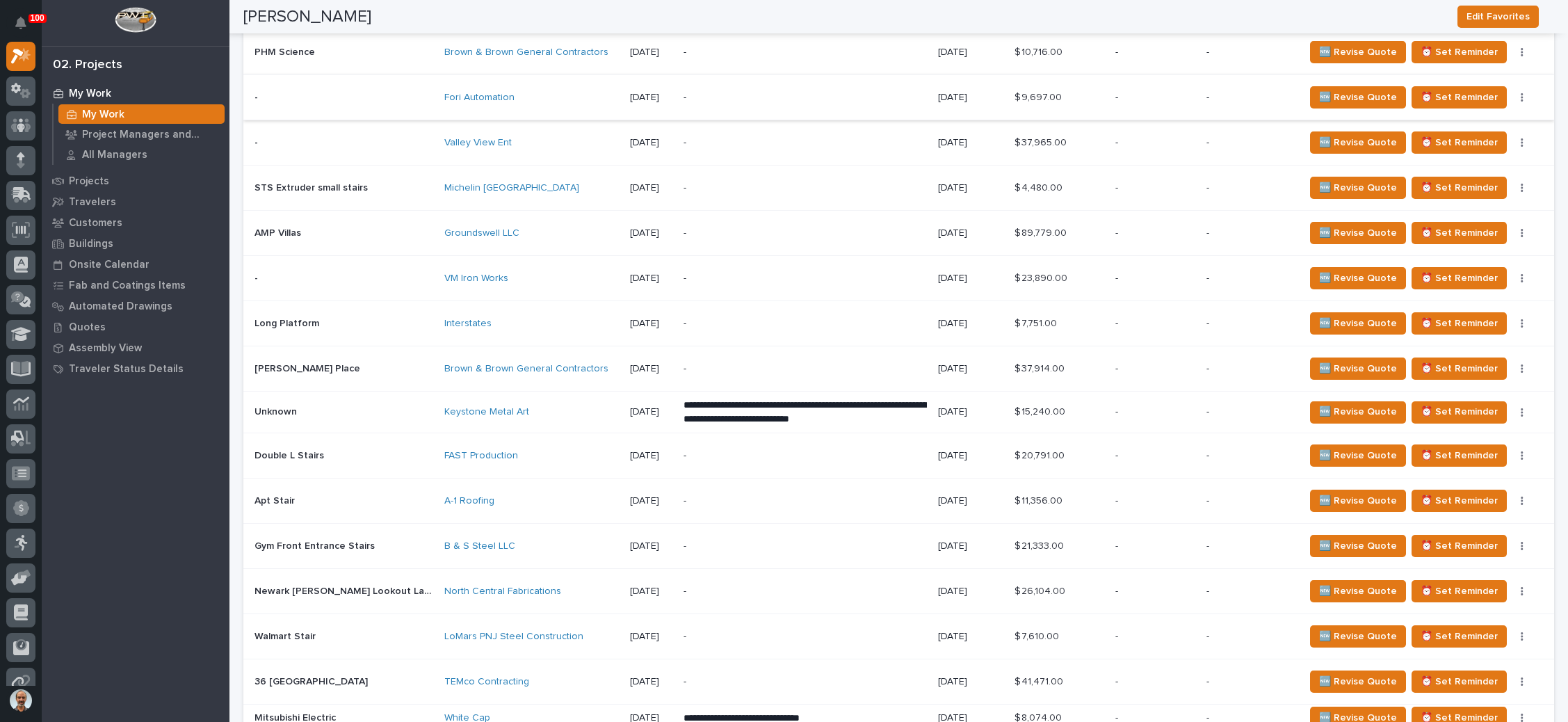
scroll to position [418, 0]
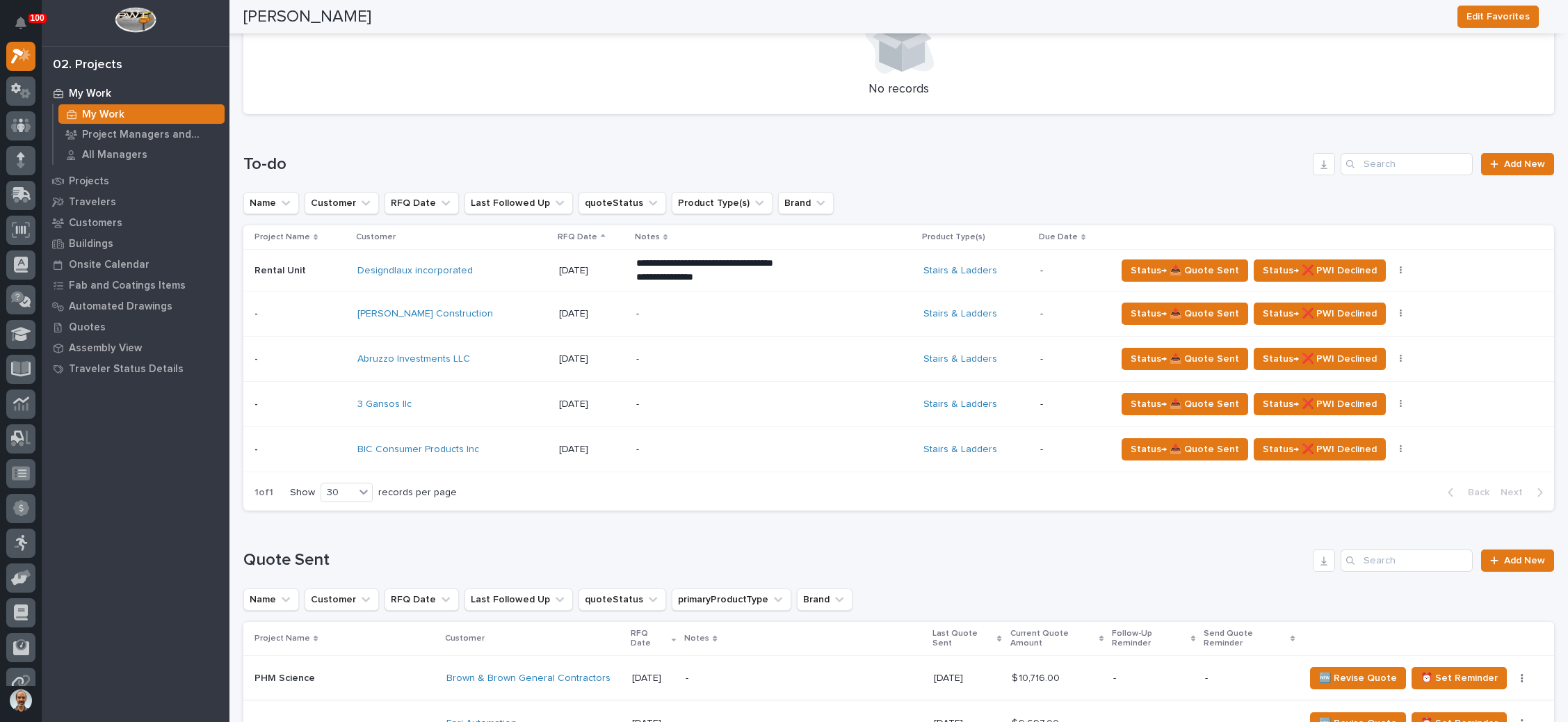
click at [719, 444] on p "-" at bounding box center [757, 449] width 243 height 12
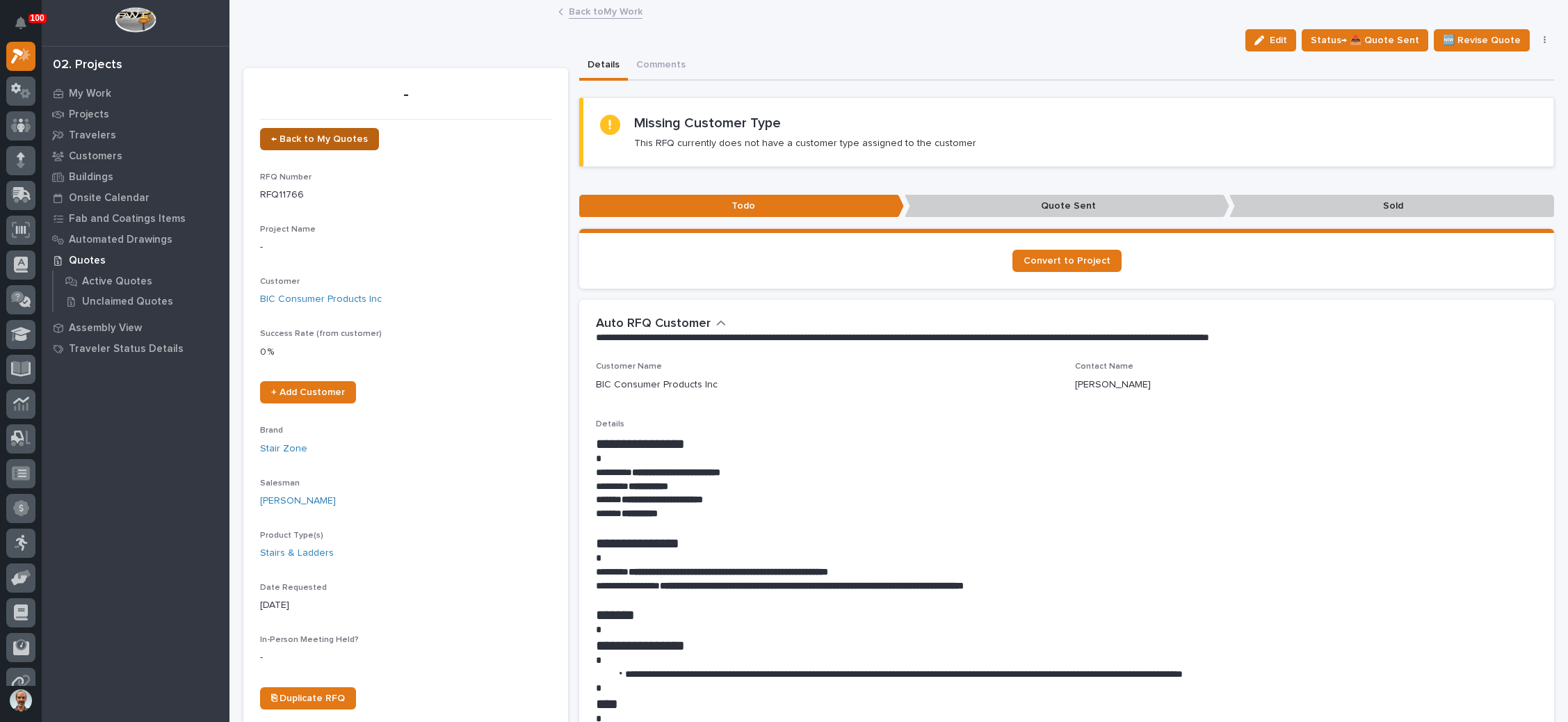
click at [344, 133] on link "← Back to My Quotes" at bounding box center [319, 140] width 119 height 22
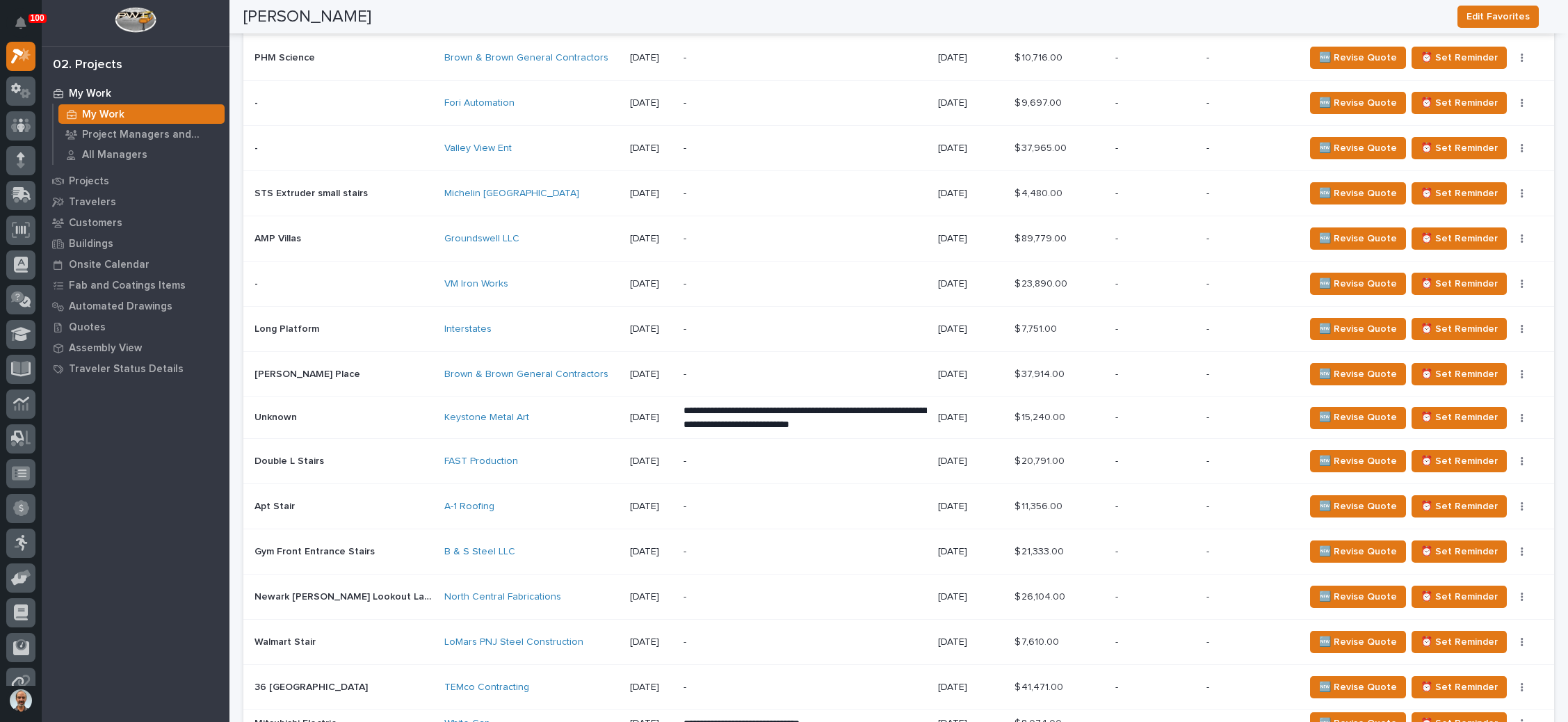
scroll to position [612, 0]
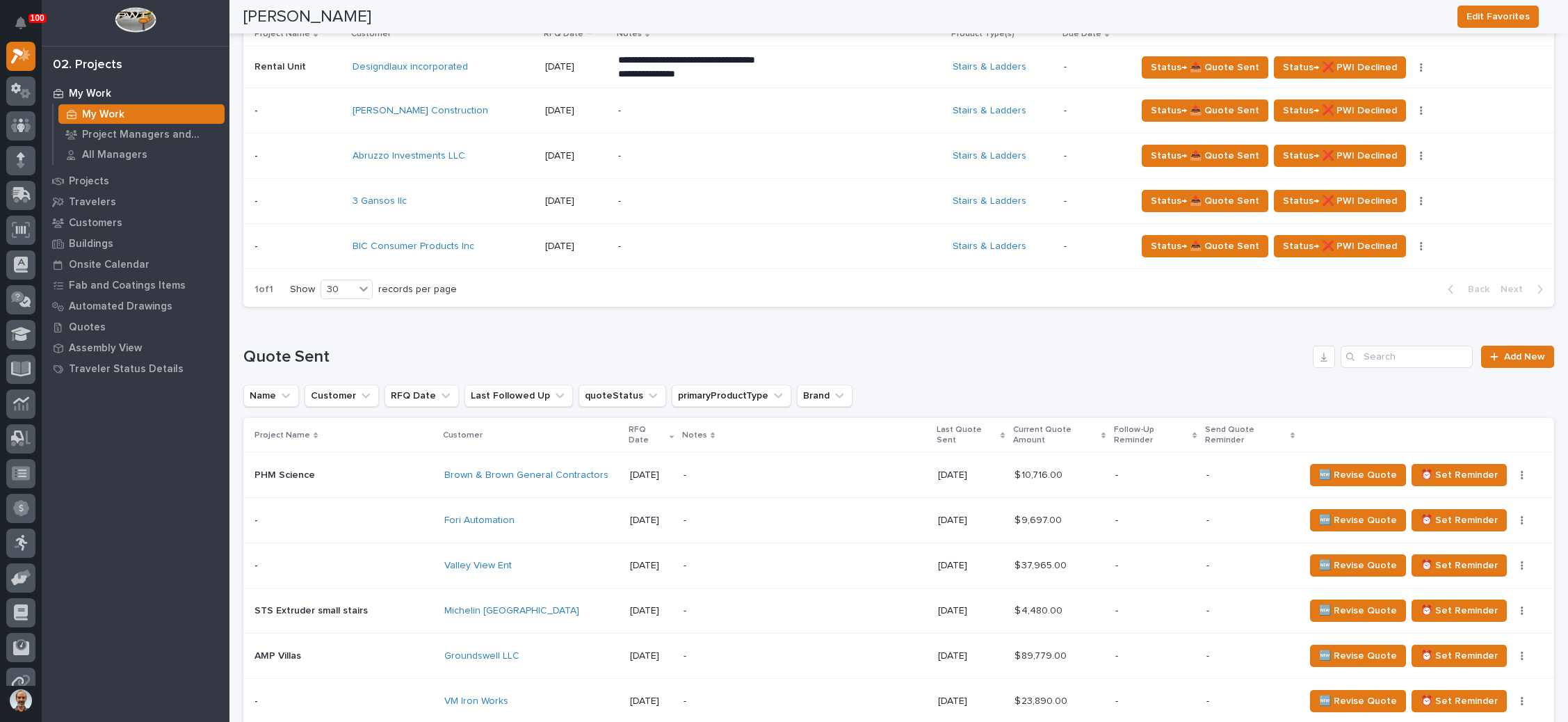
click at [713, 161] on div "-" at bounding box center [740, 155] width 243 height 31
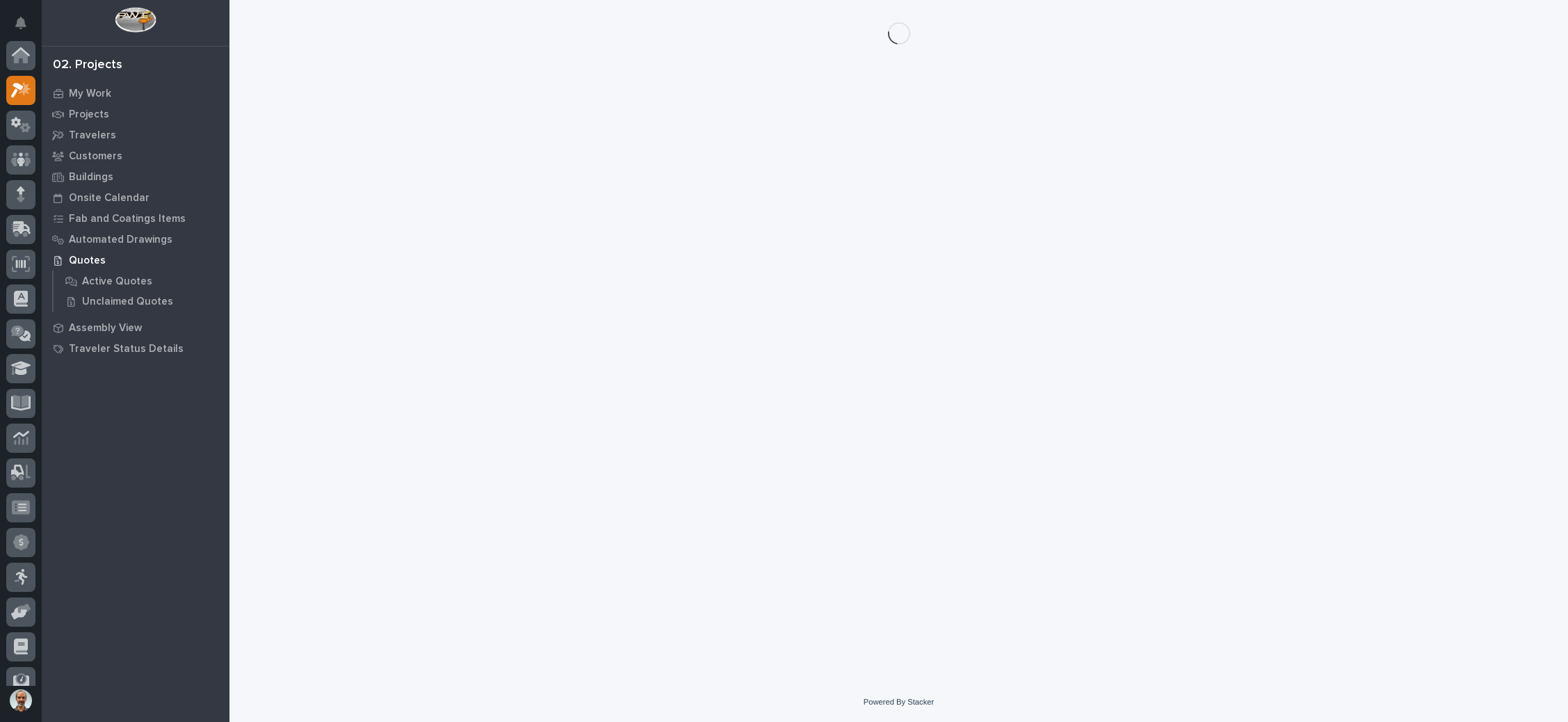
scroll to position [34, 0]
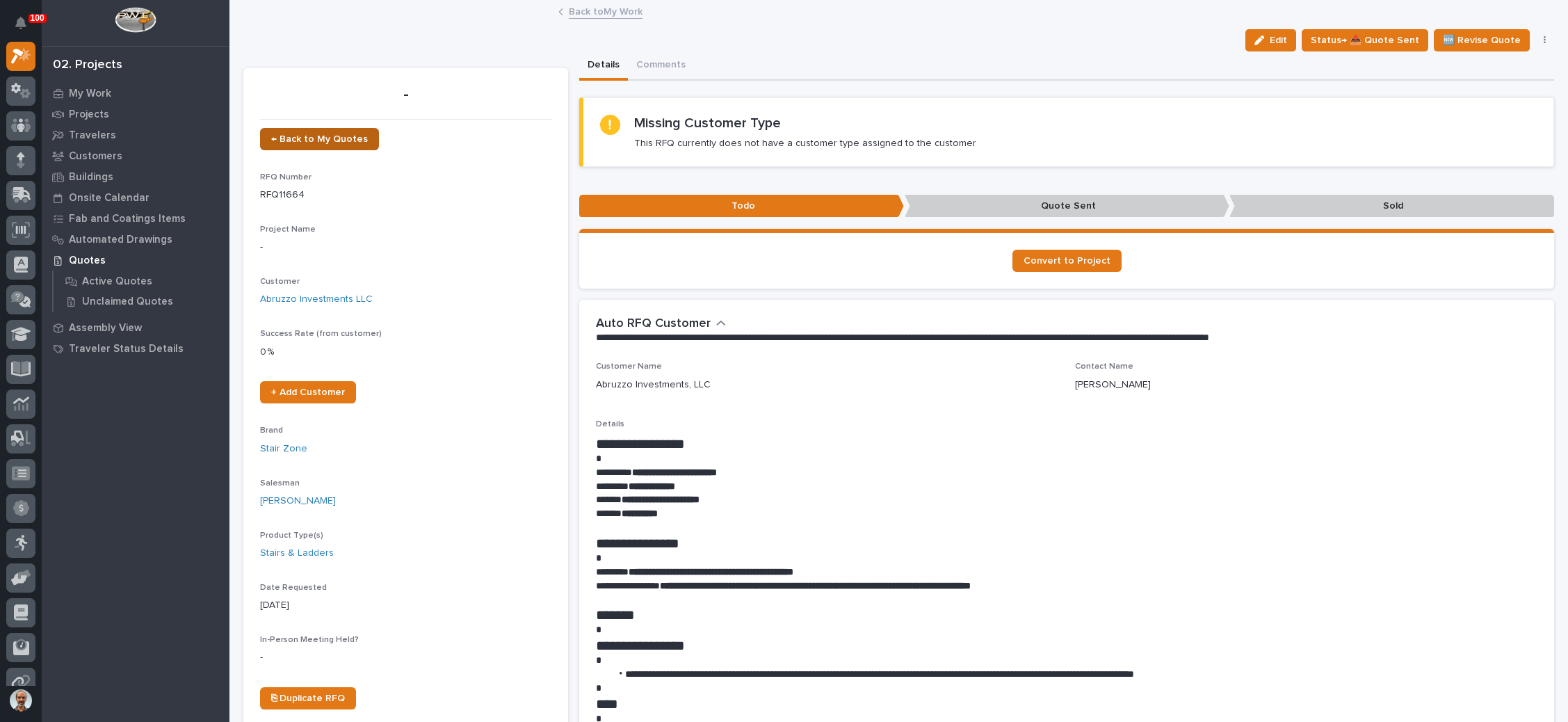
click at [316, 134] on span "← Back to My Quotes" at bounding box center [319, 139] width 96 height 9
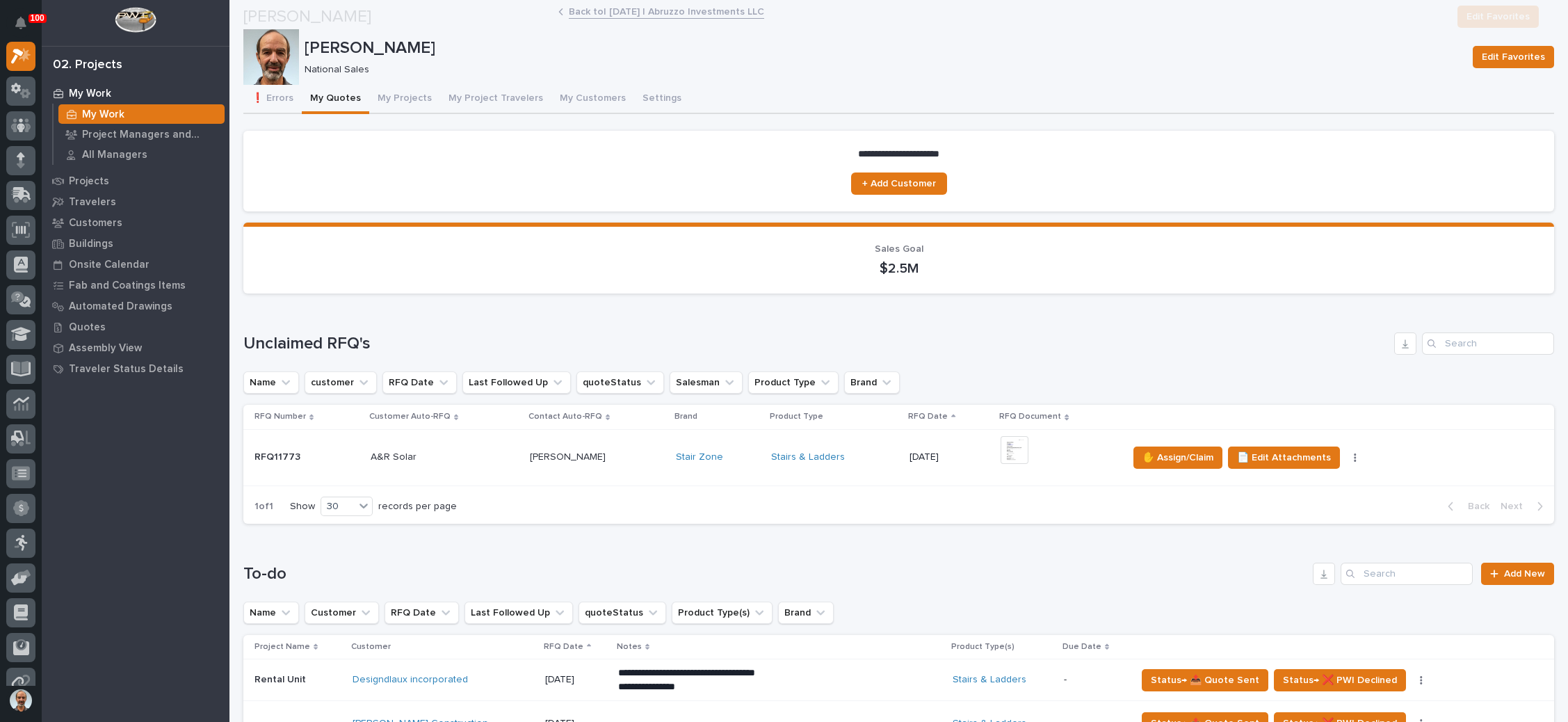
scroll to position [104, 0]
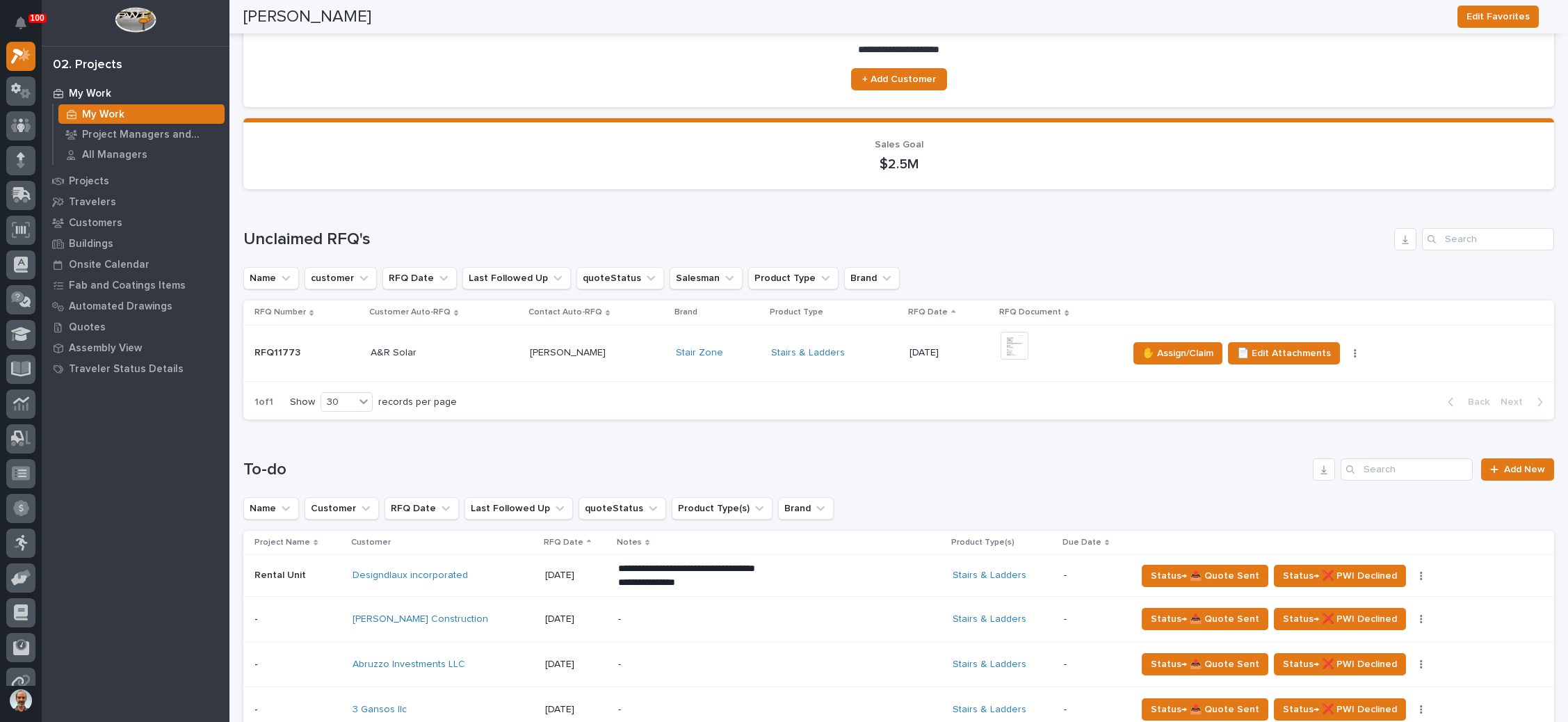
click at [847, 352] on div "Stairs & Ladders" at bounding box center [835, 353] width 127 height 12
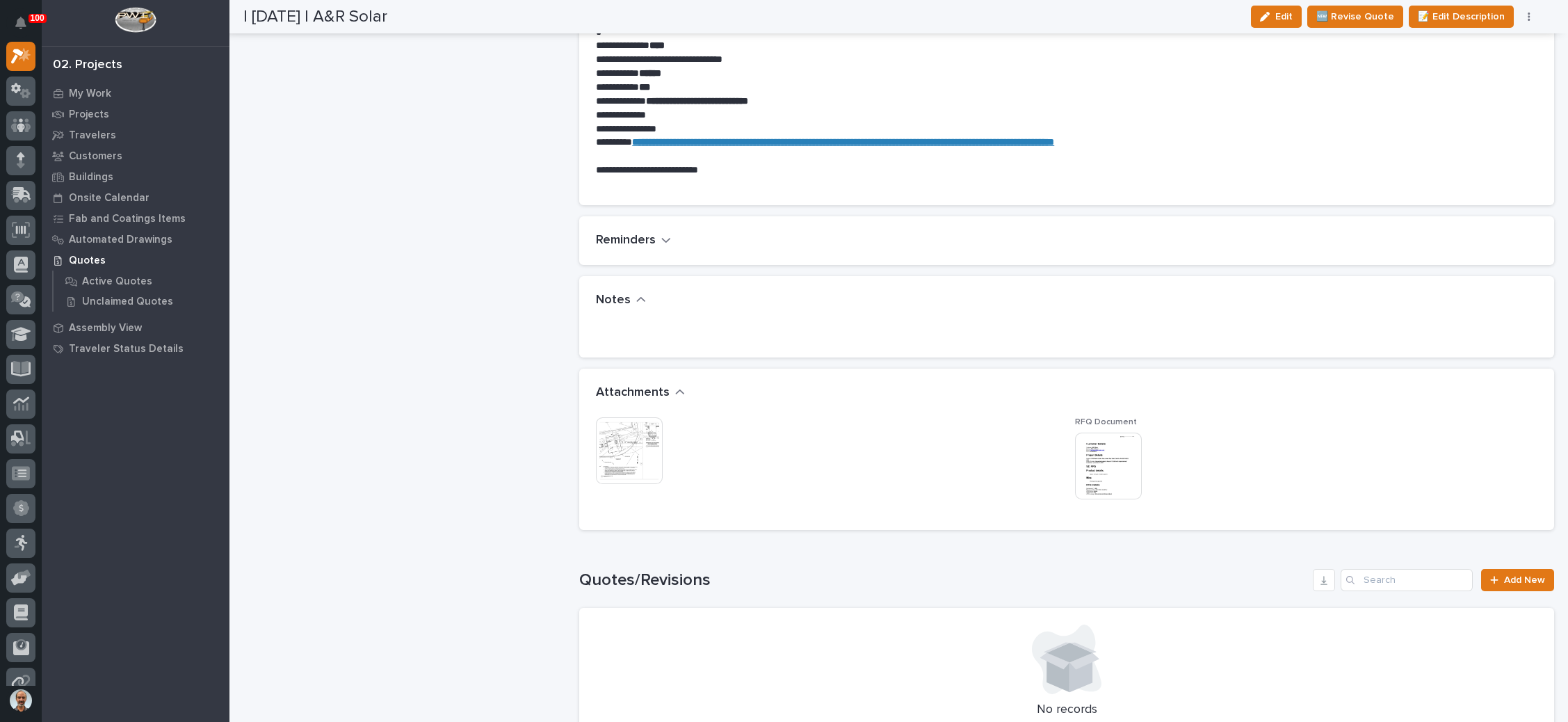
scroll to position [938, 0]
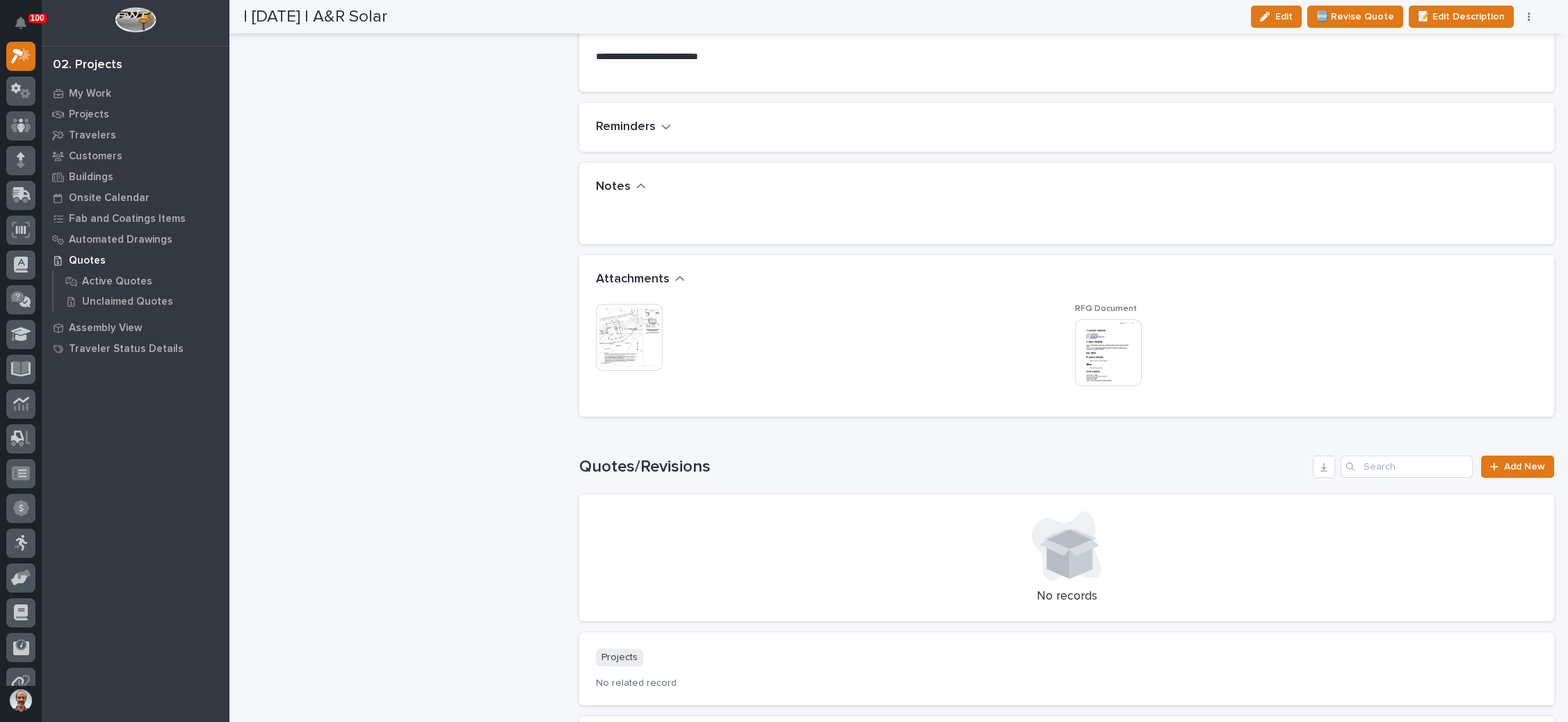
click at [1111, 348] on img at bounding box center [1107, 352] width 66 height 66
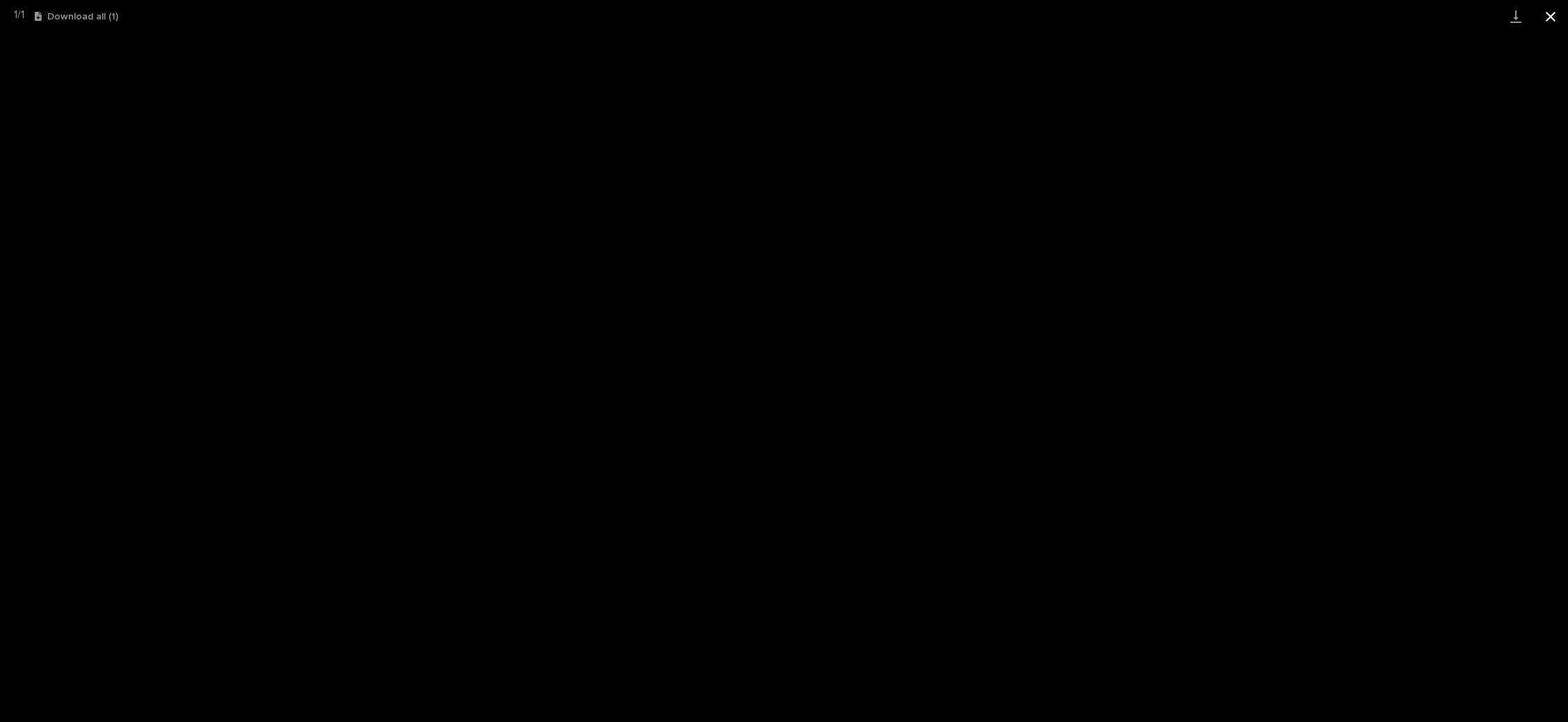
click at [1557, 15] on button "Close gallery" at bounding box center [1549, 16] width 35 height 33
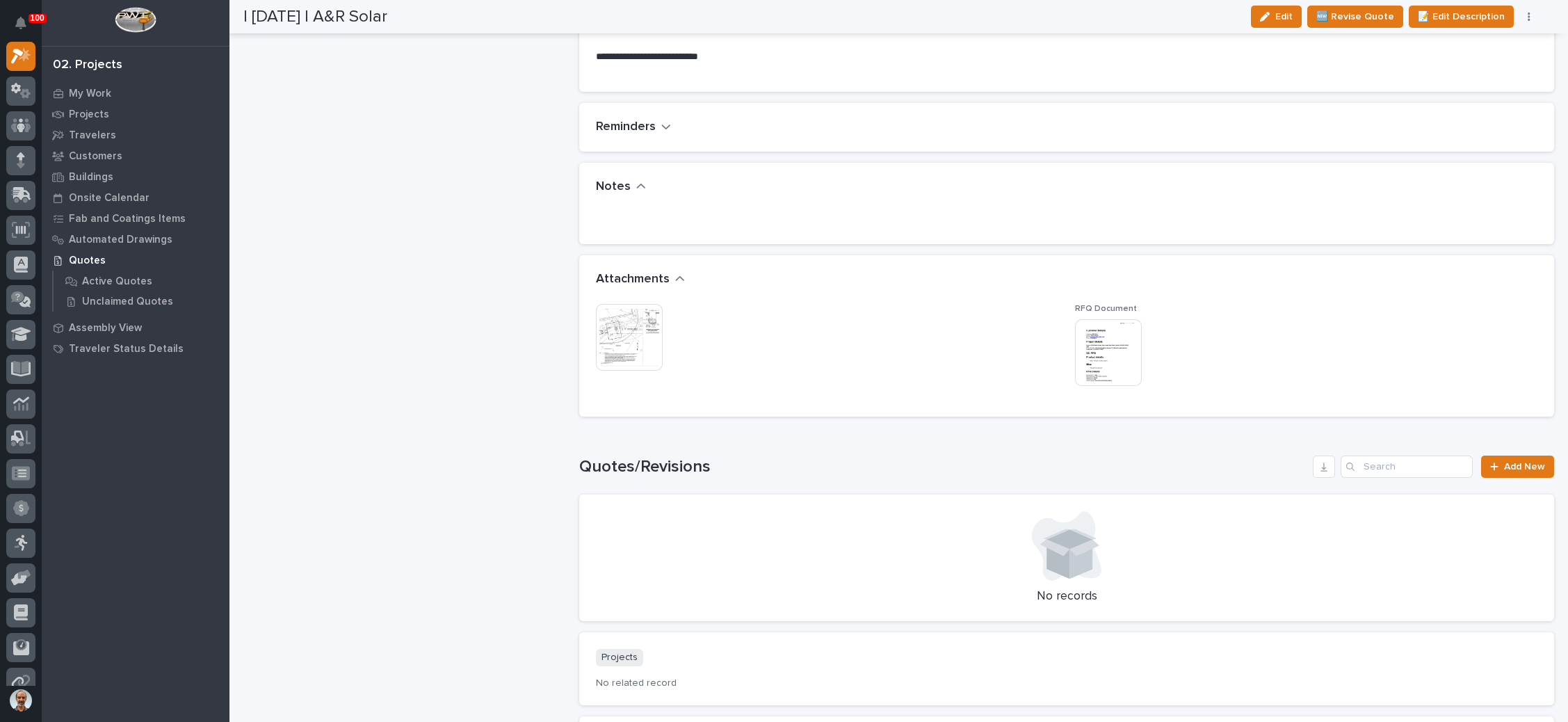
click at [623, 315] on img at bounding box center [628, 337] width 66 height 66
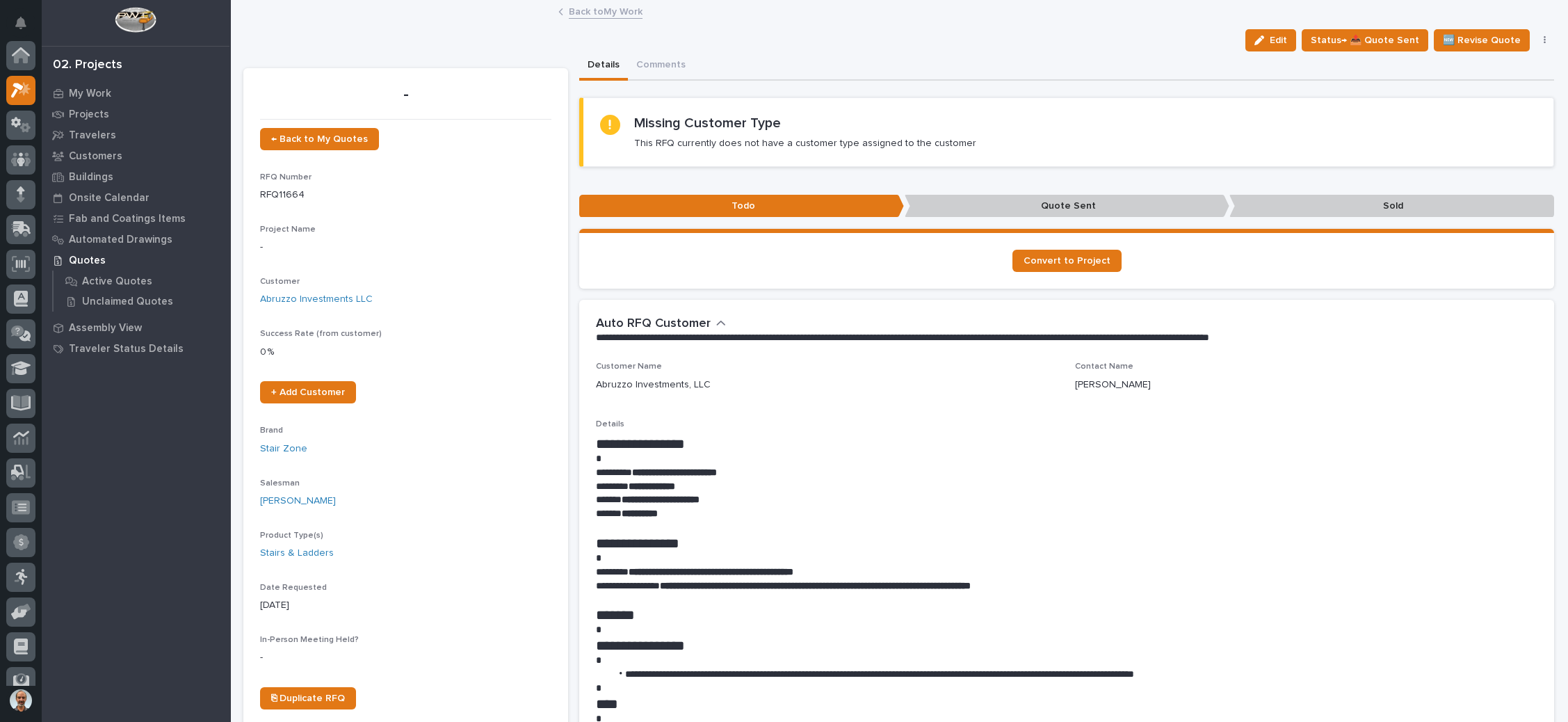
scroll to position [34, 0]
